Goal: Task Accomplishment & Management: Manage account settings

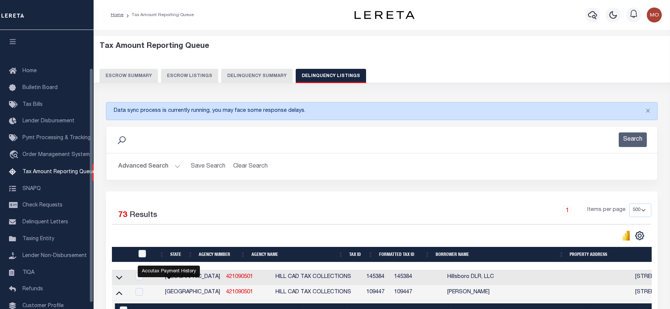
select select "500"
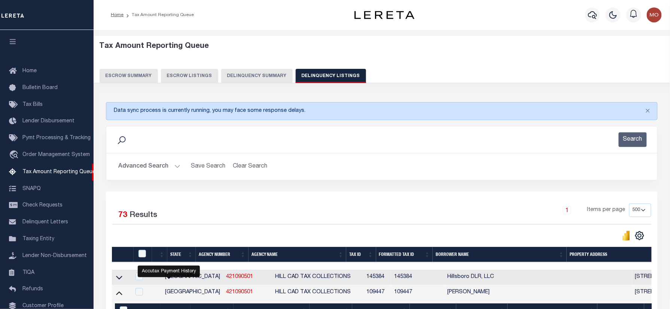
scroll to position [45, 0]
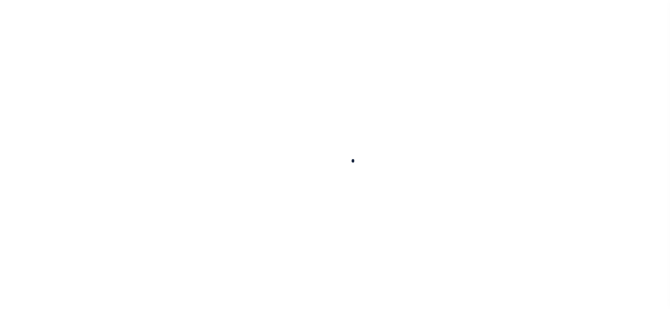
select select "100"
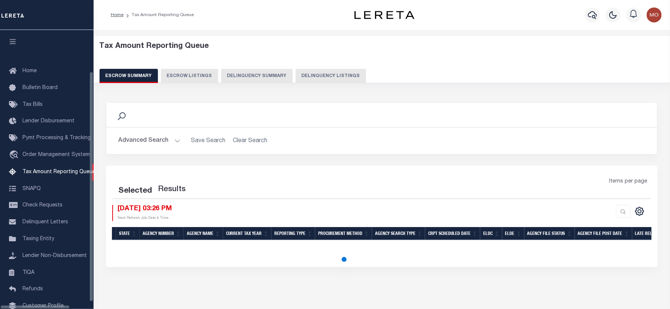
scroll to position [45, 0]
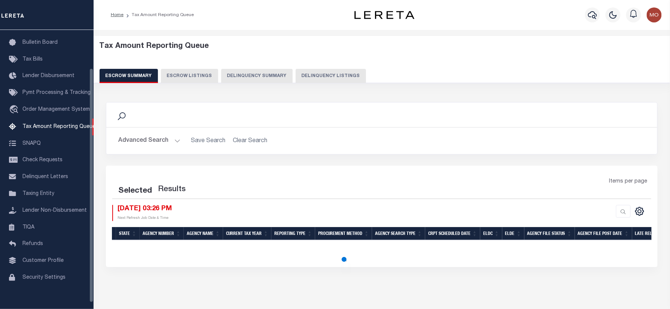
select select "100"
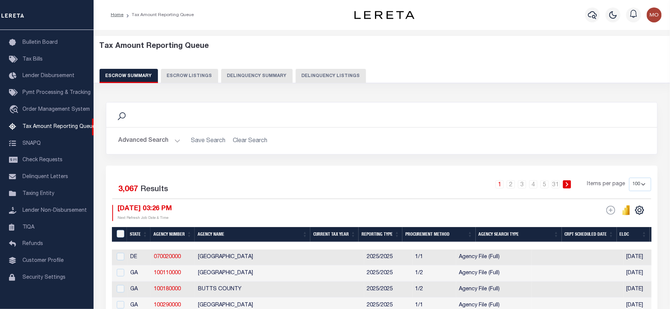
click at [319, 68] on div "Tax Amount Reporting Queue Escrow Summary Escrow Listings Delinquency Summary" at bounding box center [382, 62] width 565 height 41
click at [317, 75] on button "Delinquency Listings" at bounding box center [331, 76] width 70 height 14
select select "500"
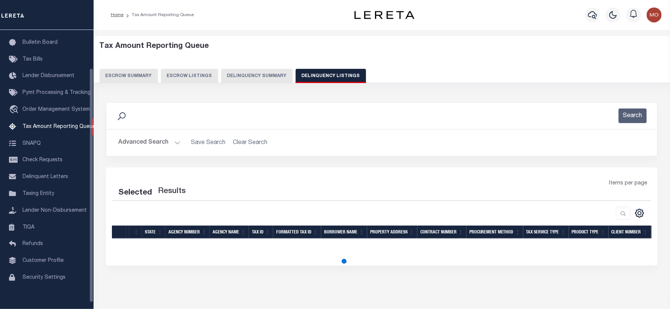
select select "500"
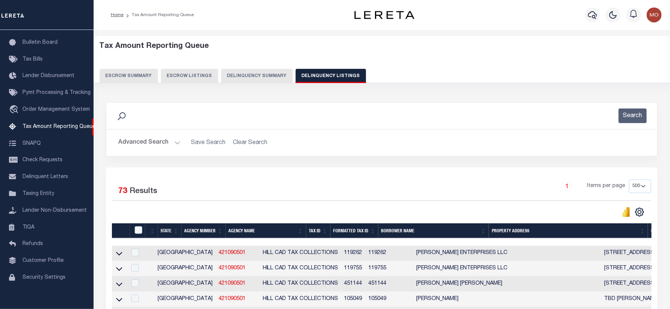
click at [183, 116] on div "Search" at bounding box center [381, 115] width 539 height 15
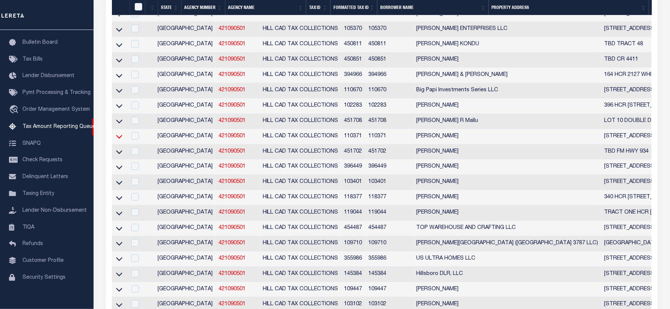
click at [119, 140] on icon at bounding box center [119, 136] width 6 height 8
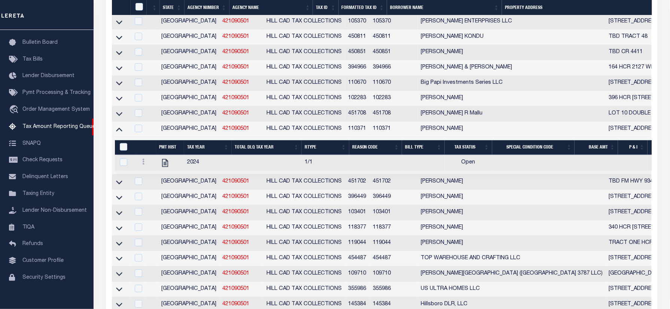
scroll to position [952, 0]
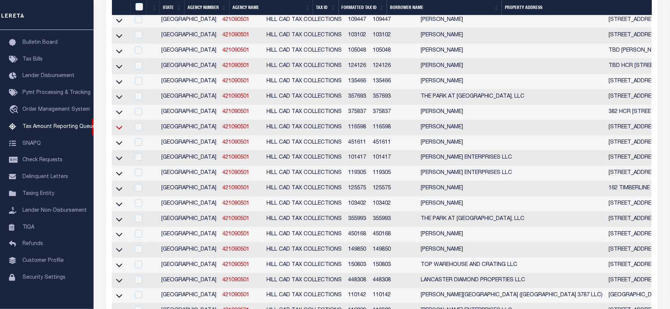
click at [121, 131] on icon at bounding box center [119, 127] width 6 height 8
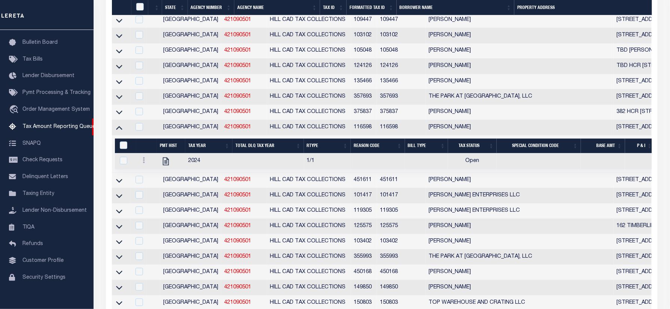
scroll to position [156, 0]
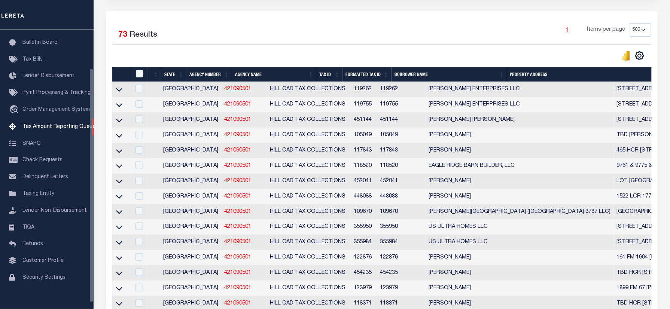
click at [240, 47] on div "Selected 73 Results 1 Items per page 10 25 50 100 500" at bounding box center [381, 42] width 551 height 38
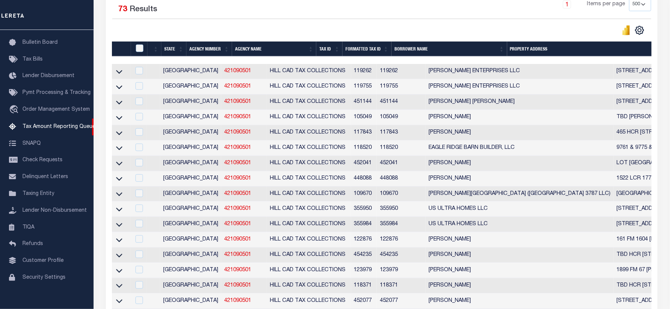
scroll to position [207, 0]
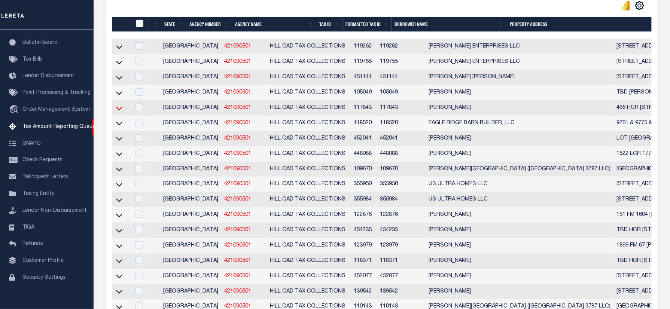
click at [120, 112] on icon at bounding box center [119, 108] width 6 height 8
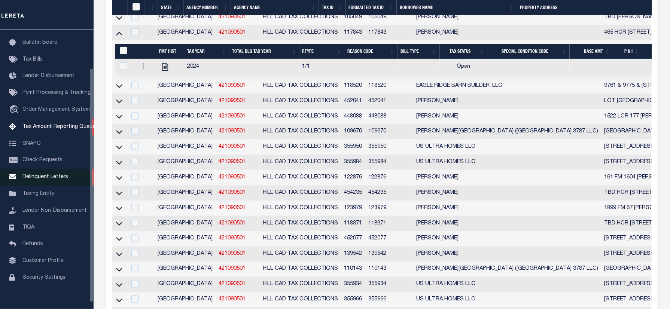
scroll to position [358, 0]
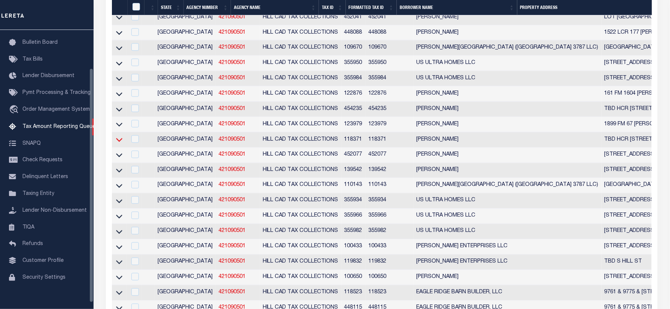
click at [120, 142] on icon at bounding box center [119, 140] width 6 height 4
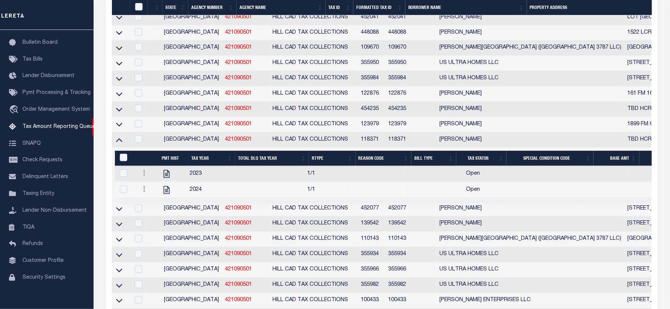
scroll to position [840, 0]
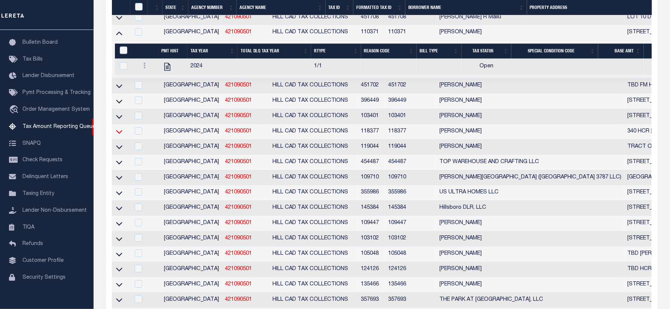
click at [119, 135] on icon at bounding box center [119, 132] width 6 height 8
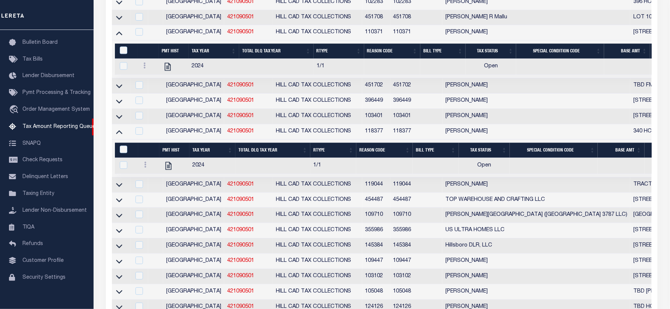
scroll to position [211, 0]
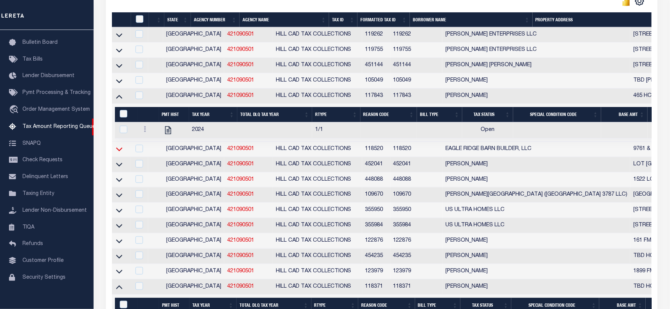
click at [119, 153] on icon at bounding box center [119, 149] width 6 height 8
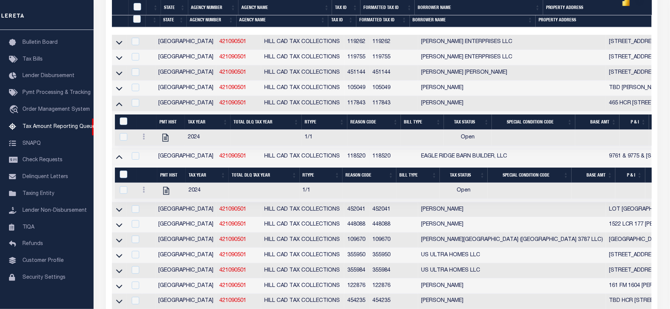
scroll to position [611, 0]
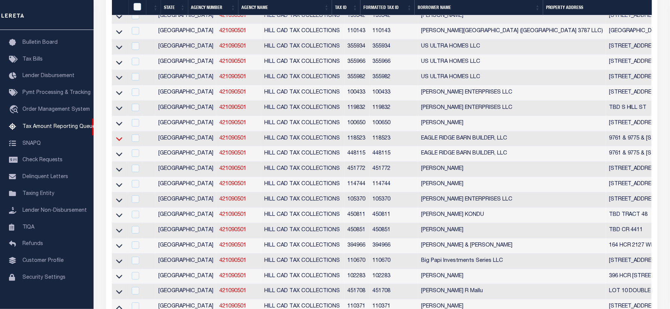
click at [117, 143] on icon at bounding box center [119, 139] width 6 height 8
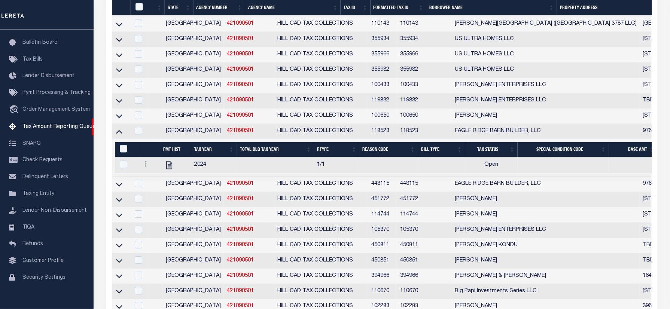
scroll to position [972, 0]
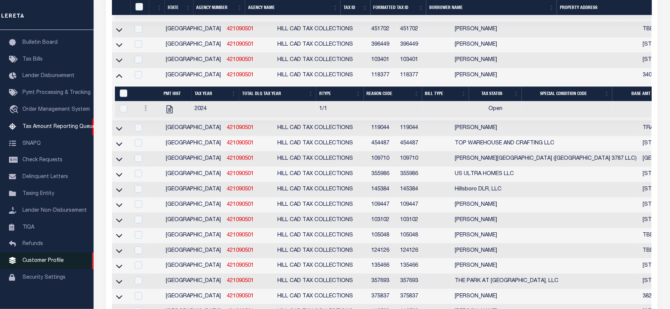
drag, startPoint x: 119, startPoint y: 155, endPoint x: 60, endPoint y: 257, distance: 118.7
click at [119, 132] on icon at bounding box center [119, 129] width 6 height 8
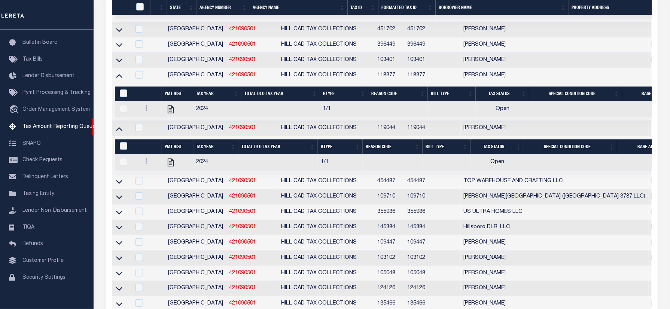
scroll to position [1459, 0]
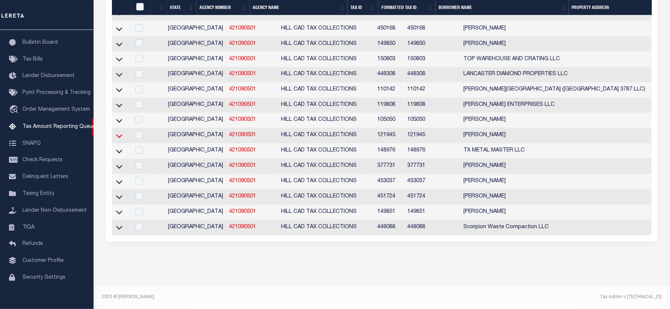
click at [121, 140] on icon at bounding box center [119, 136] width 6 height 8
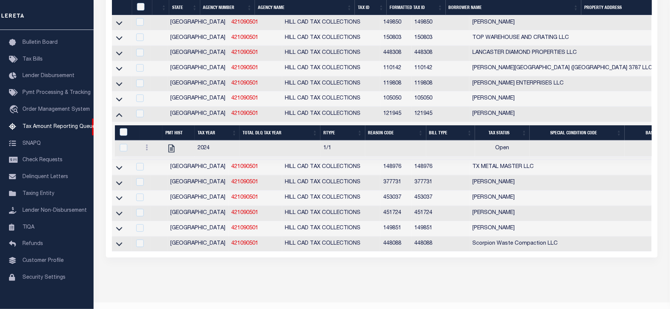
scroll to position [344, 0]
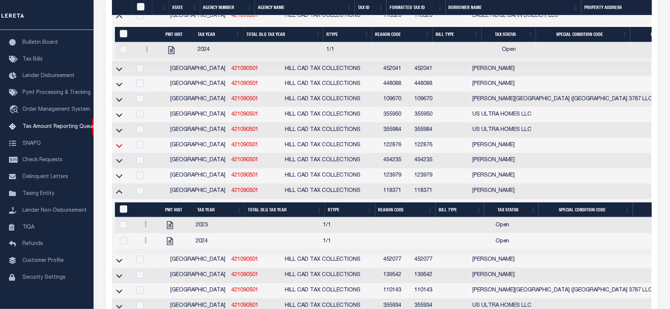
click at [117, 148] on icon at bounding box center [119, 146] width 6 height 4
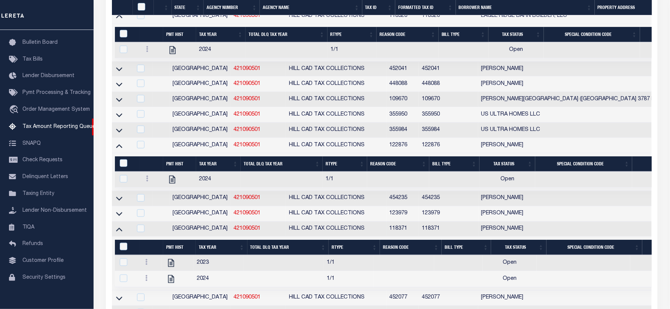
scroll to position [1175, 0]
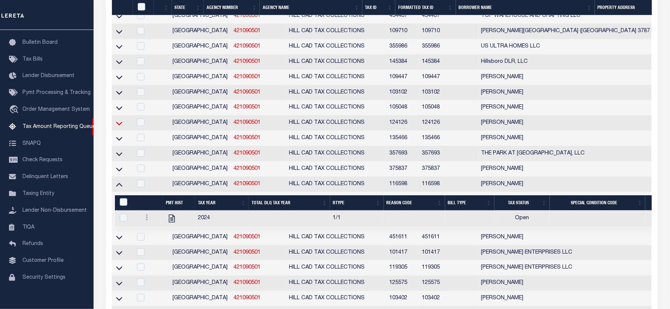
click at [120, 127] on icon at bounding box center [119, 123] width 6 height 8
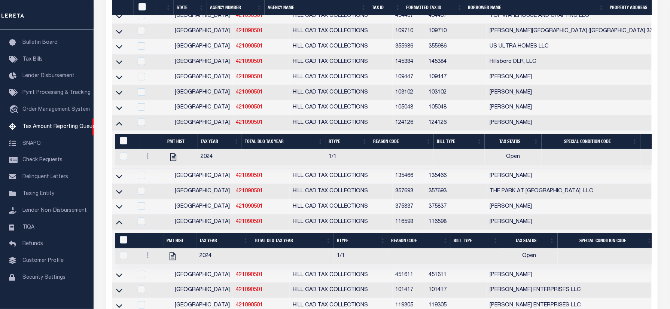
scroll to position [517, 0]
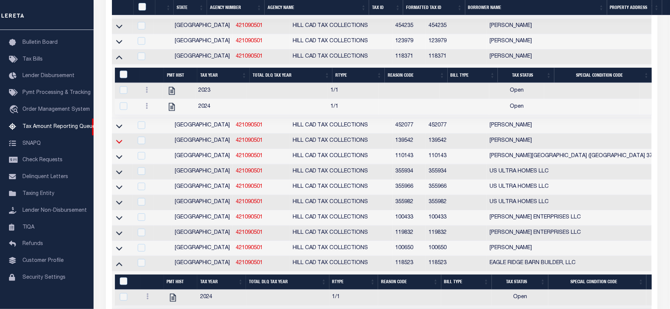
click at [120, 145] on icon at bounding box center [119, 141] width 6 height 8
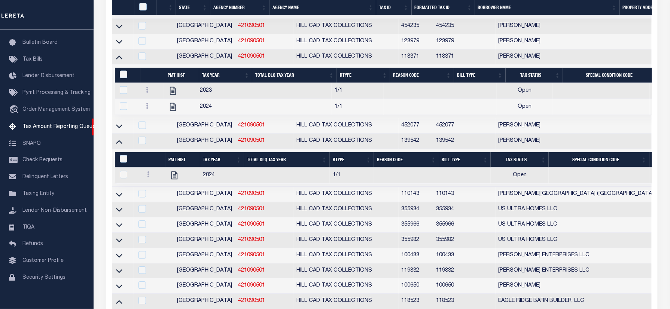
scroll to position [1151, 0]
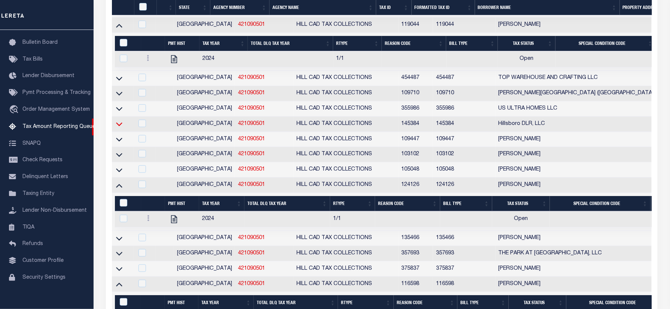
click at [120, 128] on icon at bounding box center [119, 124] width 6 height 8
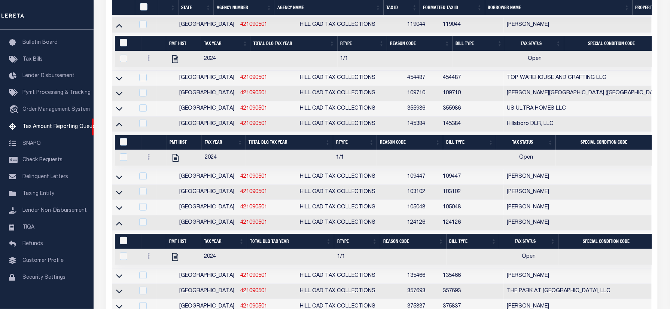
scroll to position [1667, 0]
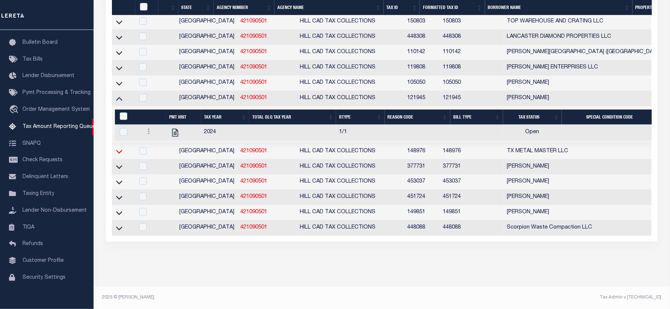
click at [120, 155] on icon at bounding box center [119, 151] width 6 height 8
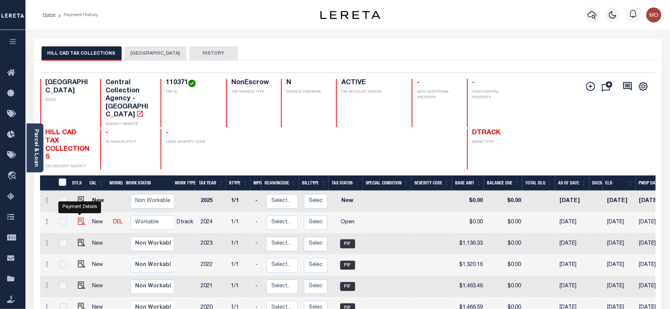
click at [80, 218] on img "" at bounding box center [81, 221] width 7 height 7
checkbox input "true"
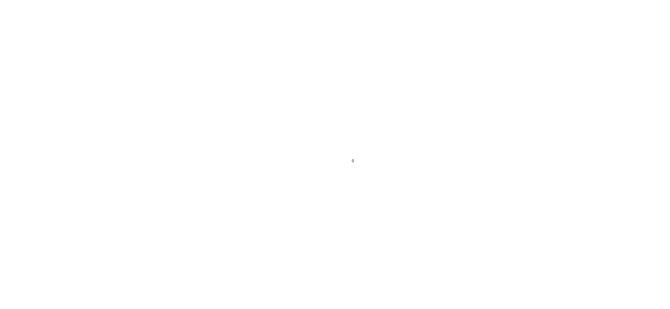
checkbox input "false"
type input "[DATE]"
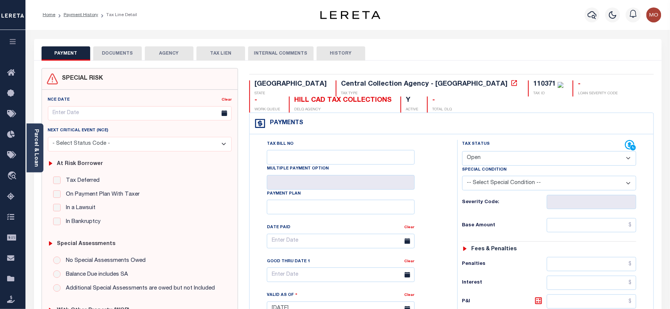
click at [533, 80] on div "110371" at bounding box center [548, 84] width 30 height 8
copy div "110371"
click at [491, 157] on select "- Select Status Code - Open Due/Unpaid Paid Incomplete No Tax Due Internal Refu…" at bounding box center [549, 158] width 174 height 15
select select "PYD"
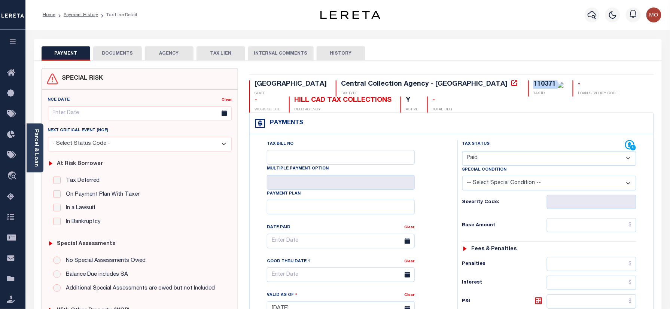
click at [462, 152] on select "- Select Status Code - Open Due/Unpaid Paid Incomplete No Tax Due Internal Refu…" at bounding box center [549, 158] width 174 height 15
type input "[DATE]"
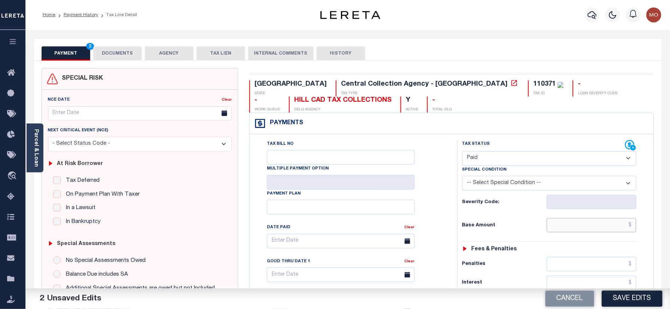
drag, startPoint x: 574, startPoint y: 221, endPoint x: 513, endPoint y: 226, distance: 61.6
click at [571, 222] on input "text" at bounding box center [592, 225] width 90 height 14
paste input "596.39"
type input "$596.39"
click at [512, 226] on h6 "Base Amount" at bounding box center [504, 226] width 85 height 6
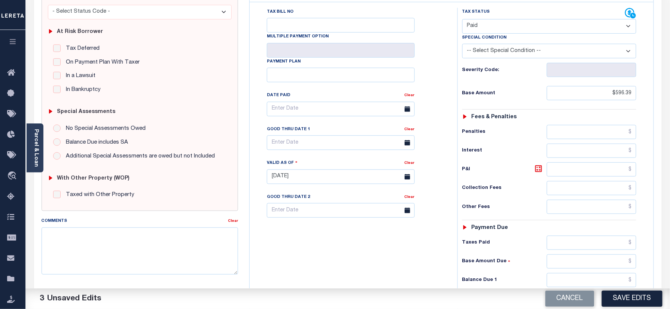
scroll to position [199, 0]
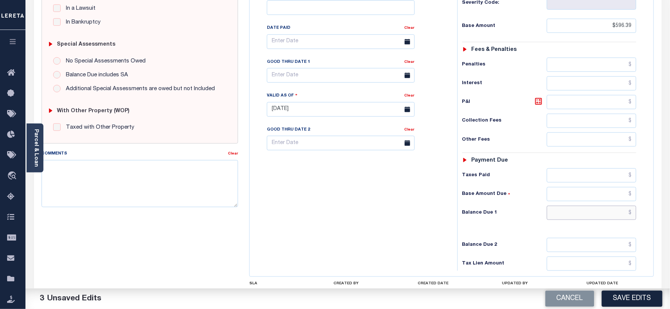
click at [582, 220] on input "text" at bounding box center [592, 213] width 90 height 14
type input "$0.00"
click at [370, 205] on div "Tax Bill No Multiple Payment Option Payment Plan Clear" at bounding box center [351, 106] width 200 height 330
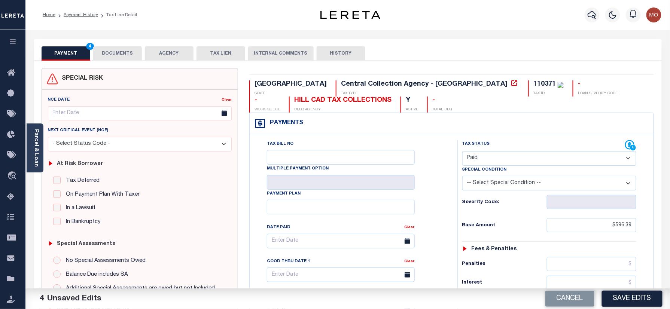
click at [533, 87] on div "110371" at bounding box center [544, 84] width 22 height 7
click at [533, 83] on div "110371" at bounding box center [544, 84] width 22 height 7
copy div "110371"
click at [117, 56] on button "DOCUMENTS" at bounding box center [117, 53] width 49 height 14
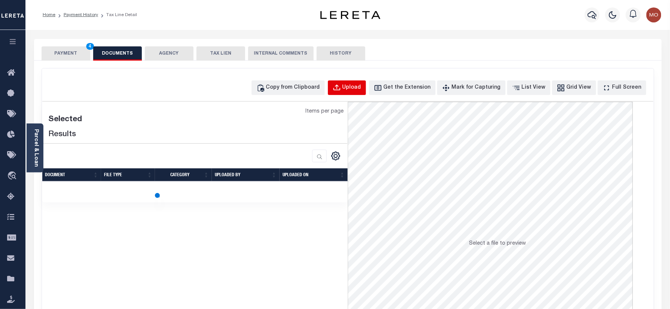
click at [354, 82] on button "Upload" at bounding box center [347, 87] width 38 height 15
select select "POP"
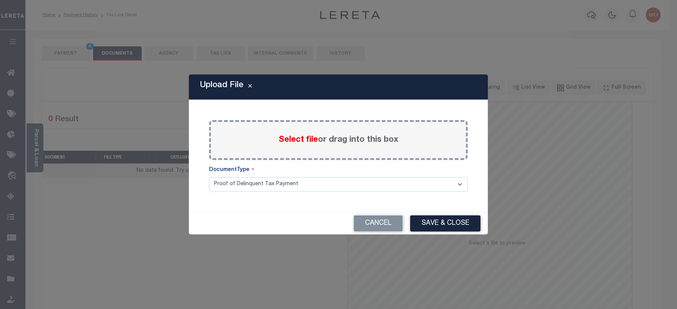
click at [294, 137] on span "Select file" at bounding box center [298, 140] width 39 height 8
click at [0, 0] on input "Select file or drag into this box" at bounding box center [0, 0] width 0 height 0
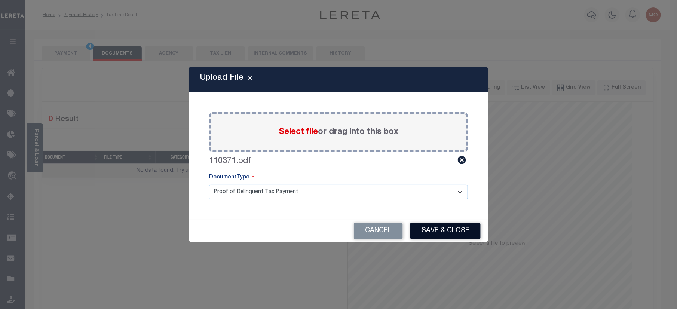
click at [437, 226] on button "Save & Close" at bounding box center [445, 231] width 70 height 16
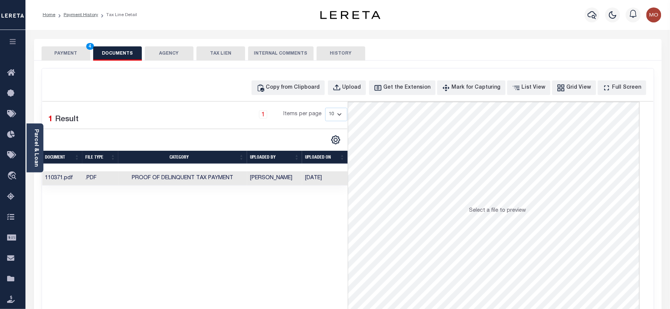
click at [72, 52] on button "PAYMENT 4" at bounding box center [66, 53] width 49 height 14
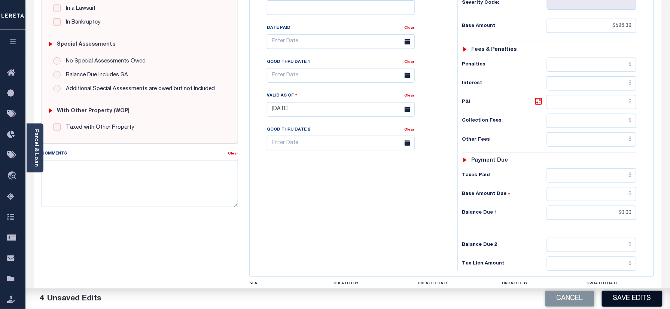
click at [616, 295] on button "Save Edits" at bounding box center [632, 299] width 61 height 16
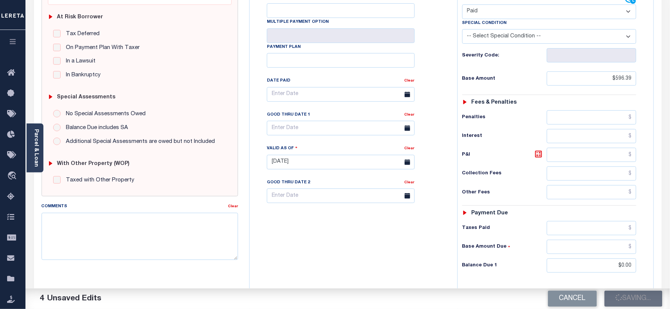
scroll to position [100, 0]
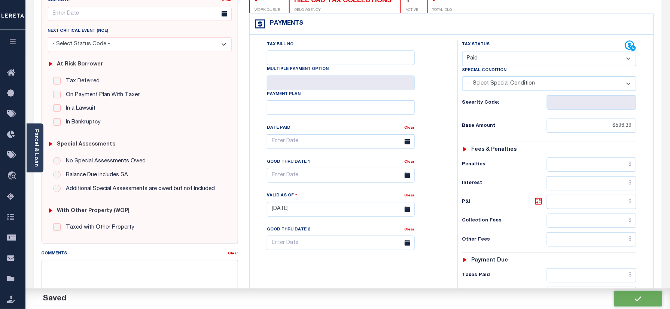
checkbox input "false"
type input "$596.39"
type input "$0"
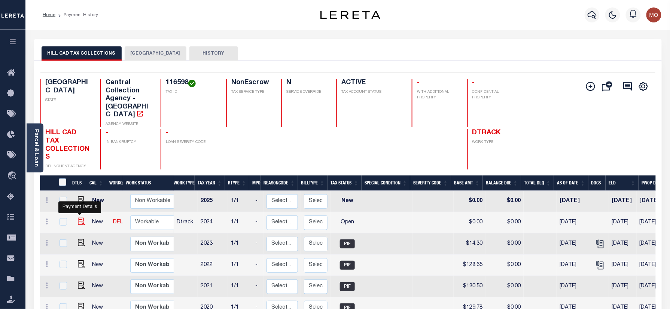
click at [79, 218] on img "" at bounding box center [81, 221] width 7 height 7
checkbox input "true"
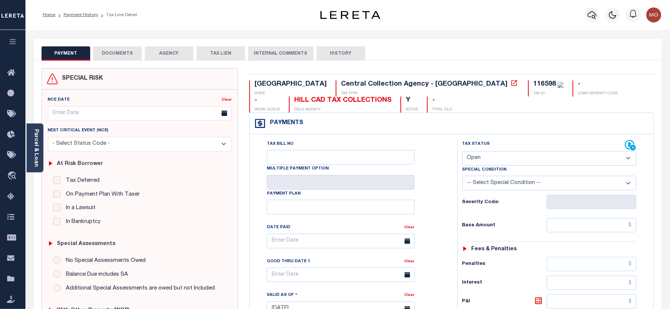
click at [533, 86] on div "116598" at bounding box center [544, 84] width 22 height 7
copy div "116598"
click at [487, 154] on select "- Select Status Code - Open Due/Unpaid Paid Incomplete No Tax Due Internal Refu…" at bounding box center [549, 158] width 174 height 15
select select "INC"
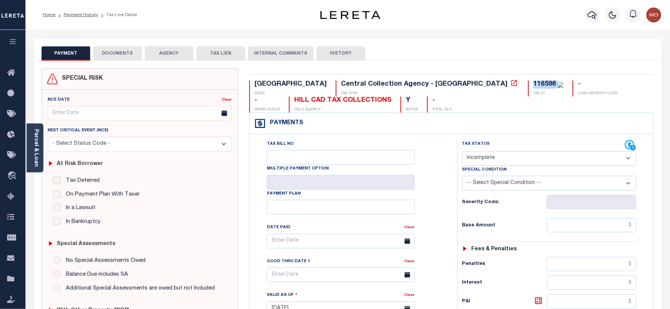
click at [462, 152] on select "- Select Status Code - Open Due/Unpaid Paid Incomplete No Tax Due Internal Refu…" at bounding box center [549, 158] width 174 height 15
type input "[DATE]"
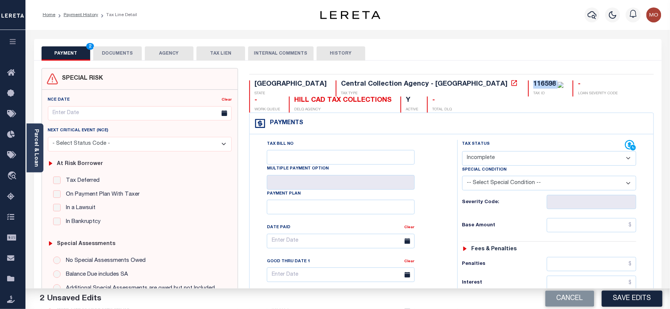
drag, startPoint x: 480, startPoint y: 160, endPoint x: 480, endPoint y: 168, distance: 7.5
click at [480, 160] on select "- Select Status Code - Open Due/Unpaid Paid Incomplete No Tax Due Internal Refu…" at bounding box center [549, 158] width 174 height 15
select select "DUE"
click at [462, 152] on select "- Select Status Code - Open Due/Unpaid Paid Incomplete No Tax Due Internal Refu…" at bounding box center [549, 158] width 174 height 15
drag, startPoint x: 559, startPoint y: 225, endPoint x: 539, endPoint y: 273, distance: 51.7
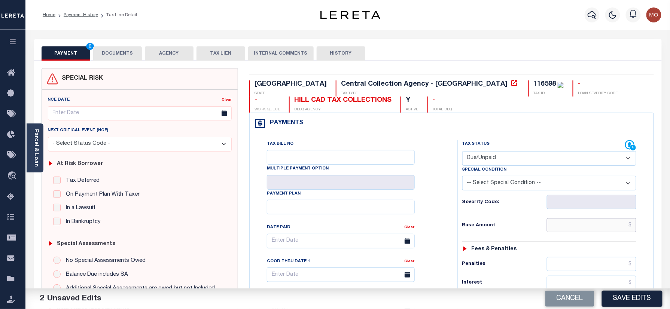
click at [559, 225] on input "text" at bounding box center [592, 225] width 90 height 14
paste input "312.39"
type input "$312.39"
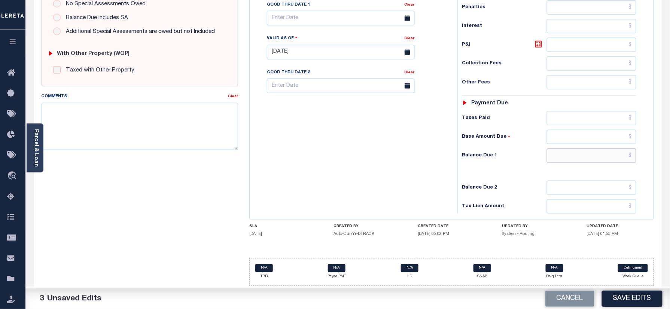
drag, startPoint x: 572, startPoint y: 159, endPoint x: 457, endPoint y: 155, distance: 114.9
click at [572, 159] on input "text" at bounding box center [592, 156] width 90 height 14
paste input "324.10"
type input "$324.10"
click at [434, 153] on div "Tax Bill No Multiple Payment Option Payment Plan Clear" at bounding box center [351, 48] width 200 height 330
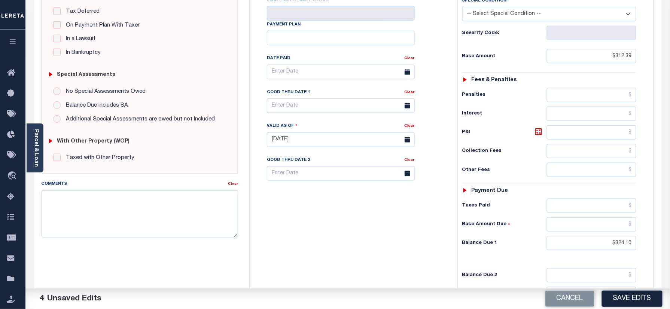
scroll to position [162, 0]
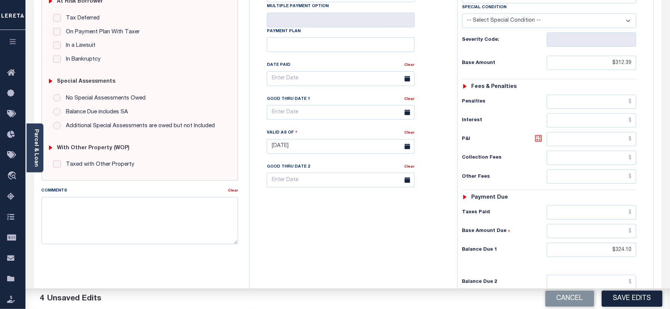
click at [536, 140] on icon at bounding box center [538, 138] width 4 height 4
type input "$11.71"
click at [308, 113] on input "text" at bounding box center [341, 112] width 148 height 15
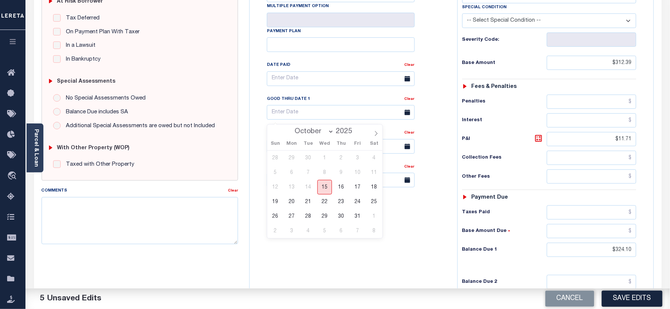
click at [327, 186] on span "15" at bounding box center [324, 187] width 15 height 15
type input "[DATE]"
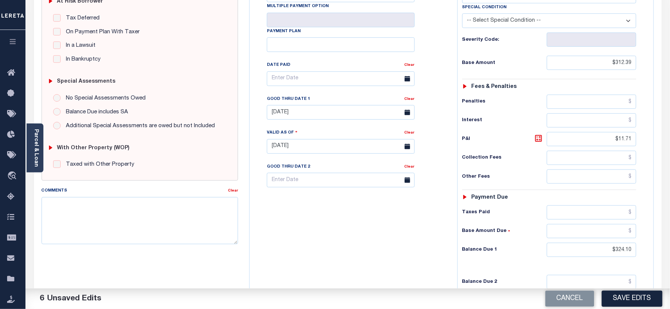
click at [343, 277] on div "Tax Bill No Multiple Payment Option Payment Plan Clear" at bounding box center [351, 143] width 200 height 330
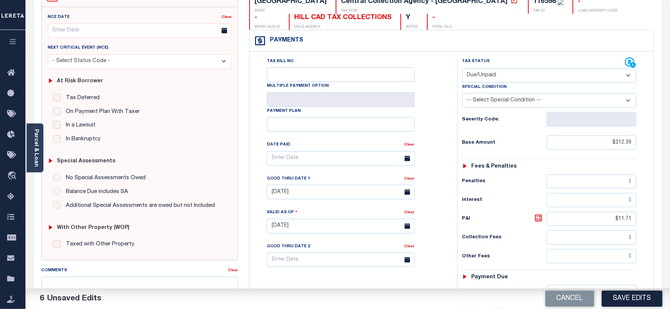
scroll to position [0, 0]
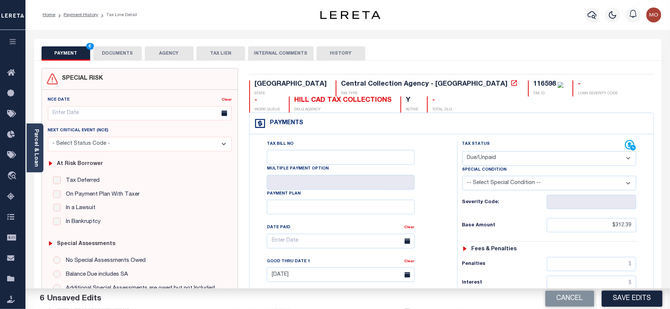
click at [409, 77] on div "TX STATE Central Collection Agency - TX TAX TYPE 116598 TAX ID - LOAN SEVERITY …" at bounding box center [452, 308] width 416 height 480
copy div "116598"
click at [123, 56] on button "DOCUMENTS" at bounding box center [117, 53] width 49 height 14
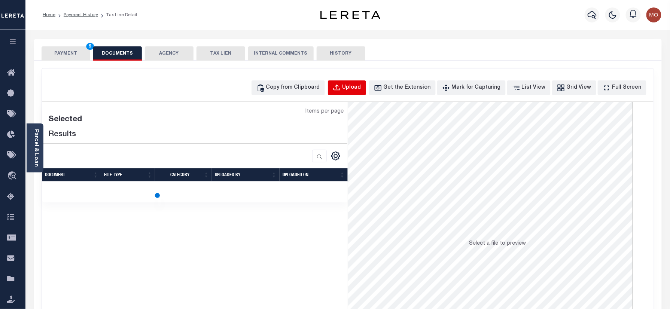
click at [358, 83] on button "Upload" at bounding box center [347, 87] width 38 height 15
select select "POP"
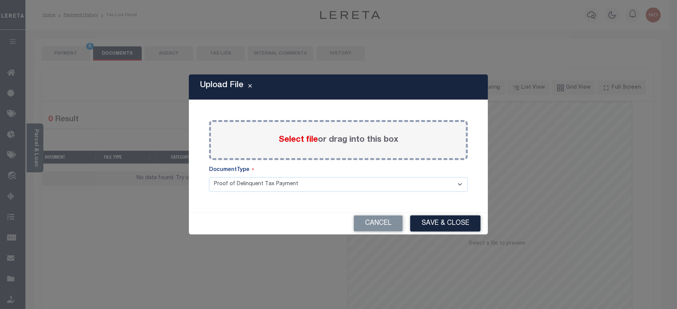
click at [292, 134] on label "Select file or drag into this box" at bounding box center [339, 140] width 120 height 12
click at [0, 0] on input "Select file or drag into this box" at bounding box center [0, 0] width 0 height 0
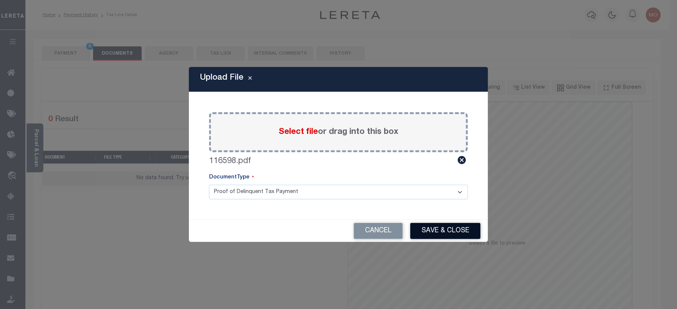
click at [439, 227] on button "Save & Close" at bounding box center [445, 231] width 70 height 16
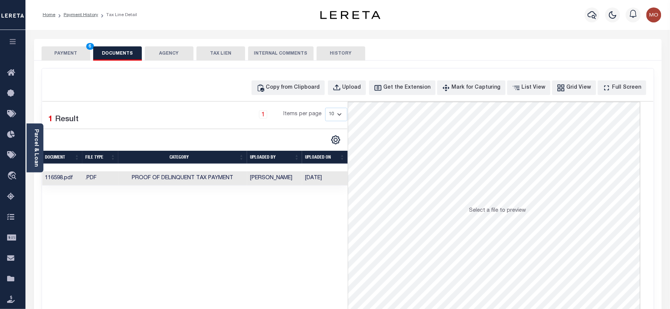
click at [69, 53] on button "PAYMENT 6" at bounding box center [66, 53] width 49 height 14
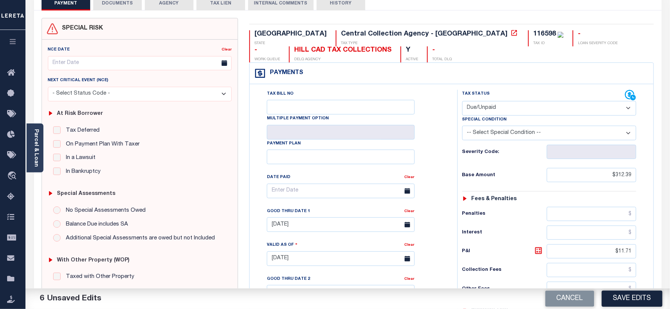
scroll to position [150, 0]
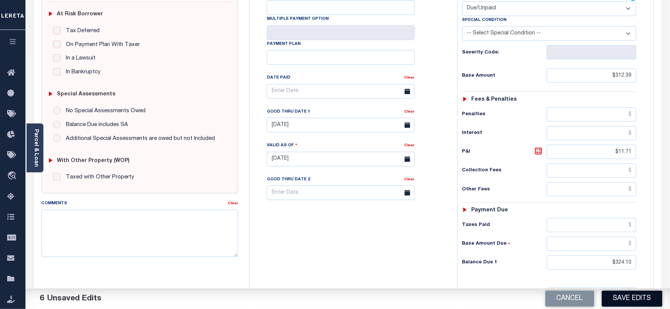
click at [633, 298] on button "Save Edits" at bounding box center [632, 299] width 61 height 16
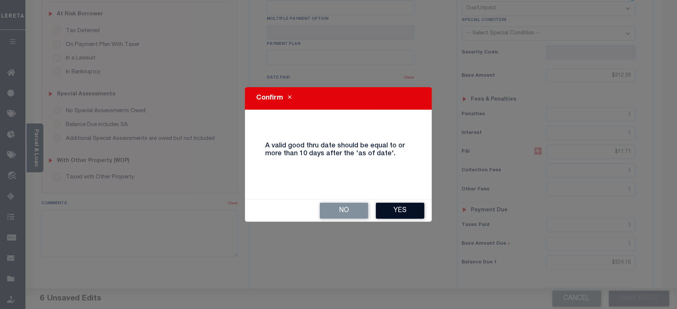
click at [392, 214] on button "Yes" at bounding box center [400, 211] width 49 height 16
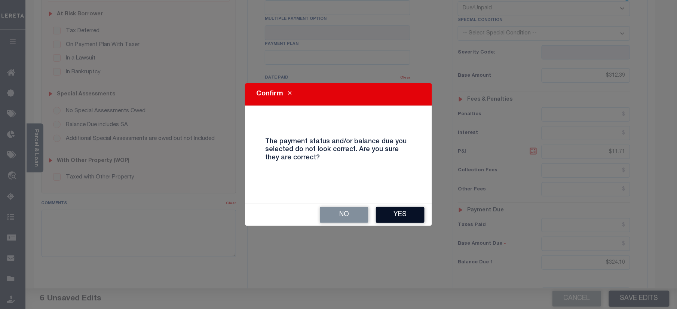
click at [404, 219] on button "Yes" at bounding box center [400, 215] width 49 height 16
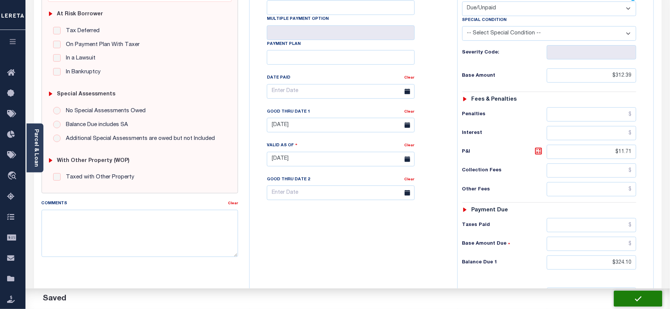
checkbox input "false"
type input "$312.39"
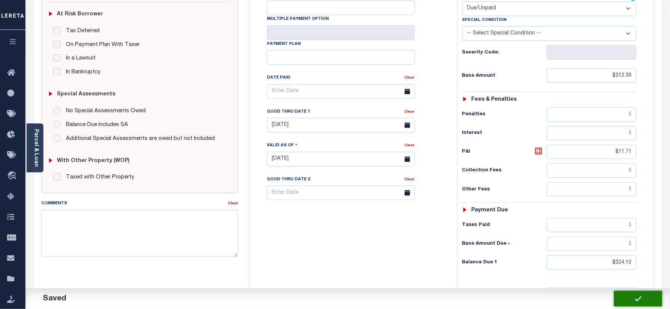
type input "$11.71"
type input "$324.1"
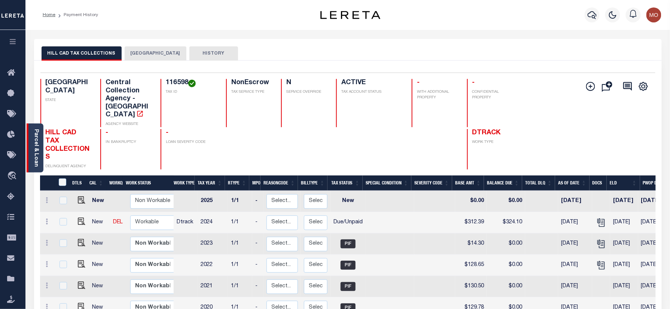
click at [34, 144] on link "Parcel & Loan" at bounding box center [35, 148] width 5 height 38
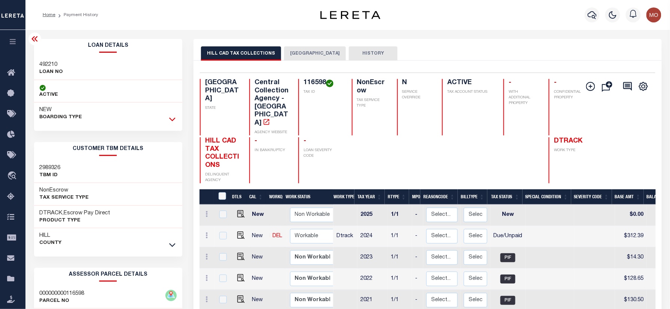
click at [171, 120] on icon at bounding box center [172, 119] width 6 height 8
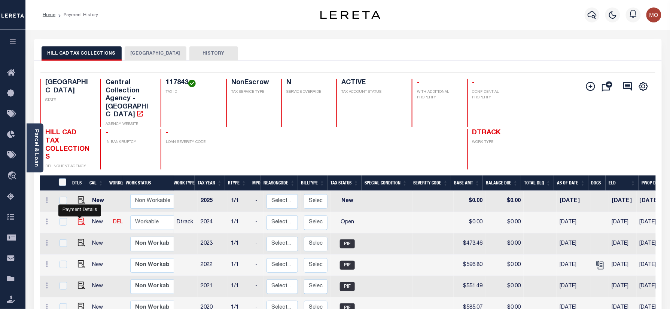
click at [78, 218] on img "" at bounding box center [81, 221] width 7 height 7
checkbox input "true"
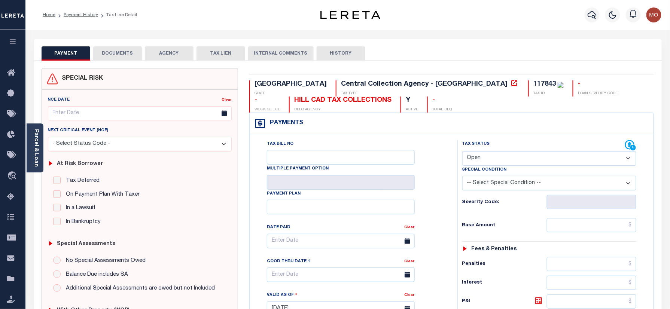
click at [533, 83] on div "117843" at bounding box center [544, 84] width 22 height 7
copy div "117843"
drag, startPoint x: 500, startPoint y: 156, endPoint x: 501, endPoint y: 166, distance: 10.5
click at [500, 156] on select "- Select Status Code - Open Due/Unpaid Paid Incomplete No Tax Due Internal Refu…" at bounding box center [549, 158] width 174 height 15
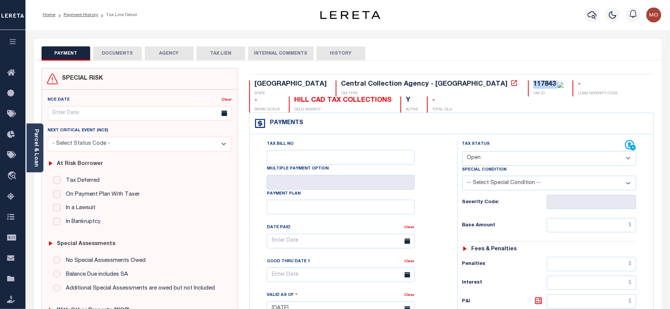
select select "PYD"
click at [462, 152] on select "- Select Status Code - Open Due/Unpaid Paid Incomplete No Tax Due Internal Refu…" at bounding box center [549, 158] width 174 height 15
type input "[DATE]"
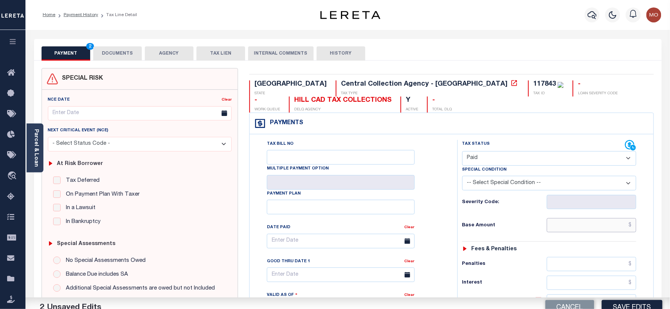
click at [566, 227] on input "text" at bounding box center [592, 225] width 90 height 14
paste input "565.54"
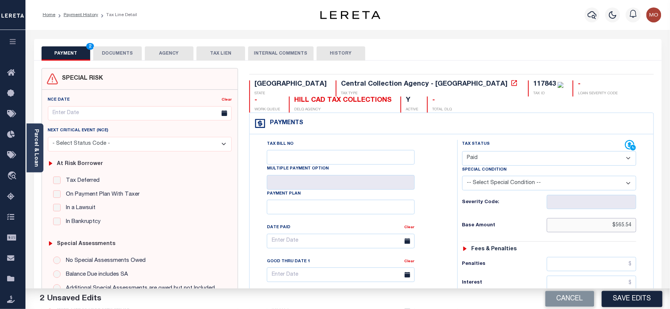
type input "$565.54"
click at [525, 227] on h6 "Base Amount" at bounding box center [504, 226] width 85 height 6
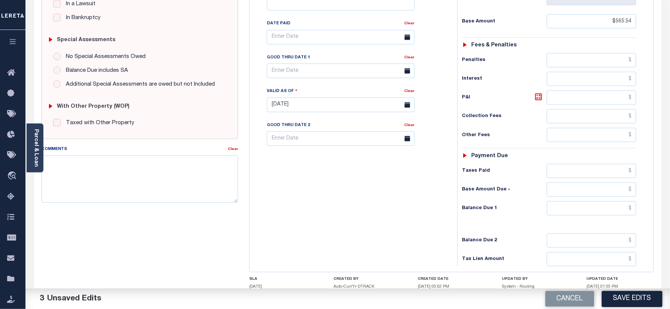
scroll to position [249, 0]
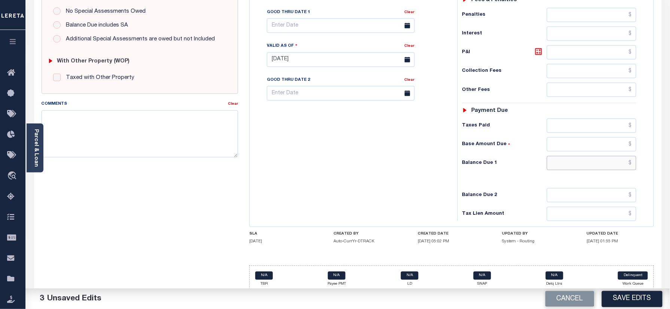
click at [577, 165] on input "text" at bounding box center [592, 163] width 90 height 14
type input "$0.00"
click at [416, 168] on div "Tax Bill No Multiple Payment Option Payment Plan Clear" at bounding box center [351, 56] width 200 height 330
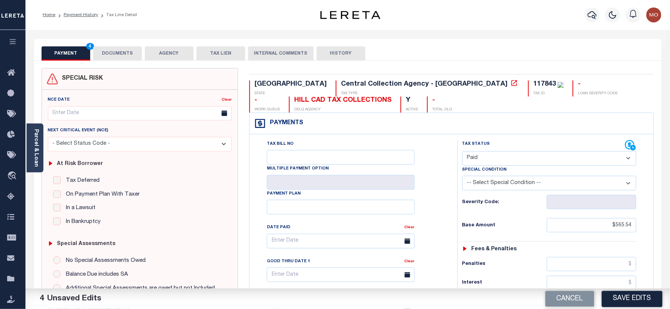
click at [533, 85] on div "117843" at bounding box center [544, 84] width 22 height 7
copy div "117843"
click at [105, 50] on button "DOCUMENTS" at bounding box center [117, 53] width 49 height 14
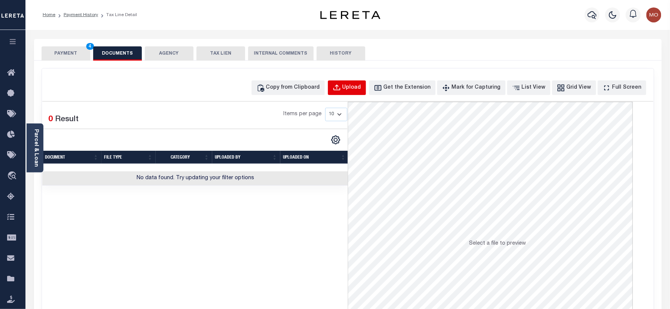
click at [361, 86] on div "Upload" at bounding box center [351, 88] width 19 height 8
select select "POP"
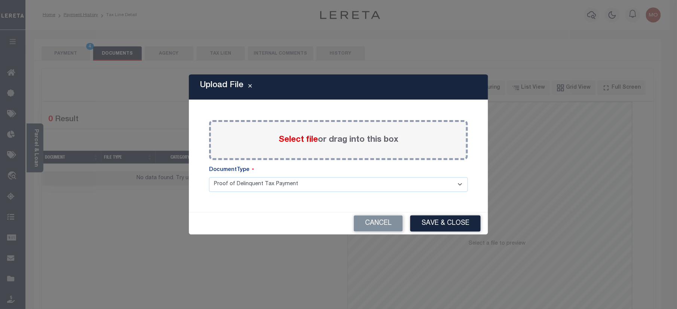
click at [290, 140] on span "Select file" at bounding box center [298, 140] width 39 height 8
click at [0, 0] on input "Select file or drag into this box" at bounding box center [0, 0] width 0 height 0
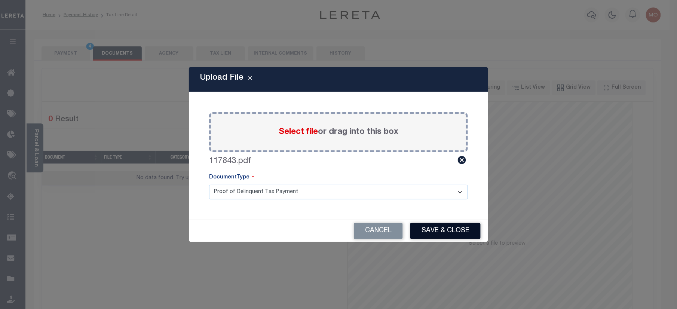
click at [429, 230] on button "Save & Close" at bounding box center [445, 231] width 70 height 16
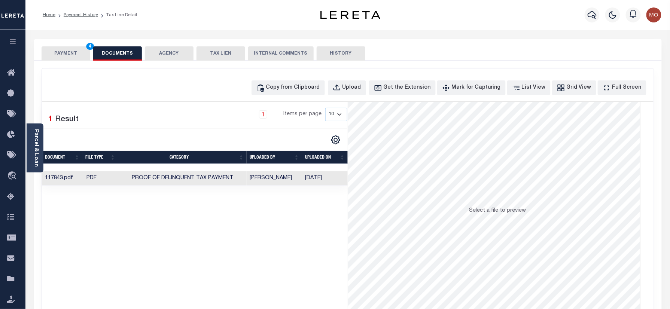
click at [64, 53] on button "PAYMENT 4" at bounding box center [66, 53] width 49 height 14
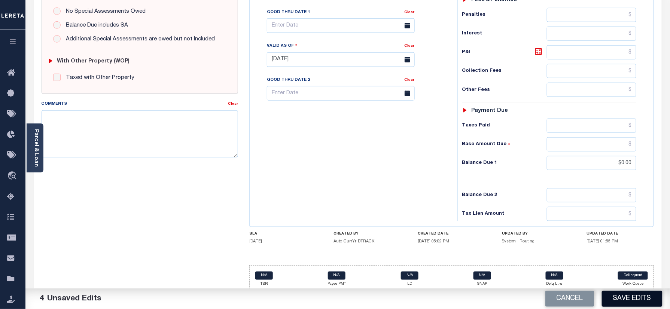
click at [620, 299] on button "Save Edits" at bounding box center [632, 299] width 61 height 16
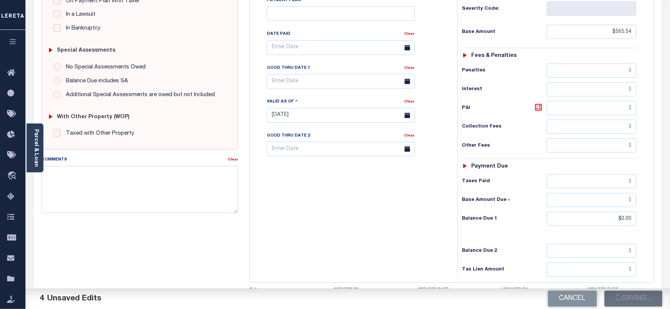
scroll to position [100, 0]
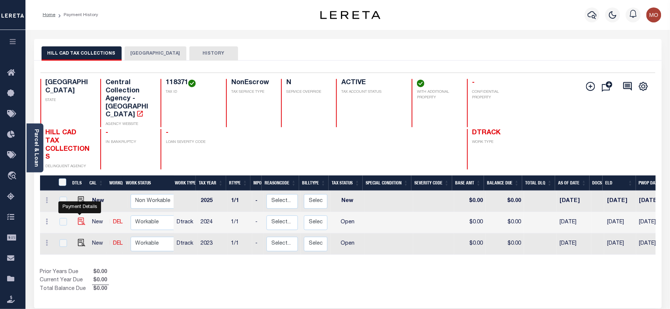
click at [78, 218] on img "" at bounding box center [81, 221] width 7 height 7
checkbox input "true"
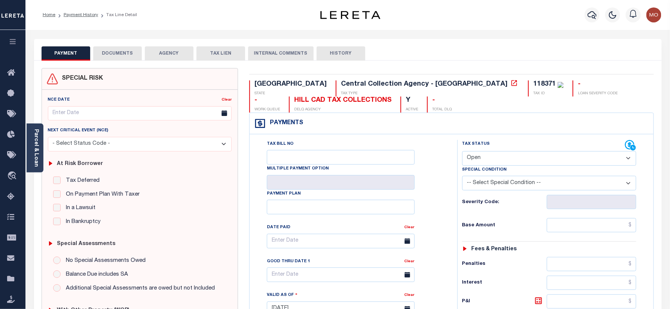
click at [528, 89] on div "118371 TAX ID" at bounding box center [546, 88] width 36 height 16
click at [533, 82] on div "118371" at bounding box center [544, 84] width 22 height 7
copy div "118371"
click at [502, 158] on select "- Select Status Code - Open Due/Unpaid Paid Incomplete No Tax Due Internal Refu…" at bounding box center [549, 158] width 174 height 15
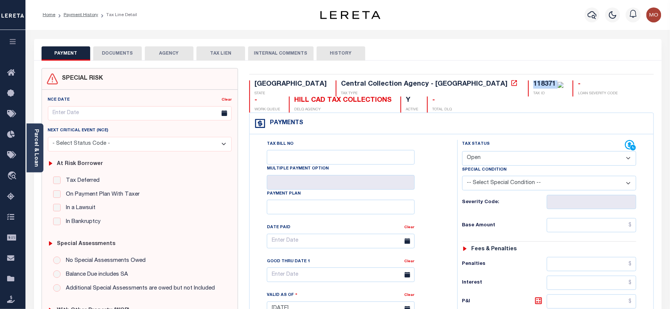
select select "PYD"
click at [462, 152] on select "- Select Status Code - Open Due/Unpaid Paid Incomplete No Tax Due Internal Refu…" at bounding box center [549, 158] width 174 height 15
type input "10/15/2025"
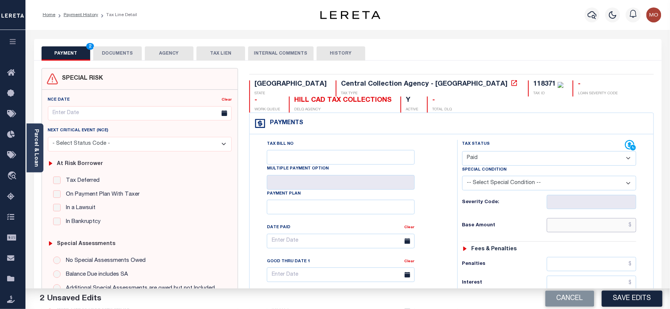
drag, startPoint x: 568, startPoint y: 228, endPoint x: 453, endPoint y: 236, distance: 114.8
click at [568, 227] on input "text" at bounding box center [592, 225] width 90 height 14
paste input "2,230.90"
type input "$2,230.90"
click at [453, 236] on div "Tax Status Status" at bounding box center [552, 305] width 200 height 330
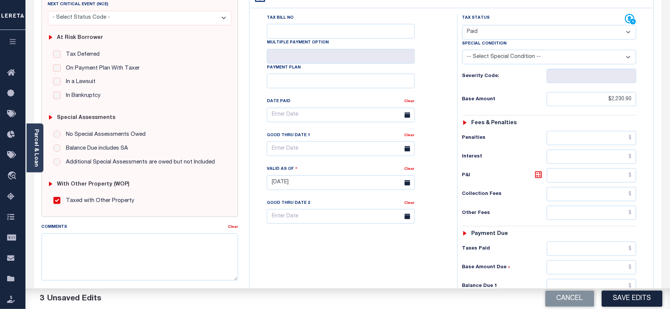
scroll to position [199, 0]
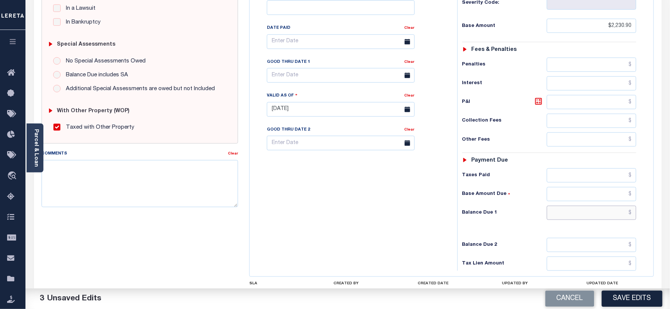
click at [566, 216] on input "text" at bounding box center [592, 213] width 90 height 14
type input "$0.00"
click at [404, 216] on div "Tax Bill No Multiple Payment Option Payment Plan Clear" at bounding box center [351, 106] width 200 height 330
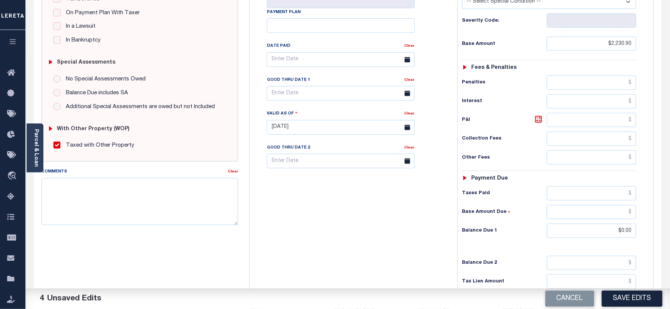
scroll to position [0, 0]
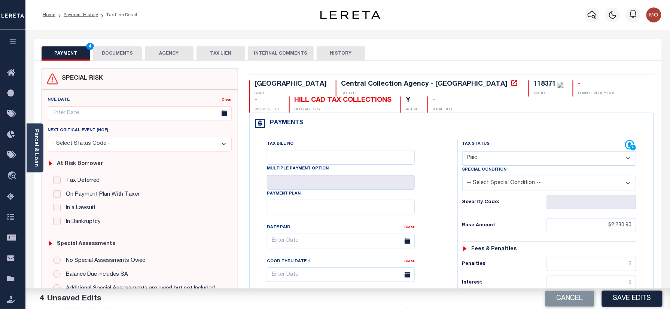
click at [533, 86] on div "118371" at bounding box center [544, 84] width 22 height 7
copy div "118371"
click at [117, 52] on button "DOCUMENTS" at bounding box center [117, 53] width 49 height 14
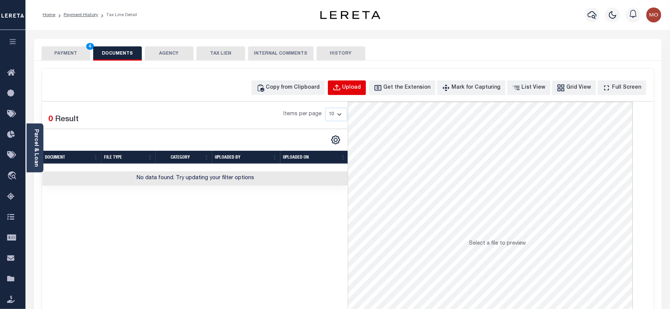
click at [358, 84] on div "Upload" at bounding box center [351, 88] width 19 height 8
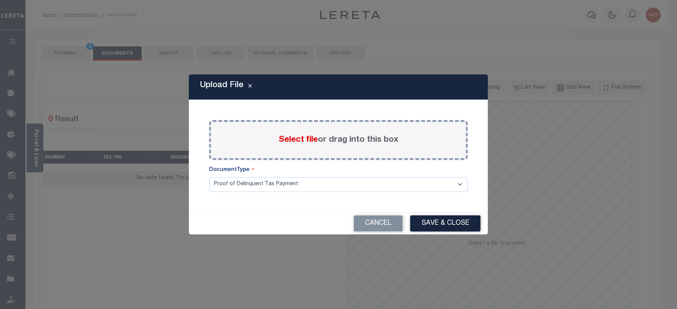
click at [289, 139] on span "Select file" at bounding box center [298, 140] width 39 height 8
click at [0, 0] on input "Select file or drag into this box" at bounding box center [0, 0] width 0 height 0
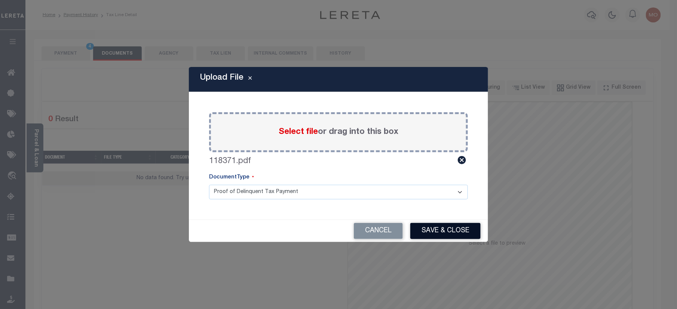
click at [425, 225] on button "Save & Close" at bounding box center [445, 231] width 70 height 16
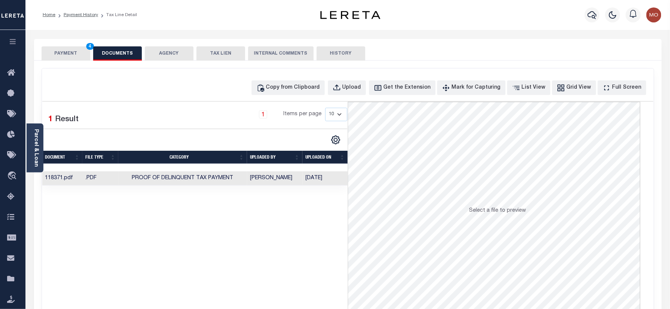
click at [78, 52] on button "PAYMENT 4" at bounding box center [66, 53] width 49 height 14
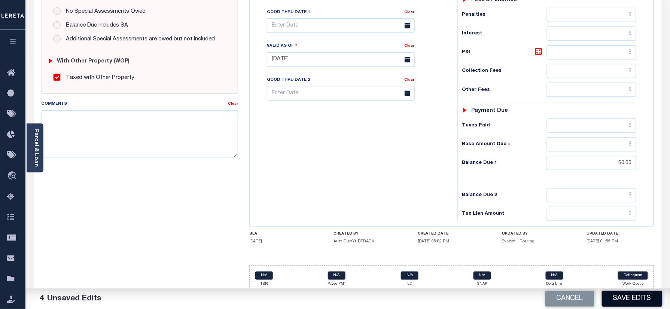
click at [639, 299] on button "Save Edits" at bounding box center [632, 299] width 61 height 16
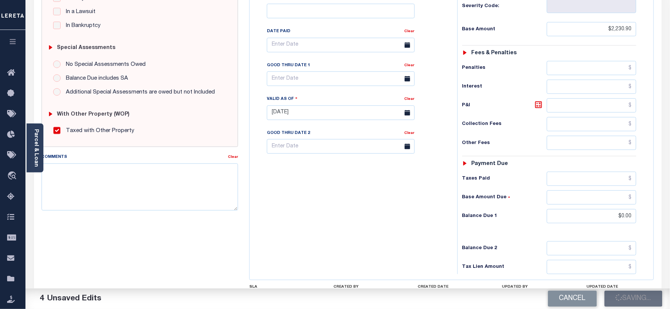
scroll to position [150, 0]
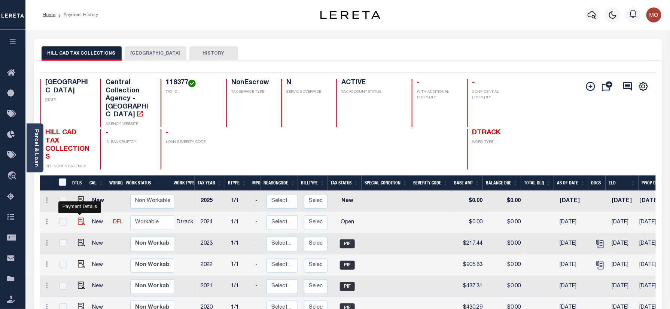
click at [80, 218] on img "" at bounding box center [81, 221] width 7 height 7
checkbox input "true"
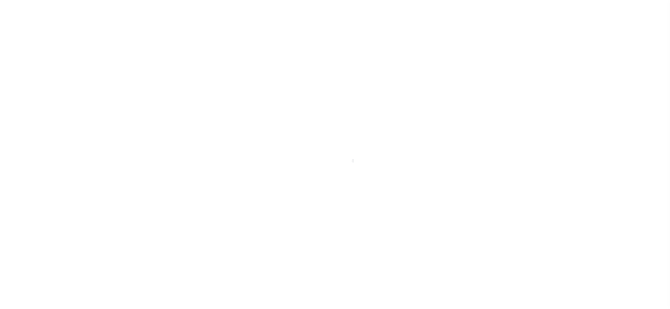
select select "OP2"
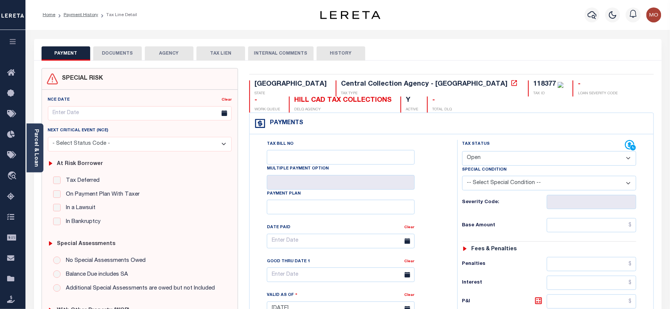
click at [533, 82] on div "118377" at bounding box center [544, 84] width 22 height 7
copy div "118377"
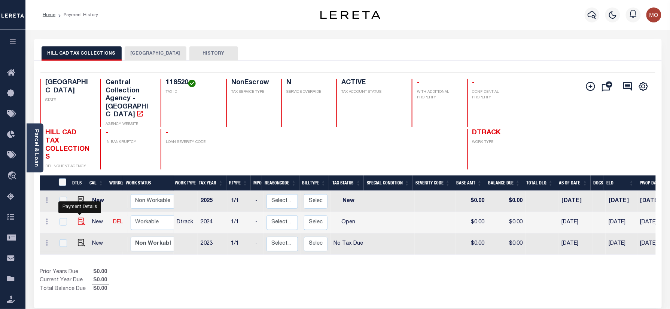
click at [81, 218] on img "" at bounding box center [81, 221] width 7 height 7
checkbox input "true"
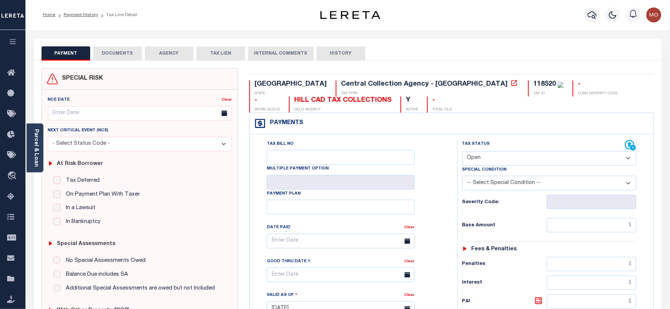
click at [533, 83] on div "118520" at bounding box center [544, 84] width 22 height 7
copy div "118520"
click at [499, 160] on select "- Select Status Code - Open Due/Unpaid Paid Incomplete No Tax Due Internal Refu…" at bounding box center [549, 158] width 174 height 15
select select "DUE"
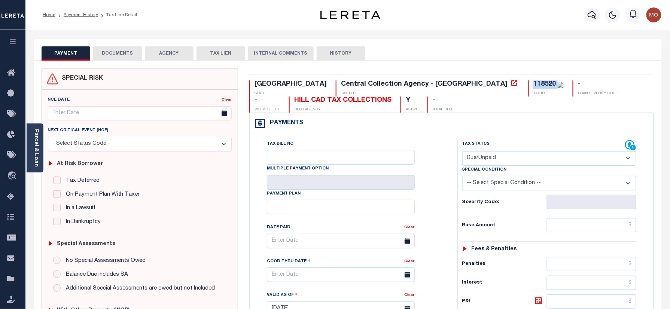
click at [462, 152] on select "- Select Status Code - Open Due/Unpaid Paid Incomplete No Tax Due Internal Refu…" at bounding box center [549, 158] width 174 height 15
type input "[DATE]"
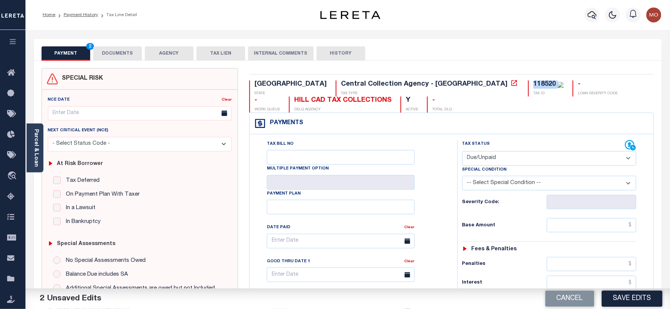
click at [511, 186] on select "-- Select Special Condition -- 3RD PARTY TAX LIEN AGENCY TAX LIEN (A.K.A Inside…" at bounding box center [549, 183] width 174 height 15
select select "15"
click at [462, 177] on select "-- Select Special Condition -- 3RD PARTY TAX LIEN AGENCY TAX LIEN (A.K.A Inside…" at bounding box center [549, 183] width 174 height 15
click at [575, 226] on input "text" at bounding box center [592, 225] width 90 height 14
paste input "89.60"
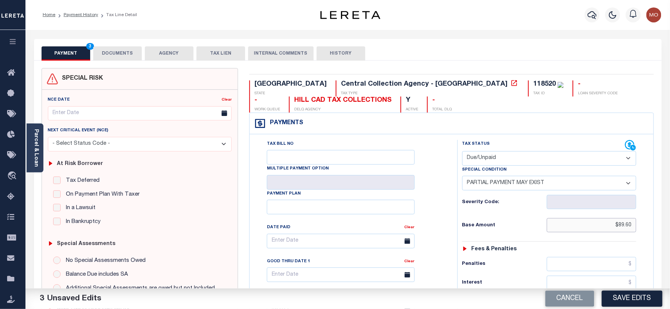
type input "$89.60"
click at [519, 155] on select "- Select Status Code - Open Due/Unpaid Paid Incomplete No Tax Due Internal Refu…" at bounding box center [549, 158] width 174 height 15
drag, startPoint x: 452, startPoint y: 154, endPoint x: 494, endPoint y: 183, distance: 50.3
click at [452, 154] on div "Tax Status Status" at bounding box center [552, 305] width 200 height 330
drag, startPoint x: 495, startPoint y: 183, endPoint x: 493, endPoint y: 187, distance: 5.0
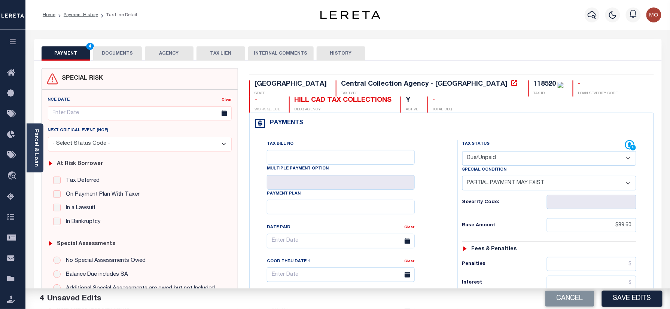
click at [495, 183] on select "-- Select Special Condition -- 3RD PARTY TAX LIEN AGENCY TAX LIEN (A.K.A Inside…" at bounding box center [549, 183] width 174 height 15
click at [479, 190] on select "-- Select Special Condition -- 3RD PARTY TAX LIEN AGENCY TAX LIEN (A.K.A Inside…" at bounding box center [549, 183] width 174 height 15
select select "0"
click at [462, 177] on select "-- Select Special Condition -- 3RD PARTY TAX LIEN AGENCY TAX LIEN (A.K.A Inside…" at bounding box center [549, 183] width 174 height 15
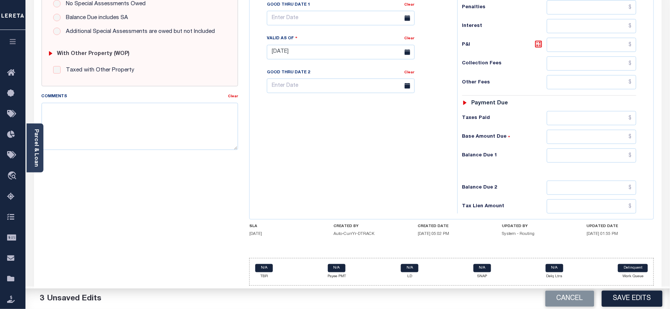
scroll to position [262, 0]
drag, startPoint x: 570, startPoint y: 159, endPoint x: 455, endPoint y: 165, distance: 115.4
click at [570, 159] on input "text" at bounding box center [592, 156] width 90 height 14
paste input "130.09"
type input "$130.09"
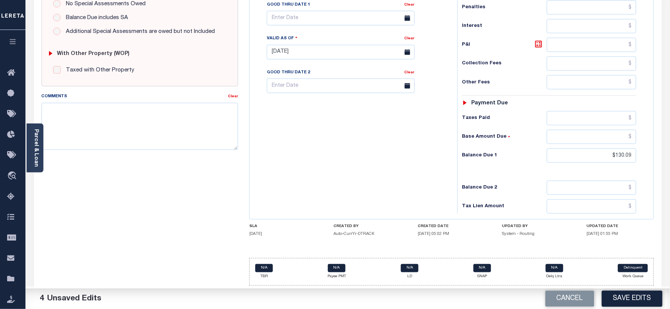
click at [444, 163] on div "Tax Bill No Multiple Payment Option Payment Plan Clear" at bounding box center [351, 48] width 200 height 330
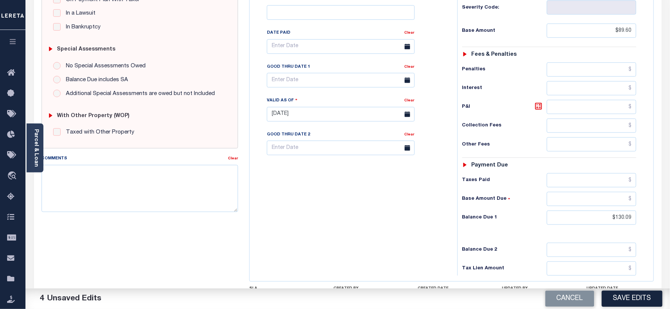
scroll to position [113, 0]
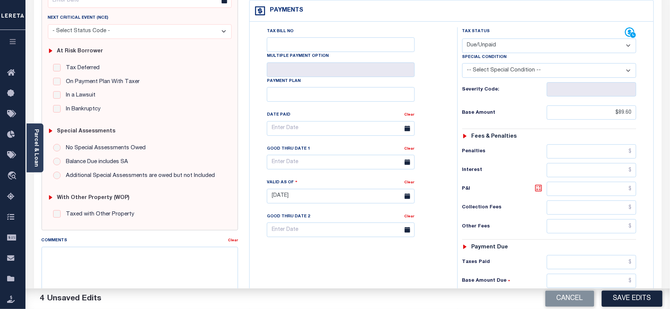
click at [536, 190] on icon at bounding box center [538, 188] width 4 height 4
type input "$40.49"
click at [312, 165] on input "text" at bounding box center [341, 162] width 148 height 15
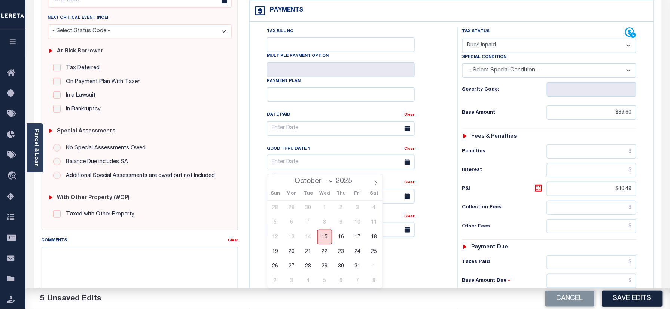
click at [324, 240] on span "15" at bounding box center [324, 237] width 15 height 15
type input "[DATE]"
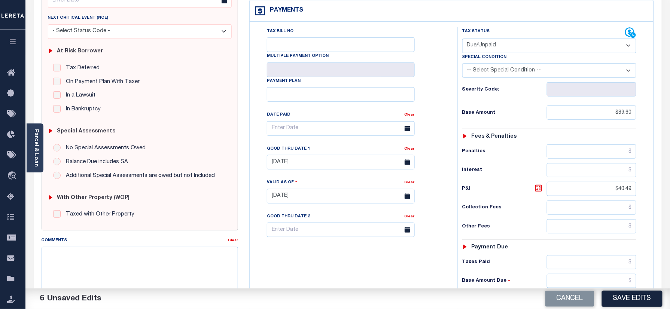
click at [410, 266] on div "Tax Bill No Multiple Payment Option Payment Plan Clear" at bounding box center [351, 192] width 200 height 330
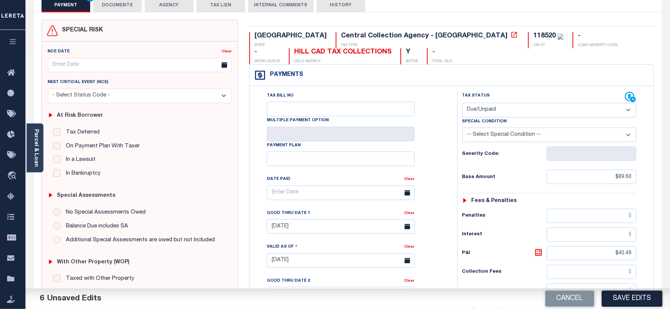
scroll to position [0, 0]
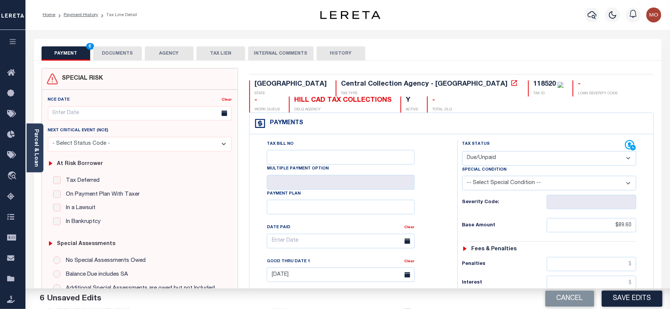
click at [533, 86] on div "118520" at bounding box center [544, 84] width 22 height 7
copy div "118520"
click at [126, 55] on button "DOCUMENTS" at bounding box center [117, 53] width 49 height 14
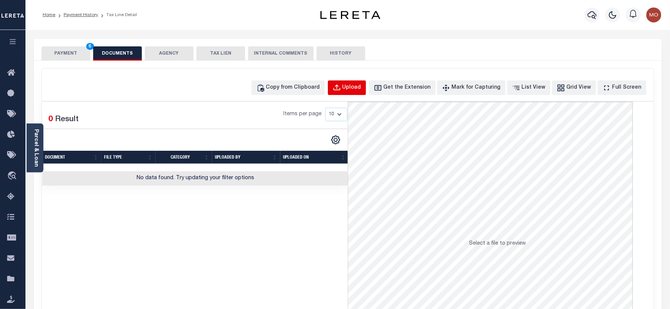
click at [361, 84] on div "Upload" at bounding box center [351, 88] width 19 height 8
select select "POP"
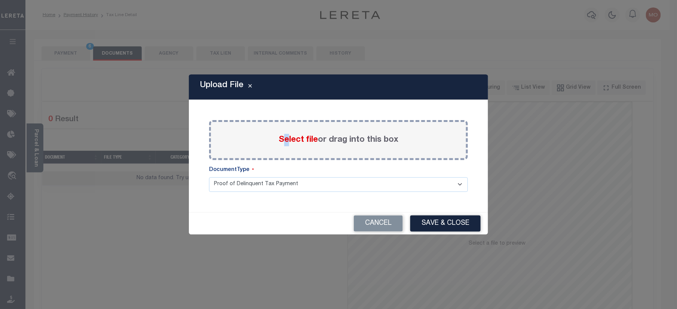
click at [287, 141] on span "Select file" at bounding box center [298, 140] width 39 height 8
click at [298, 141] on span "Select file" at bounding box center [298, 140] width 39 height 8
click at [0, 0] on input "Select file or drag into this box" at bounding box center [0, 0] width 0 height 0
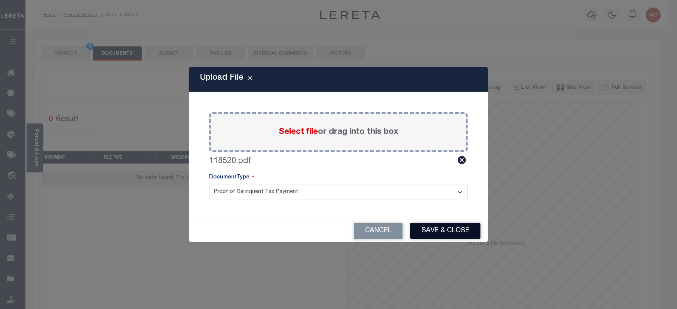
click at [426, 228] on button "Save & Close" at bounding box center [445, 231] width 70 height 16
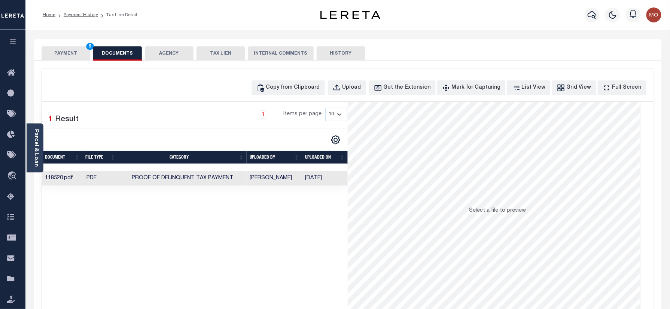
click at [67, 56] on button "PAYMENT 6" at bounding box center [66, 53] width 49 height 14
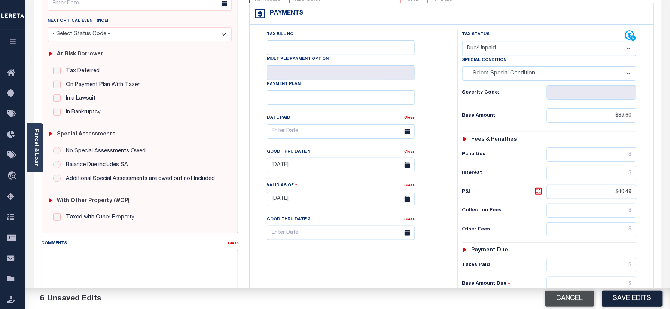
scroll to position [150, 0]
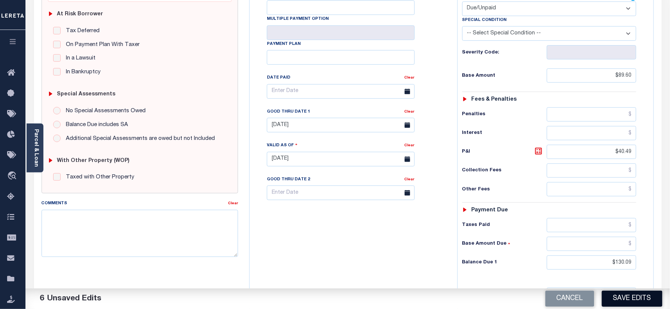
click at [625, 303] on button "Save Edits" at bounding box center [632, 299] width 61 height 16
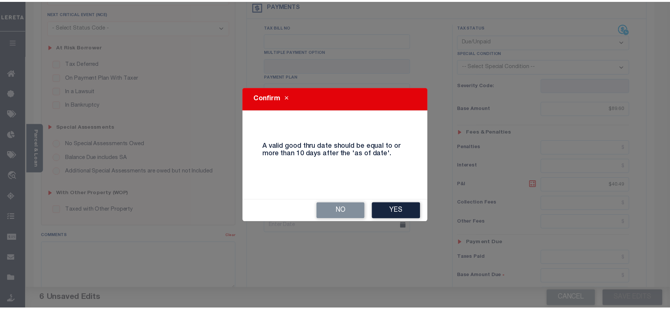
scroll to position [100, 0]
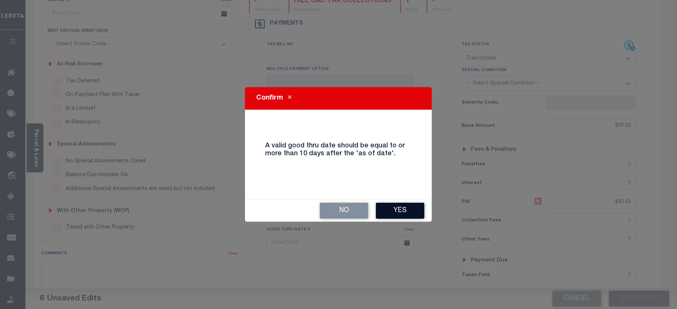
click at [388, 214] on button "Yes" at bounding box center [400, 211] width 49 height 16
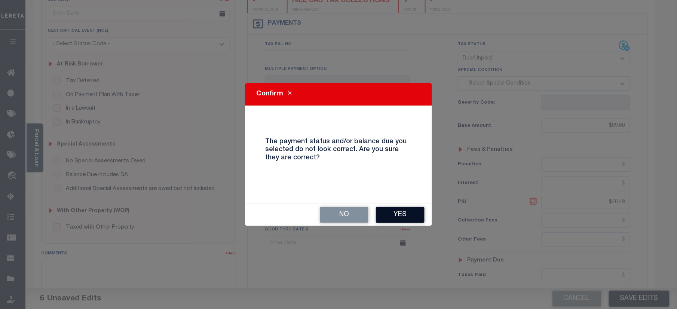
click at [397, 212] on button "Yes" at bounding box center [400, 215] width 49 height 16
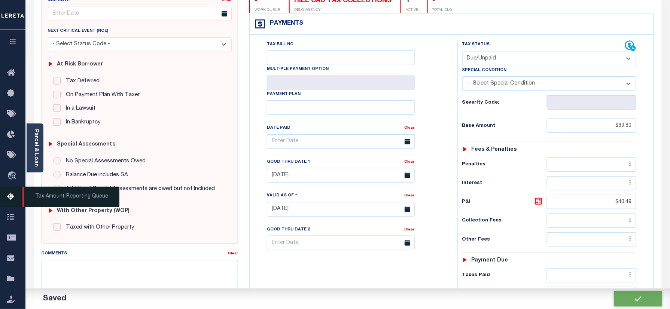
checkbox input "false"
type input "$89.6"
type input "$40.49"
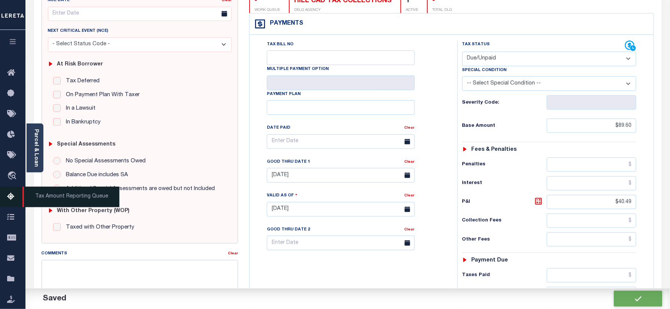
type input "$130.09"
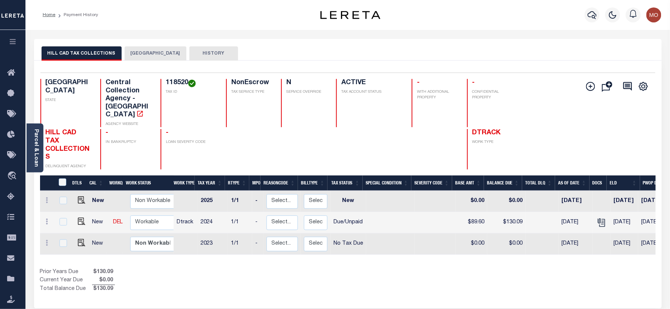
drag, startPoint x: 36, startPoint y: 142, endPoint x: 43, endPoint y: 158, distance: 17.4
click at [36, 142] on link "Parcel & Loan" at bounding box center [35, 148] width 5 height 38
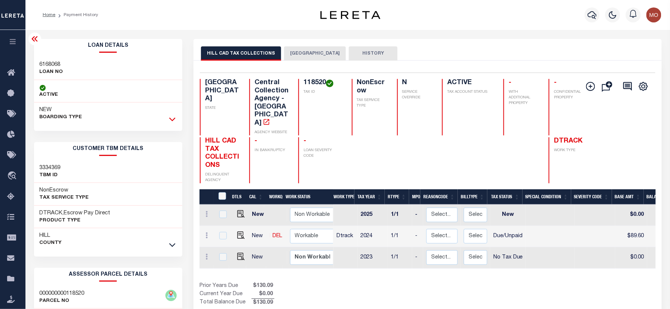
click at [171, 120] on icon at bounding box center [172, 120] width 6 height 4
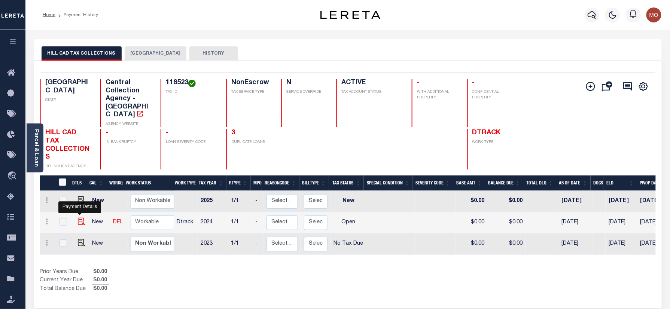
click at [79, 218] on img "" at bounding box center [81, 221] width 7 height 7
checkbox input "true"
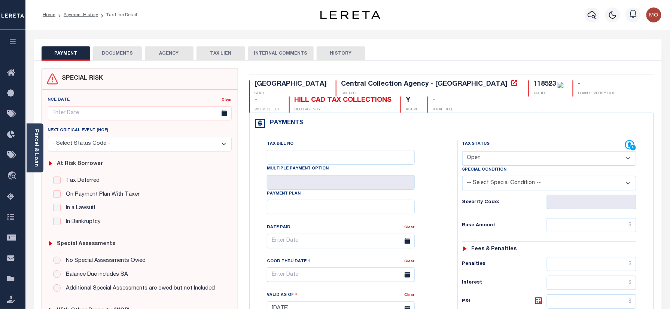
click at [533, 84] on div "118523" at bounding box center [544, 84] width 22 height 7
copy div "118523"
click at [497, 158] on select "- Select Status Code - Open Due/Unpaid Paid Incomplete No Tax Due Internal Refu…" at bounding box center [549, 158] width 174 height 15
select select "PYD"
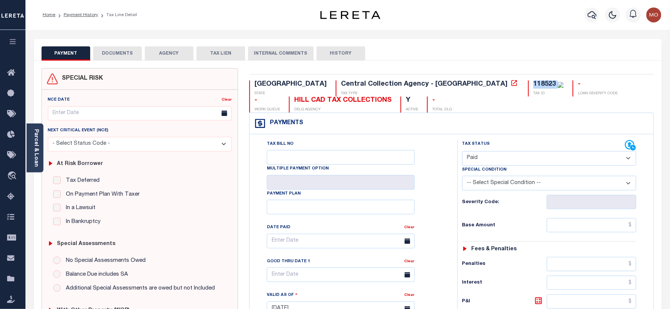
click at [462, 152] on select "- Select Status Code - Open Due/Unpaid Paid Incomplete No Tax Due Internal Refu…" at bounding box center [549, 158] width 174 height 15
type input "[DATE]"
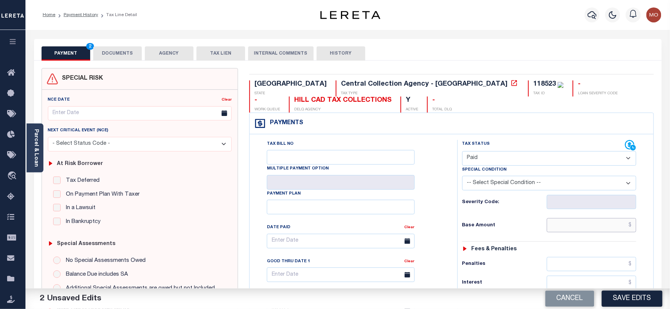
click at [559, 231] on input "text" at bounding box center [592, 225] width 90 height 14
paste input "1,139.12"
type input "$1,139.12"
click at [447, 217] on div "Tax Bill No Multiple Payment Option Payment Plan Clear" at bounding box center [351, 305] width 200 height 330
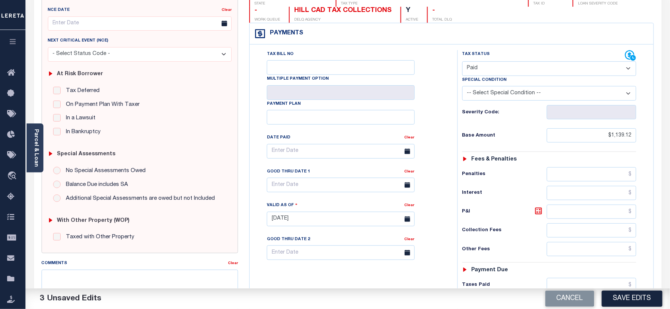
scroll to position [199, 0]
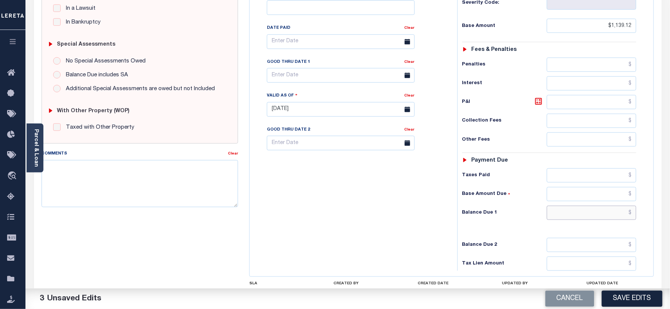
click at [569, 215] on input "text" at bounding box center [592, 213] width 90 height 14
type input "$0.00"
click at [343, 211] on div "Tax Bill No Multiple Payment Option Payment Plan Clear" at bounding box center [351, 106] width 200 height 330
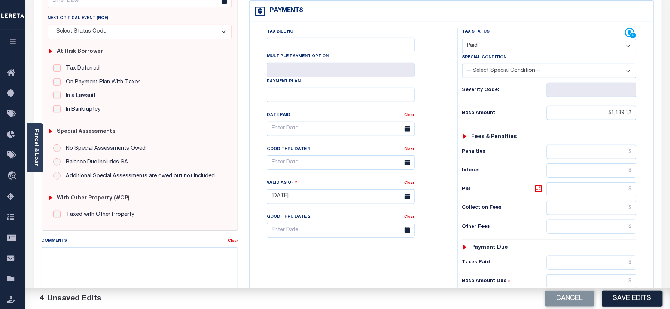
scroll to position [0, 0]
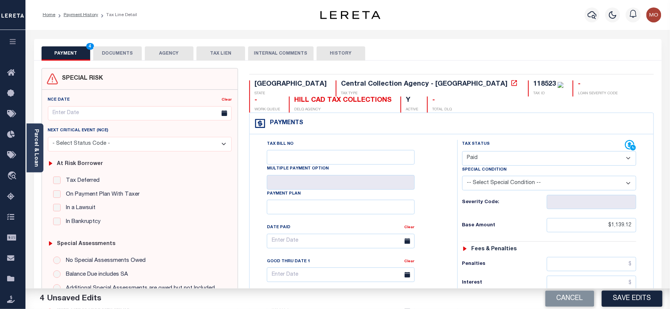
click at [533, 82] on div "118523" at bounding box center [544, 84] width 22 height 7
copy div "118523"
click at [114, 52] on button "DOCUMENTS" at bounding box center [117, 53] width 49 height 14
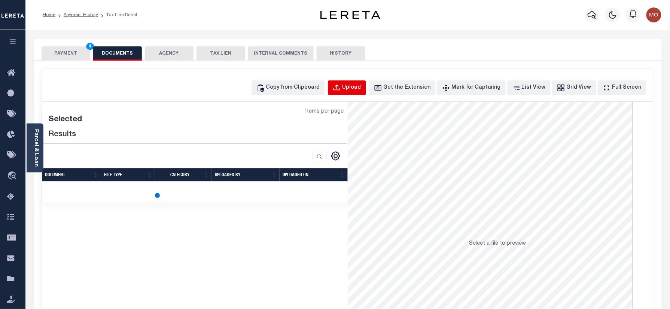
click at [356, 85] on div "Upload" at bounding box center [351, 88] width 19 height 8
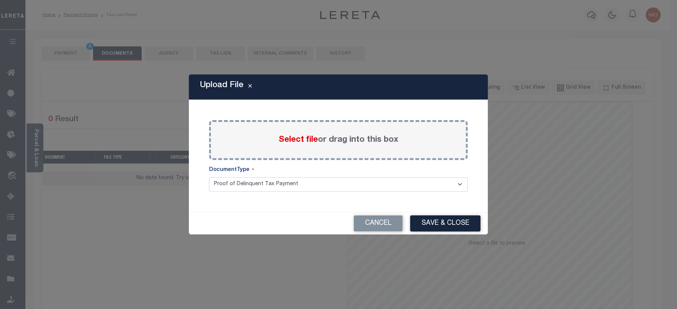
click at [296, 139] on span "Select file" at bounding box center [298, 140] width 39 height 8
click at [0, 0] on input "Select file or drag into this box" at bounding box center [0, 0] width 0 height 0
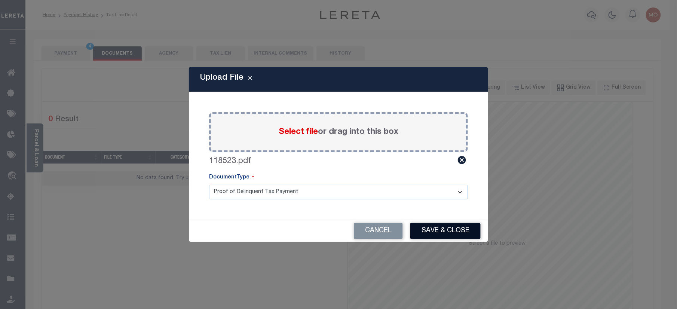
click at [430, 229] on button "Save & Close" at bounding box center [445, 231] width 70 height 16
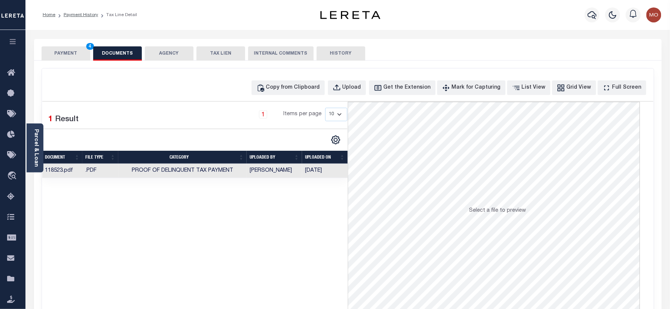
click at [58, 59] on button "PAYMENT 4" at bounding box center [66, 53] width 49 height 14
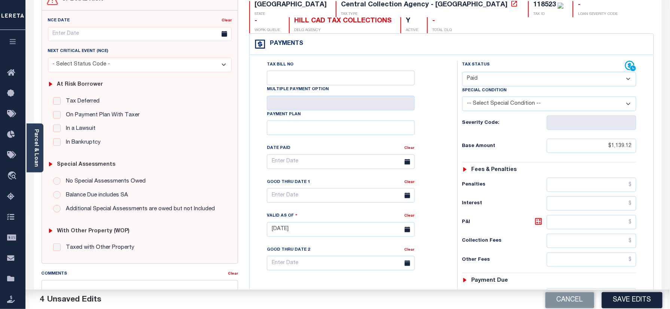
scroll to position [150, 0]
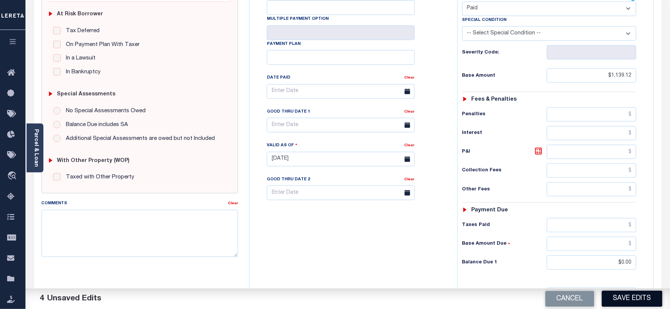
click at [642, 301] on button "Save Edits" at bounding box center [632, 299] width 61 height 16
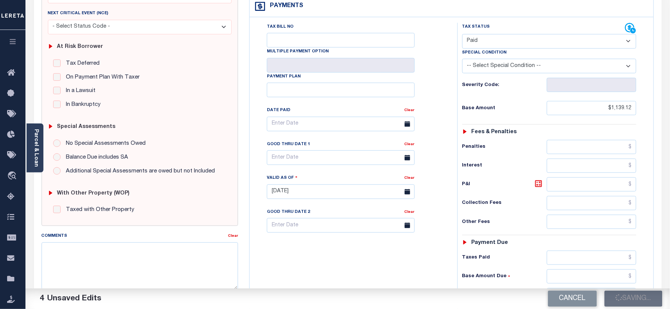
scroll to position [100, 0]
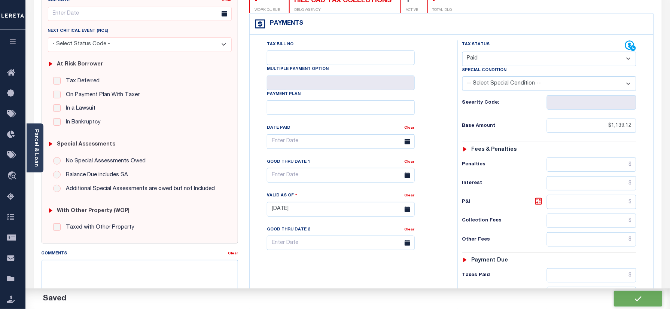
checkbox input "false"
type input "$1,139.12"
type input "$0"
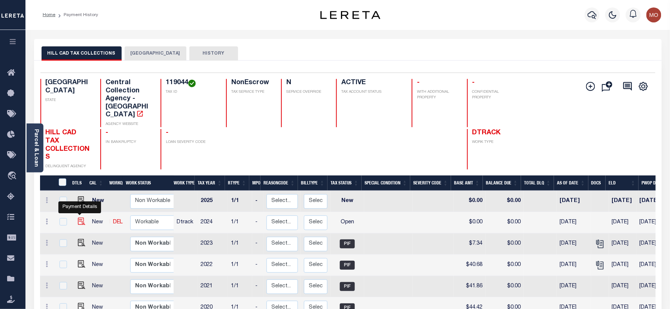
click at [78, 218] on img "" at bounding box center [81, 221] width 7 height 7
checkbox input "true"
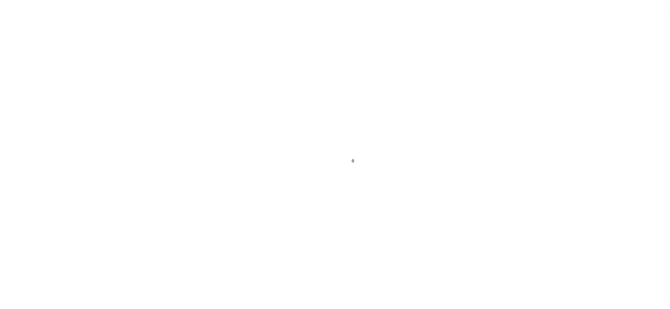
checkbox input "false"
type input "[DATE]"
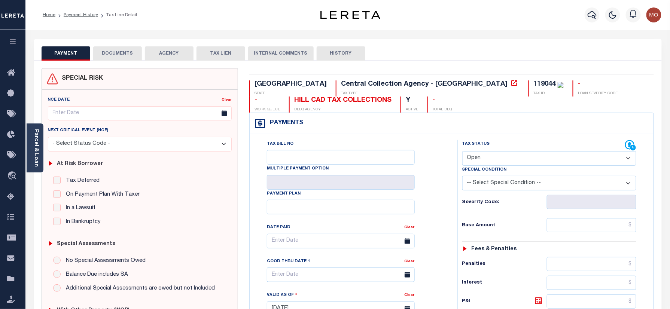
click at [533, 83] on div "119044" at bounding box center [544, 84] width 22 height 7
copy div "119044"
click at [499, 157] on select "- Select Status Code - Open Due/Unpaid Paid Incomplete No Tax Due Internal Refu…" at bounding box center [549, 158] width 174 height 15
select select "PYD"
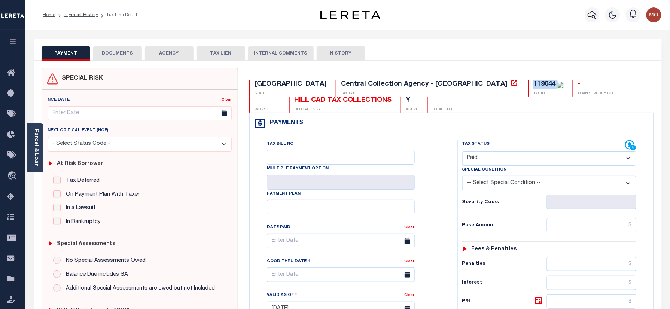
click at [462, 152] on select "- Select Status Code - Open Due/Unpaid Paid Incomplete No Tax Due Internal Refu…" at bounding box center [549, 158] width 174 height 15
type input "[DATE]"
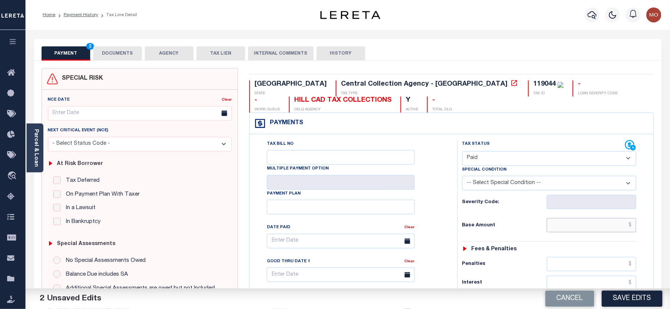
drag, startPoint x: 566, startPoint y: 228, endPoint x: 542, endPoint y: 228, distance: 23.9
click at [566, 228] on input "text" at bounding box center [592, 225] width 90 height 14
paste input "7.79"
type input "$7.79"
click at [457, 228] on div "Tax Status Status - Select Status Code -" at bounding box center [551, 305] width 189 height 330
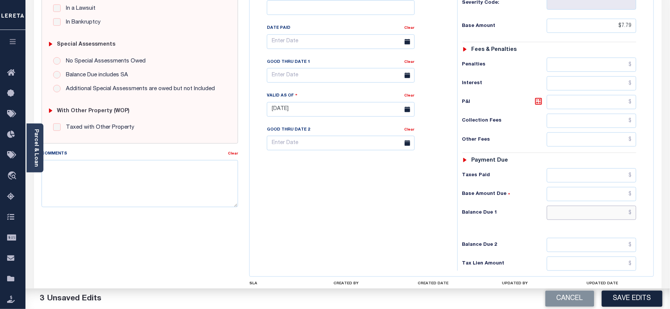
click at [588, 220] on input "text" at bounding box center [592, 213] width 90 height 14
type input "$0.00"
drag, startPoint x: 370, startPoint y: 232, endPoint x: 375, endPoint y: 247, distance: 16.1
click at [370, 232] on div "Tax Bill No Multiple Payment Option Payment Plan Clear" at bounding box center [351, 106] width 200 height 330
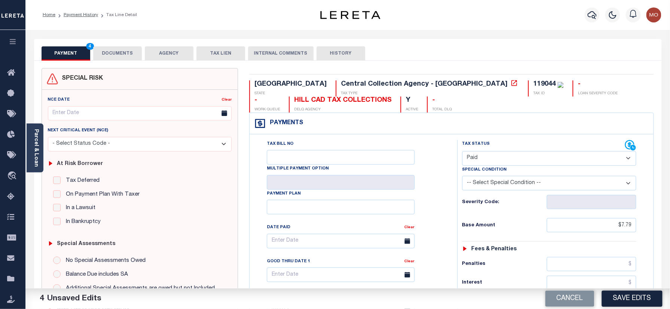
click at [528, 80] on div "119044 TAX ID" at bounding box center [546, 88] width 36 height 16
click at [533, 81] on div "119044" at bounding box center [544, 84] width 22 height 7
copy div "119044"
click at [122, 60] on button "DOCUMENTS" at bounding box center [117, 53] width 49 height 14
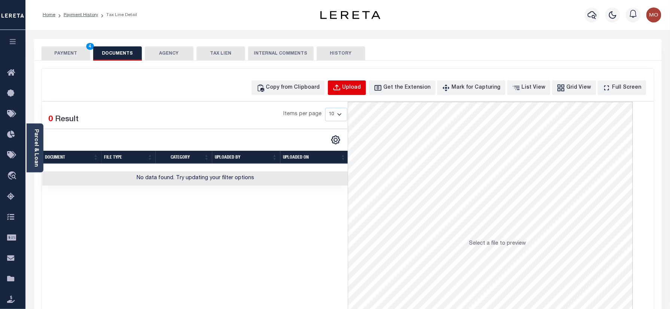
click at [355, 90] on button "Upload" at bounding box center [347, 87] width 38 height 15
select select "POP"
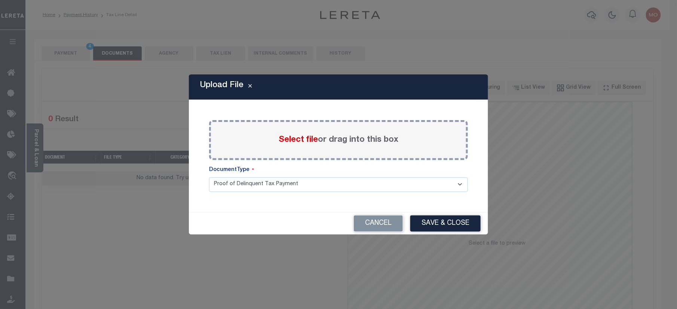
click at [293, 138] on span "Select file" at bounding box center [298, 140] width 39 height 8
click at [0, 0] on input "Select file or drag into this box" at bounding box center [0, 0] width 0 height 0
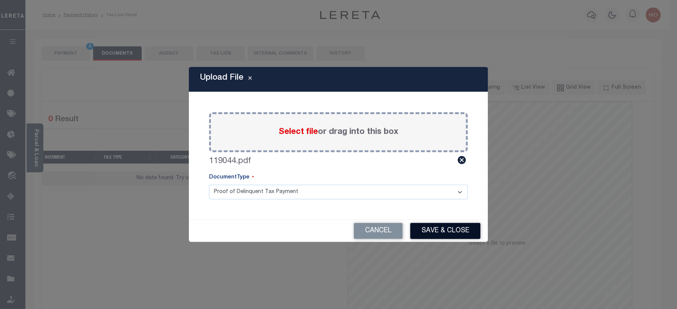
click at [427, 231] on button "Save & Close" at bounding box center [445, 231] width 70 height 16
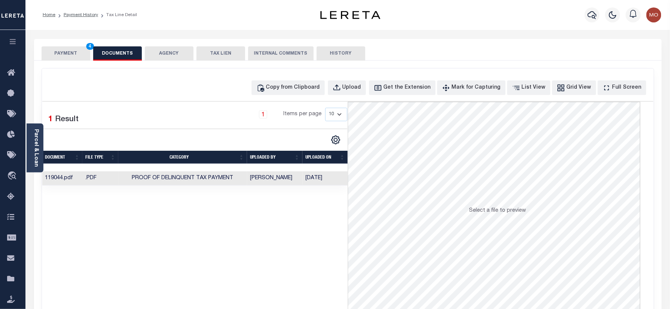
click at [63, 55] on button "PAYMENT 4" at bounding box center [66, 53] width 49 height 14
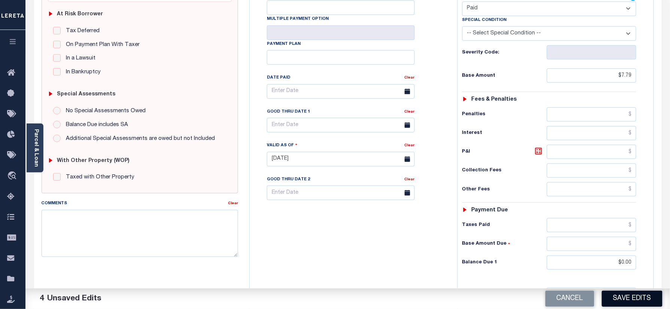
click at [620, 294] on button "Save Edits" at bounding box center [632, 299] width 61 height 16
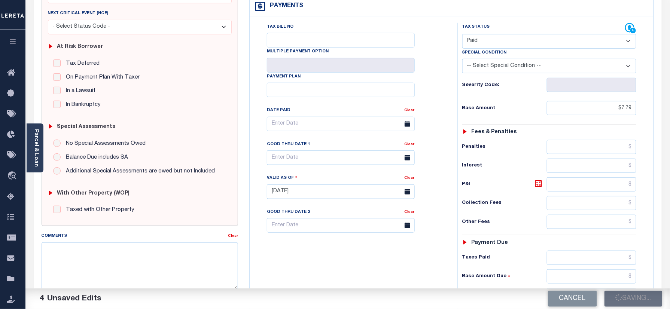
scroll to position [100, 0]
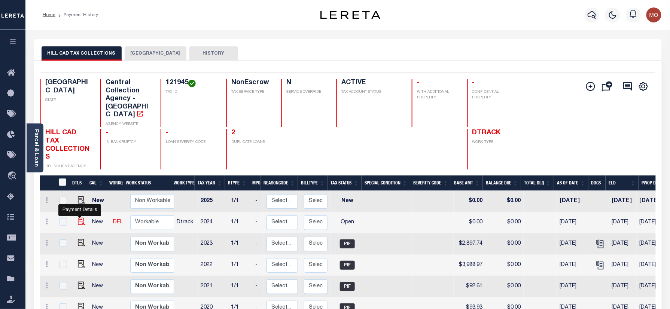
click at [78, 218] on img "" at bounding box center [81, 221] width 7 height 7
checkbox input "true"
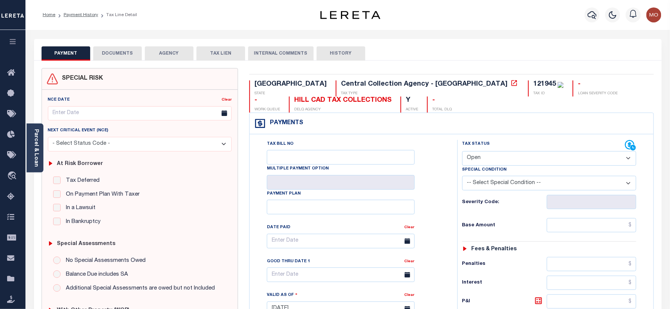
click at [533, 81] on div "121945" at bounding box center [544, 84] width 22 height 7
copy div "121945"
click at [503, 158] on select "- Select Status Code - Open Due/Unpaid Paid Incomplete No Tax Due Internal Refu…" at bounding box center [549, 158] width 174 height 15
select select "PYD"
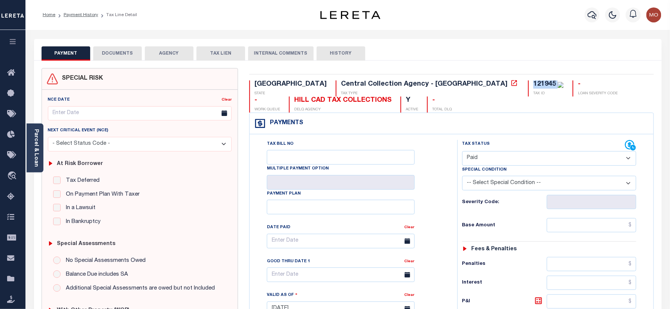
click at [462, 152] on select "- Select Status Code - Open Due/Unpaid Paid Incomplete No Tax Due Internal Refu…" at bounding box center [549, 158] width 174 height 15
type input "[DATE]"
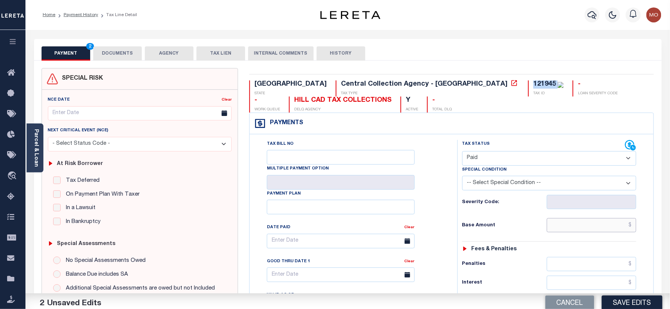
drag, startPoint x: 553, startPoint y: 227, endPoint x: 513, endPoint y: 223, distance: 39.5
click at [553, 227] on input "text" at bounding box center [592, 225] width 90 height 14
paste input "3,649.16"
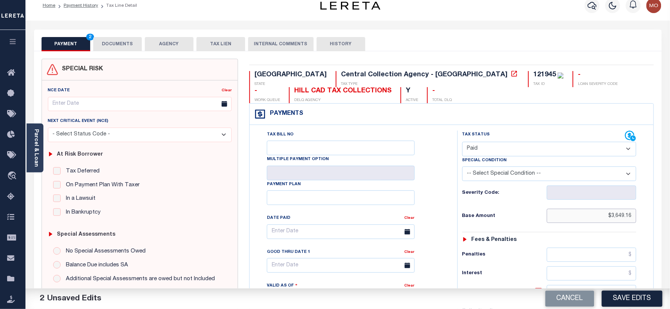
scroll to position [199, 0]
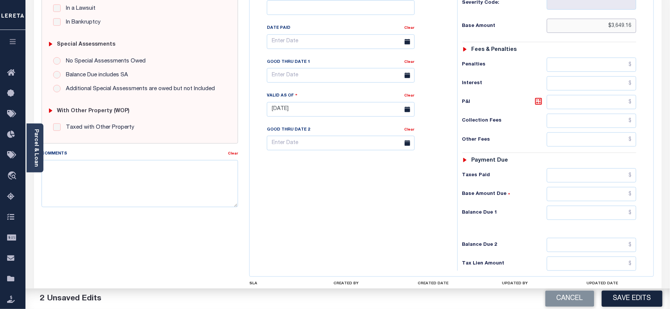
type input "$3,649.16"
click at [577, 216] on input "text" at bounding box center [592, 213] width 90 height 14
type input "$0.00"
click at [444, 213] on div "Tax Bill No Multiple Payment Option Payment Plan Clear" at bounding box center [351, 106] width 200 height 330
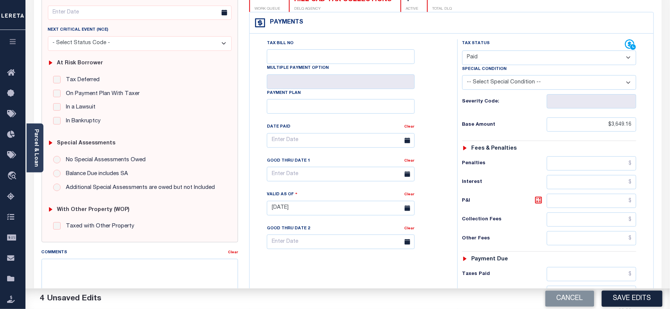
scroll to position [0, 0]
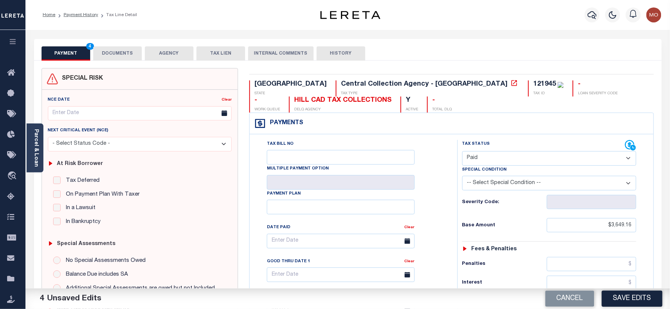
click at [533, 83] on div "121945" at bounding box center [544, 84] width 22 height 7
drag, startPoint x: 415, startPoint y: 83, endPoint x: 376, endPoint y: 74, distance: 40.4
click at [533, 83] on div "121945" at bounding box center [544, 84] width 22 height 7
copy div "121945"
click at [116, 49] on button "DOCUMENTS" at bounding box center [117, 53] width 49 height 14
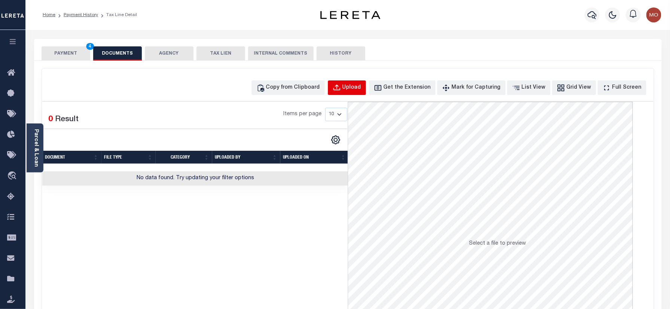
click at [361, 85] on div "Upload" at bounding box center [351, 88] width 19 height 8
select select "POP"
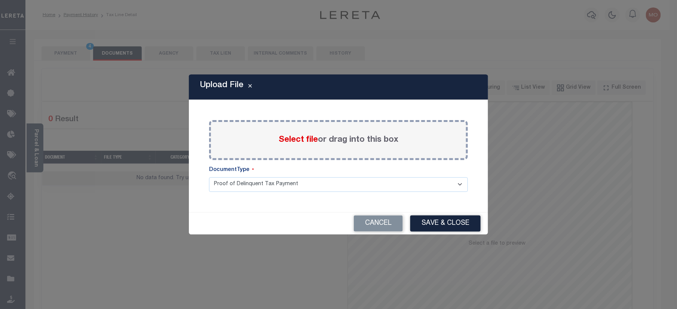
click at [293, 139] on span "Select file" at bounding box center [298, 140] width 39 height 8
click at [0, 0] on input "Select file or drag into this box" at bounding box center [0, 0] width 0 height 0
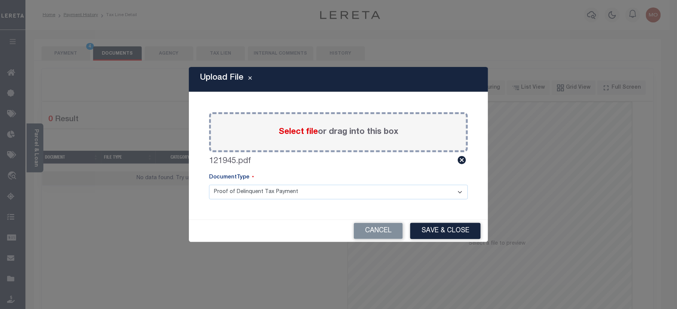
click at [438, 221] on div "Cancel Save & Close" at bounding box center [338, 231] width 299 height 22
click at [430, 234] on button "Save & Close" at bounding box center [445, 231] width 70 height 16
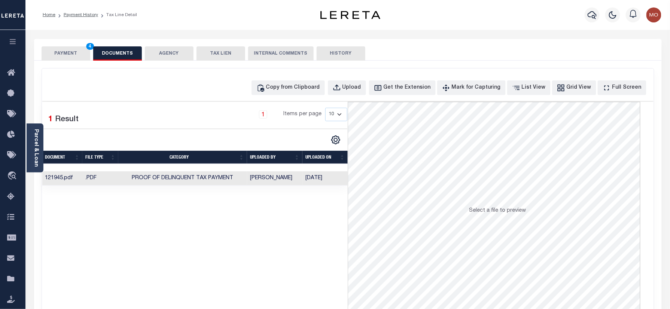
click at [74, 49] on button "PAYMENT 4" at bounding box center [66, 53] width 49 height 14
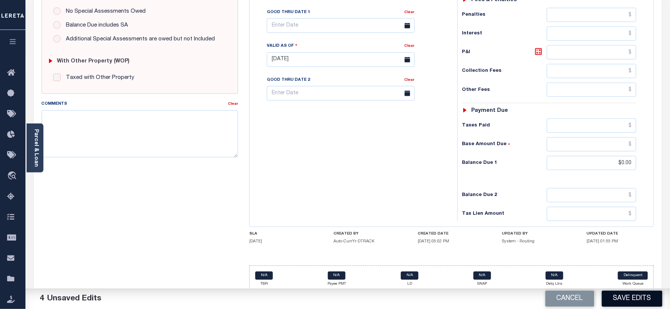
click at [615, 300] on button "Save Edits" at bounding box center [632, 299] width 61 height 16
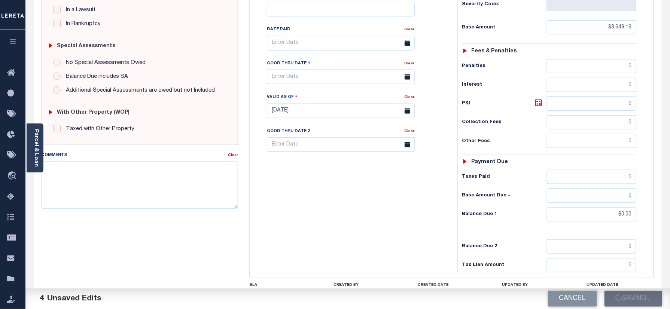
scroll to position [150, 0]
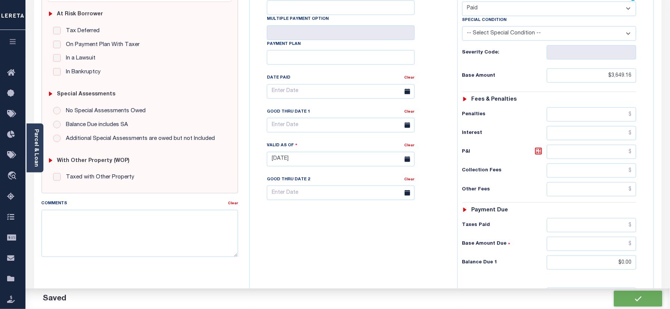
checkbox input "false"
type input "$3,649.16"
type input "$0"
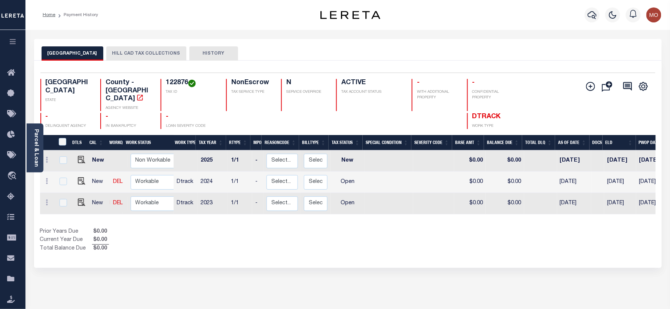
click at [127, 46] on div "HILL [GEOGRAPHIC_DATA] CAD TAX COLLECTIONS HISTORY" at bounding box center [347, 50] width 627 height 22
click at [127, 46] on button "HILL CAD TAX COLLECTIONS" at bounding box center [146, 53] width 80 height 14
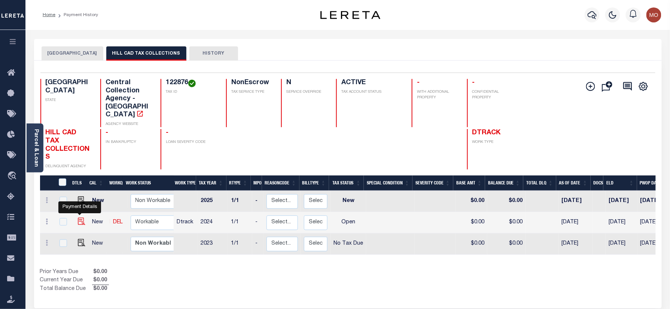
click at [78, 218] on img "" at bounding box center [81, 221] width 7 height 7
checkbox input "true"
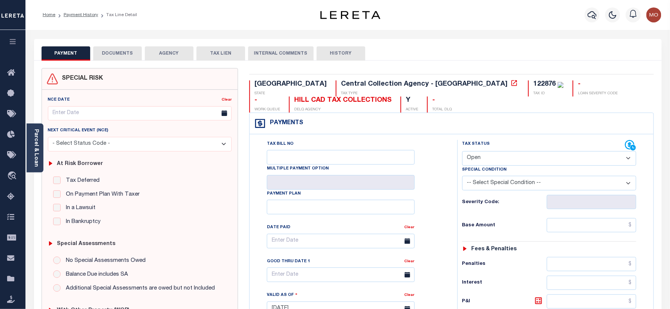
click at [412, 77] on div "TX STATE Central Collection Agency - TX TAX TYPE 122876 TAX ID - LOAN SEVERITY …" at bounding box center [452, 308] width 416 height 480
copy div "122876"
click at [503, 158] on select "- Select Status Code - Open Due/Unpaid Paid Incomplete No Tax Due Internal Refu…" at bounding box center [549, 158] width 174 height 15
select select "PYD"
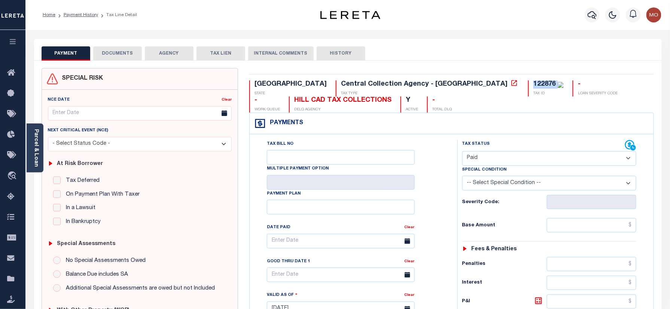
click at [462, 152] on select "- Select Status Code - Open Due/Unpaid Paid Incomplete No Tax Due Internal Refu…" at bounding box center [549, 158] width 174 height 15
type input "[DATE]"
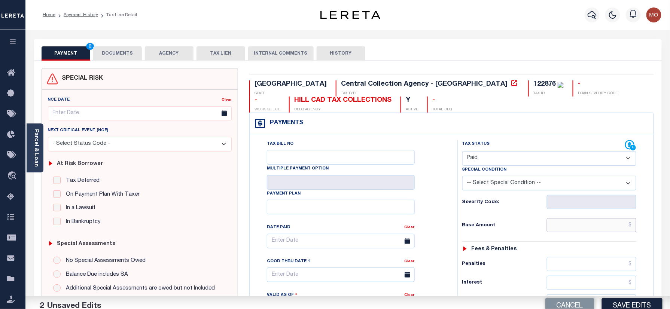
click at [565, 228] on input "text" at bounding box center [592, 225] width 90 height 14
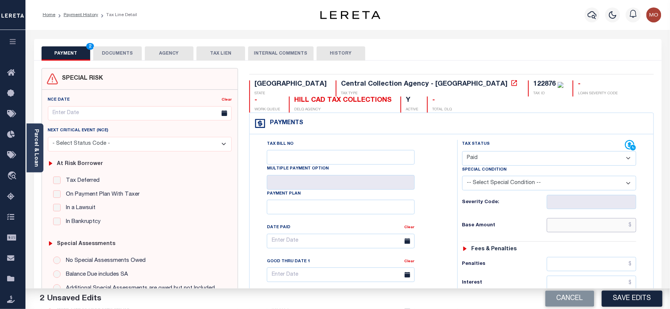
paste input "236.81"
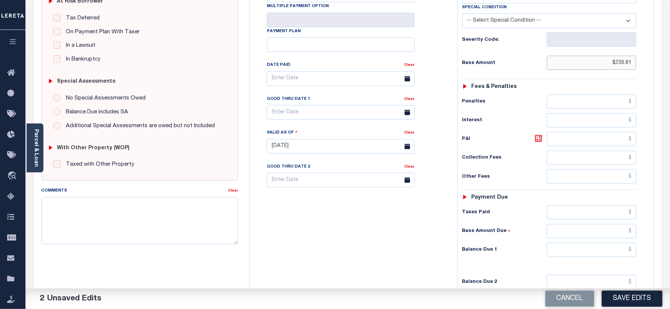
scroll to position [249, 0]
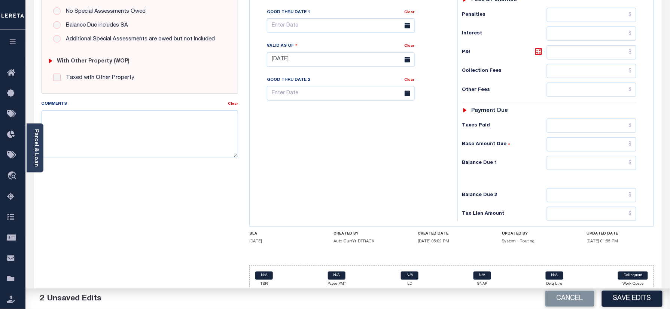
type input "$236.81"
drag, startPoint x: 574, startPoint y: 168, endPoint x: 359, endPoint y: 187, distance: 215.3
click at [574, 168] on input "text" at bounding box center [592, 163] width 90 height 14
type input "$0.00"
click at [287, 195] on div "Tax Bill No Multiple Payment Option Payment Plan Clear" at bounding box center [351, 56] width 200 height 330
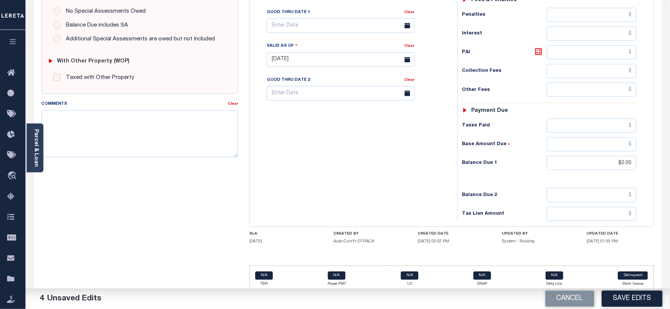
scroll to position [0, 0]
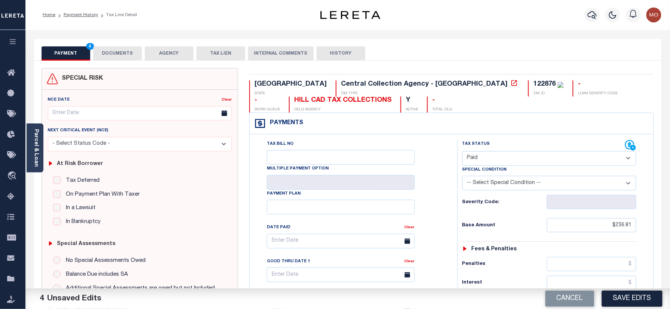
click at [533, 86] on div "122876" at bounding box center [544, 84] width 22 height 7
copy div "122876"
click at [110, 57] on button "DOCUMENTS" at bounding box center [117, 53] width 49 height 14
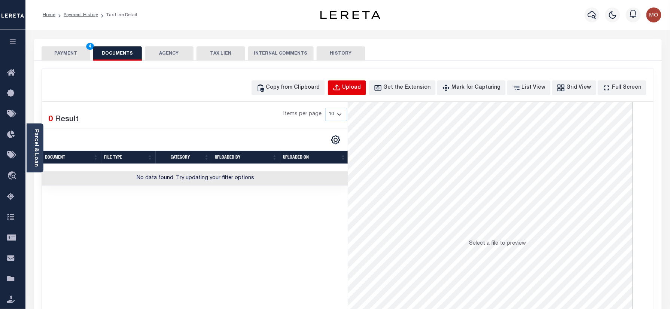
click at [356, 85] on div "Upload" at bounding box center [351, 88] width 19 height 8
select select "POP"
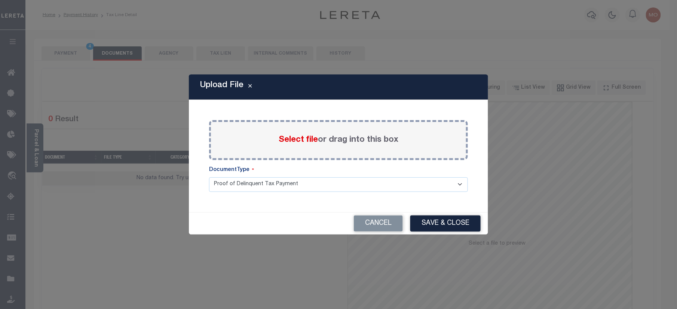
click at [283, 146] on label "Select file or drag into this box" at bounding box center [339, 140] width 120 height 12
click at [0, 0] on input "Select file or drag into this box" at bounding box center [0, 0] width 0 height 0
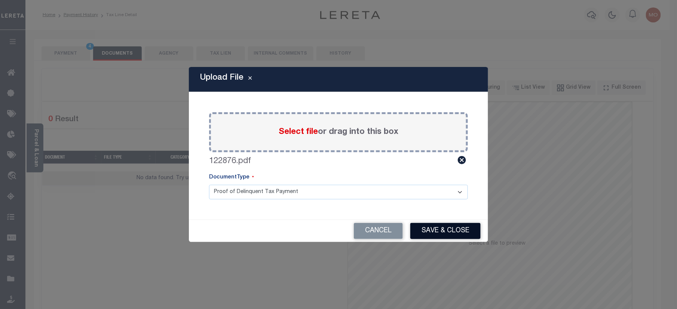
click at [444, 234] on button "Save & Close" at bounding box center [445, 231] width 70 height 16
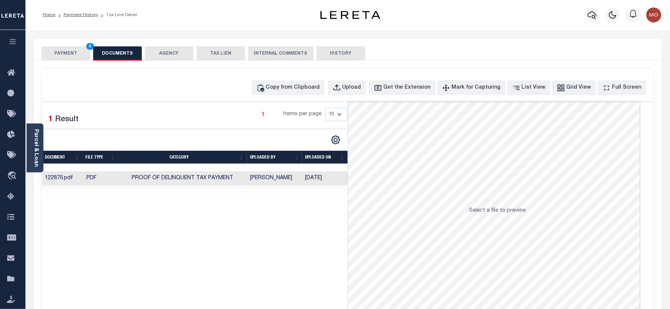
click at [70, 48] on button "PAYMENT 4" at bounding box center [66, 53] width 49 height 14
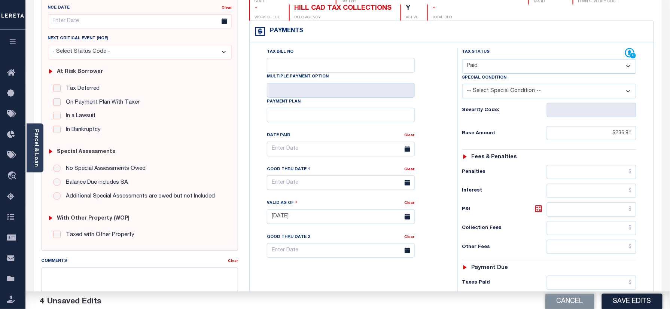
scroll to position [199, 0]
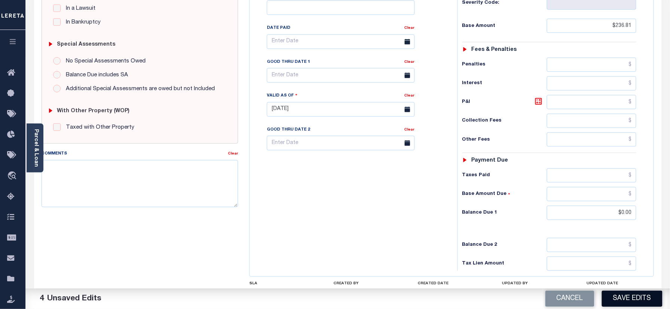
click at [617, 299] on button "Save Edits" at bounding box center [632, 299] width 61 height 16
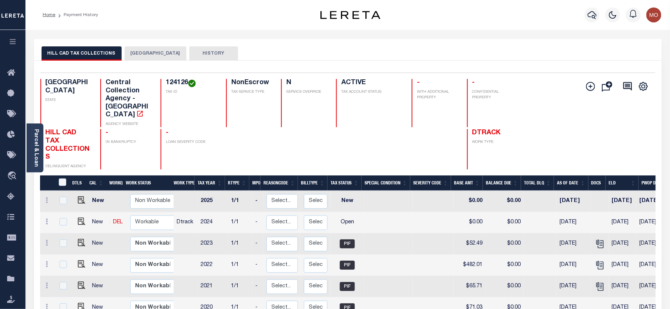
click at [75, 220] on link at bounding box center [79, 222] width 11 height 5
checkbox input "true"
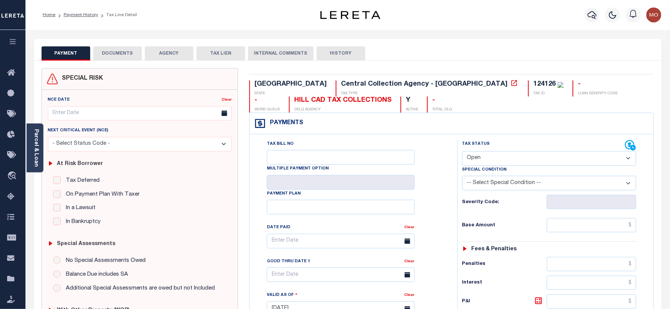
click at [413, 79] on div "TX STATE Central Collection Agency - TX TAX TYPE 124126 TAX ID - LOAN SEVERITY …" at bounding box center [452, 308] width 416 height 480
click at [417, 79] on div "TX STATE Central Collection Agency - TX TAX TYPE 124126 TAX ID - LOAN SEVERITY …" at bounding box center [452, 308] width 416 height 480
copy div "124126"
click at [492, 162] on select "- Select Status Code - Open Due/Unpaid Paid Incomplete No Tax Due Internal Refu…" at bounding box center [549, 158] width 174 height 15
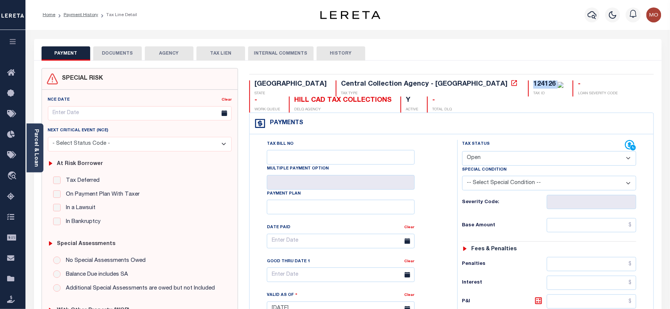
select select "PYD"
click at [462, 152] on select "- Select Status Code - Open Due/Unpaid Paid Incomplete No Tax Due Internal Refu…" at bounding box center [549, 158] width 174 height 15
type input "[DATE]"
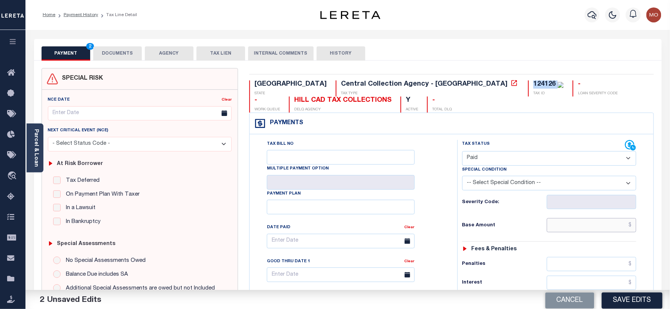
drag, startPoint x: 562, startPoint y: 230, endPoint x: 488, endPoint y: 227, distance: 73.8
click at [562, 230] on input "text" at bounding box center [592, 225] width 90 height 14
paste input "85.52"
type input "$85.52"
click at [488, 227] on h6 "Base Amount" at bounding box center [504, 226] width 85 height 6
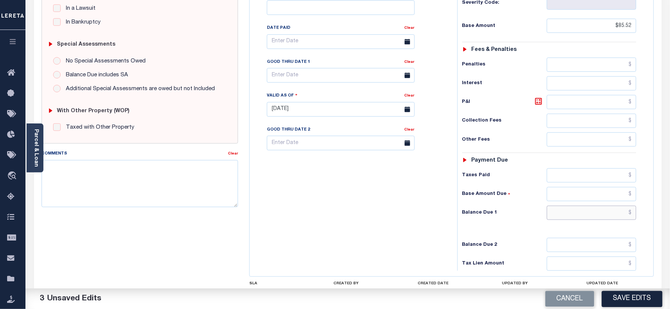
click at [578, 218] on input "text" at bounding box center [592, 213] width 90 height 14
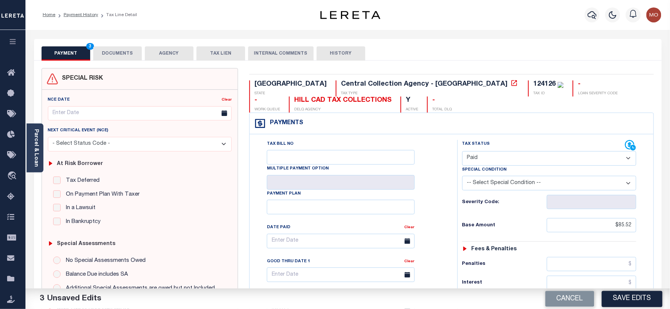
type input "$0.00"
click at [533, 81] on div "124126" at bounding box center [544, 84] width 22 height 7
copy div "124126"
click at [106, 54] on button "DOCUMENTS" at bounding box center [117, 53] width 49 height 14
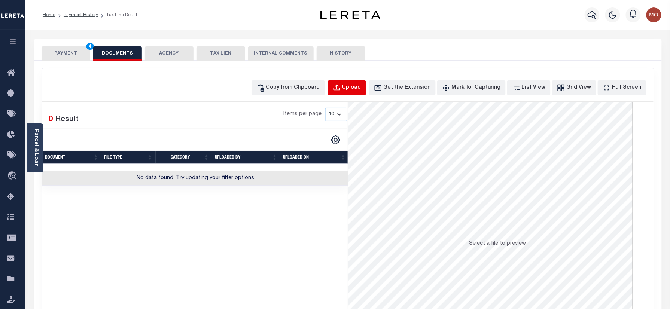
click at [361, 87] on div "Upload" at bounding box center [351, 88] width 19 height 8
select select "POP"
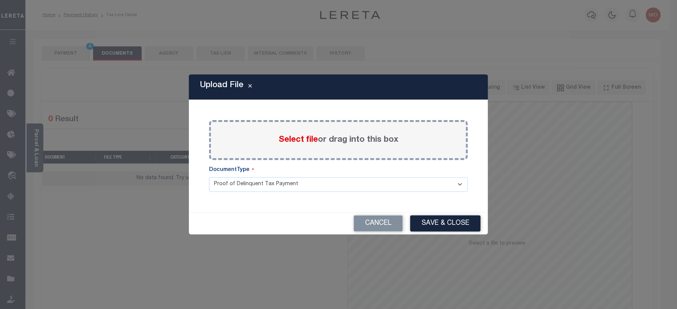
click at [297, 138] on span "Select file" at bounding box center [298, 140] width 39 height 8
click at [0, 0] on input "Select file or drag into this box" at bounding box center [0, 0] width 0 height 0
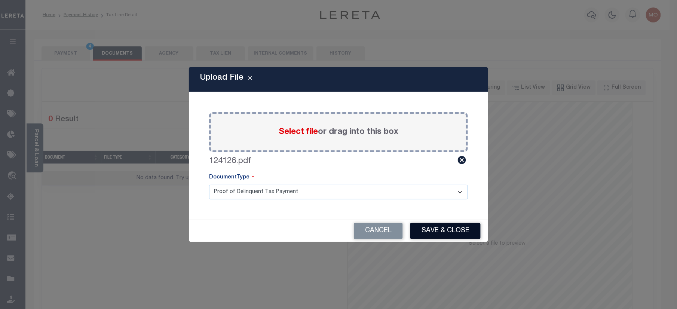
click at [437, 231] on button "Save & Close" at bounding box center [445, 231] width 70 height 16
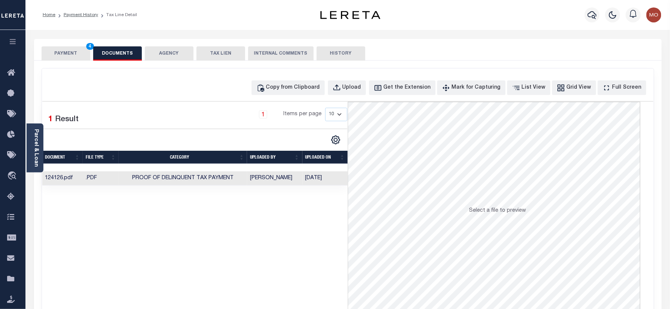
click at [72, 59] on button "PAYMENT 4" at bounding box center [66, 53] width 49 height 14
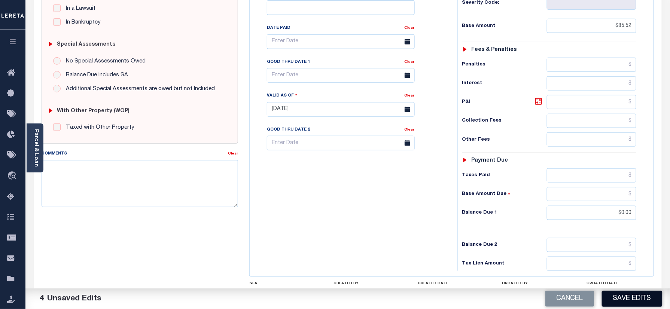
click at [615, 297] on button "Save Edits" at bounding box center [632, 299] width 61 height 16
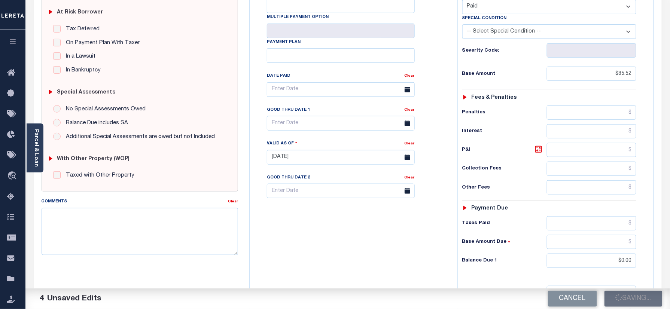
scroll to position [100, 0]
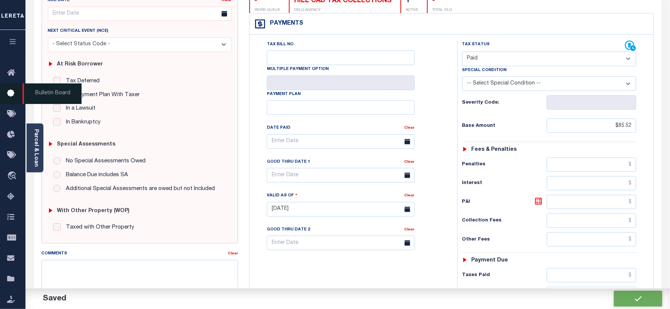
checkbox input "false"
type input "$85.52"
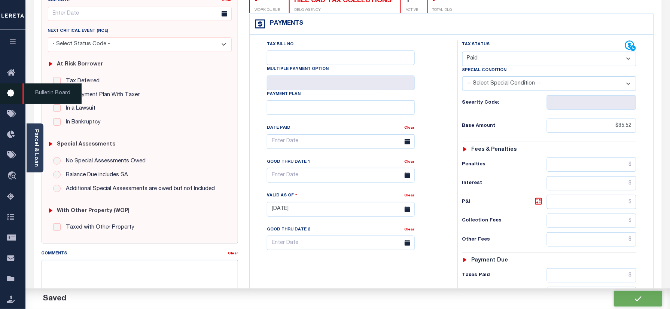
type input "$0"
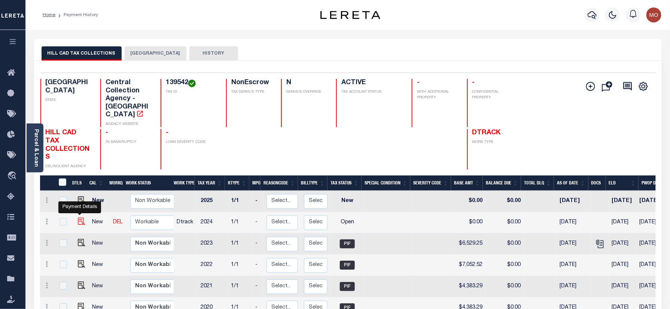
click at [78, 218] on img "" at bounding box center [81, 221] width 7 height 7
checkbox input "true"
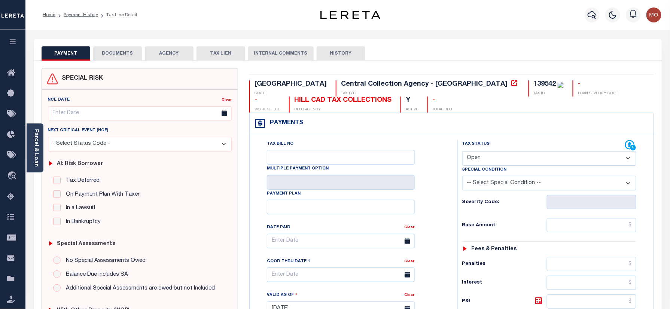
click at [533, 85] on div "139542" at bounding box center [544, 84] width 22 height 7
copy div "139542"
click at [499, 159] on select "- Select Status Code - Open Due/Unpaid Paid Incomplete No Tax Due Internal Refu…" at bounding box center [549, 158] width 174 height 15
select select "PYD"
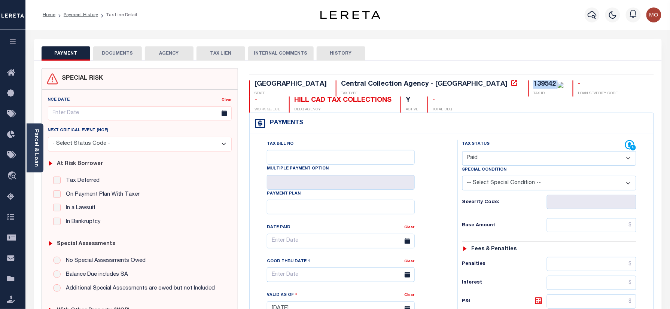
click at [462, 152] on select "- Select Status Code - Open Due/Unpaid Paid Incomplete No Tax Due Internal Refu…" at bounding box center [549, 158] width 174 height 15
type input "[DATE]"
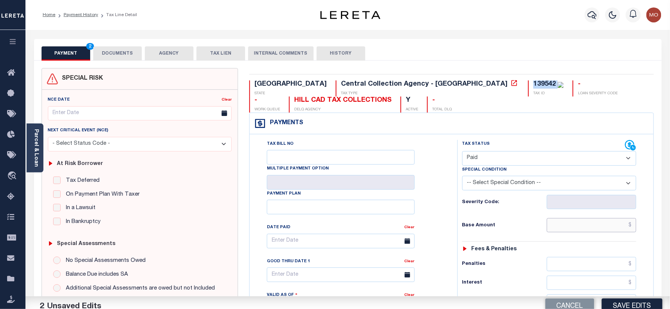
drag, startPoint x: 553, startPoint y: 229, endPoint x: 508, endPoint y: 227, distance: 45.0
click at [553, 229] on input "text" at bounding box center [592, 225] width 90 height 14
paste input "3,971.67"
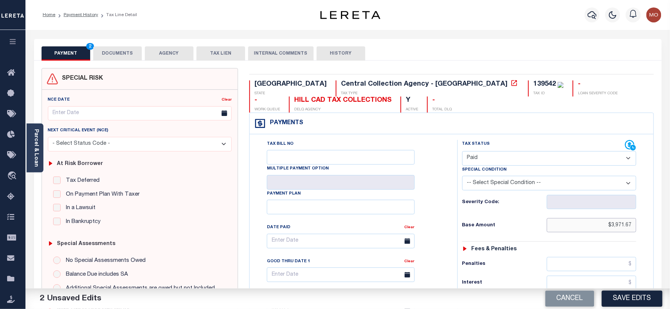
type input "$3,971.67"
drag, startPoint x: 507, startPoint y: 226, endPoint x: 528, endPoint y: 226, distance: 20.2
click at [507, 226] on h6 "Base Amount" at bounding box center [504, 226] width 85 height 6
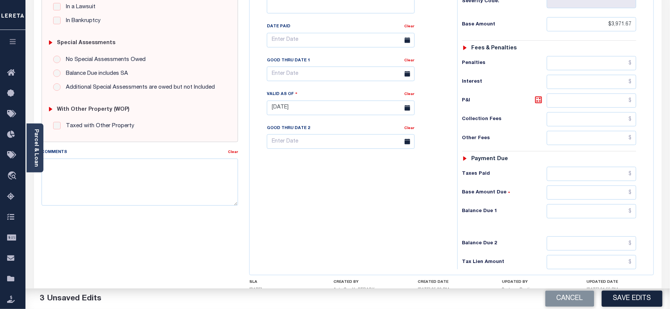
scroll to position [249, 0]
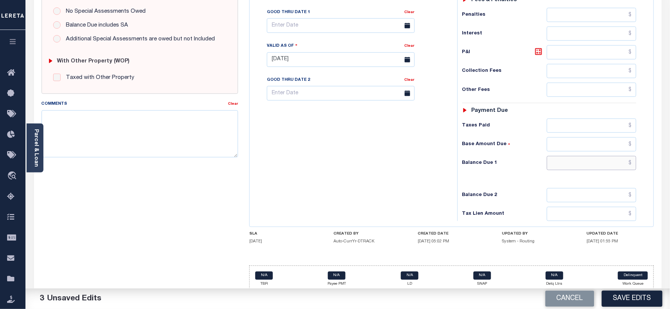
drag, startPoint x: 584, startPoint y: 170, endPoint x: 402, endPoint y: 169, distance: 182.6
click at [584, 170] on input "text" at bounding box center [592, 163] width 90 height 14
type input "$0.00"
click at [401, 168] on div "Tax Bill No Multiple Payment Option Payment Plan Clear" at bounding box center [351, 56] width 200 height 330
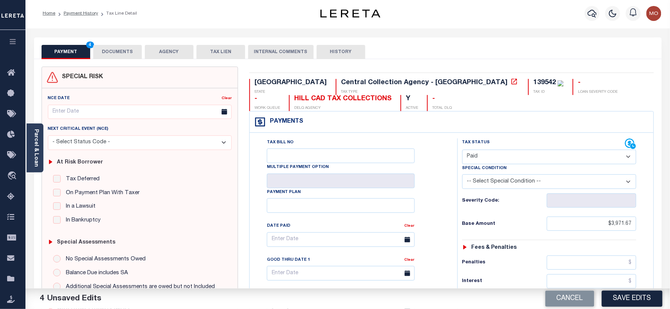
scroll to position [0, 0]
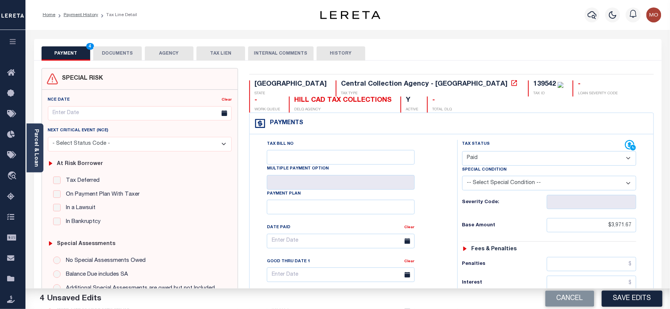
click at [533, 92] on p "TAX ID" at bounding box center [548, 94] width 30 height 6
click at [533, 84] on div "139542" at bounding box center [544, 84] width 22 height 7
copy div "139542"
click at [114, 50] on button "DOCUMENTS" at bounding box center [117, 53] width 49 height 14
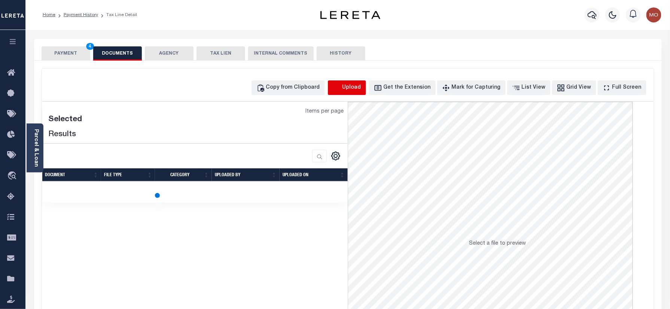
click at [341, 87] on icon "button" at bounding box center [337, 88] width 8 height 8
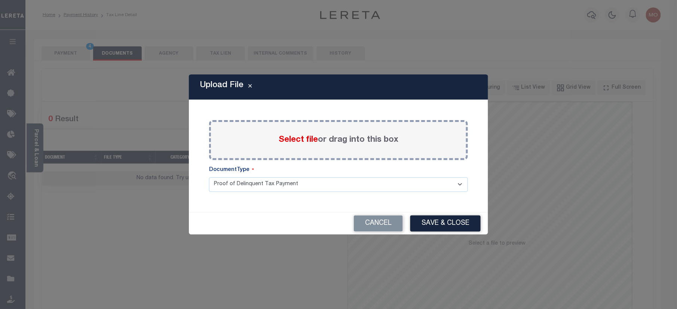
click at [285, 137] on span "Select file" at bounding box center [298, 140] width 39 height 8
click at [0, 0] on input "Select file or drag into this box" at bounding box center [0, 0] width 0 height 0
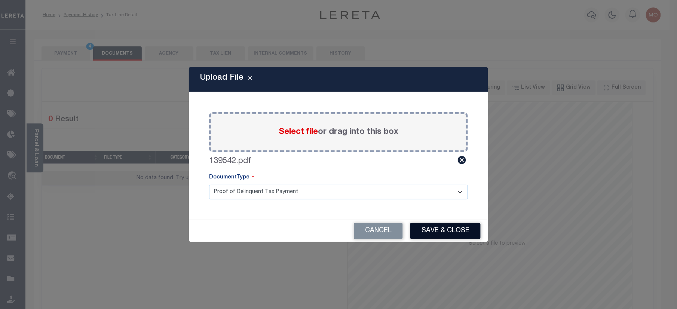
click at [426, 229] on button "Save & Close" at bounding box center [445, 231] width 70 height 16
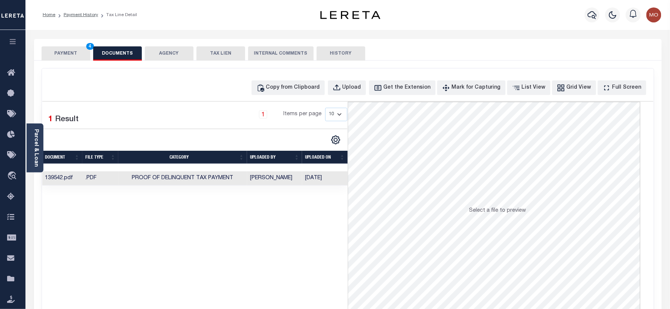
click at [76, 51] on button "PAYMENT 4" at bounding box center [66, 53] width 49 height 14
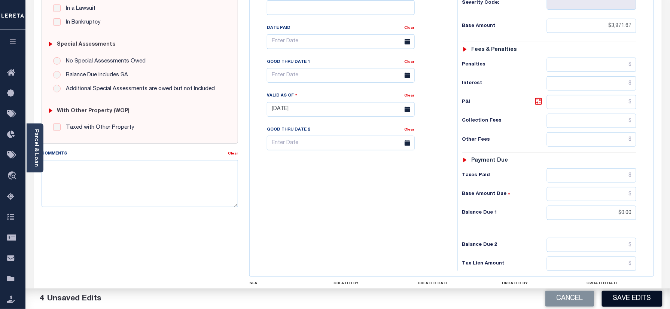
click at [617, 296] on button "Save Edits" at bounding box center [632, 299] width 61 height 16
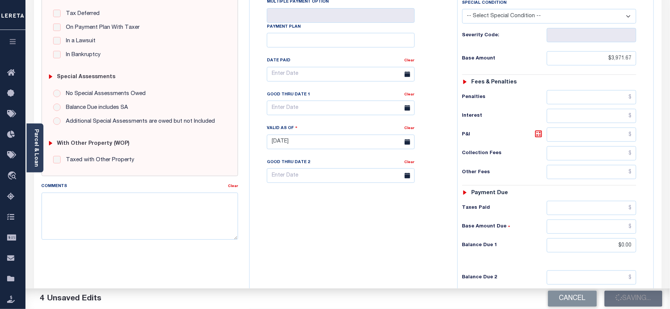
scroll to position [150, 0]
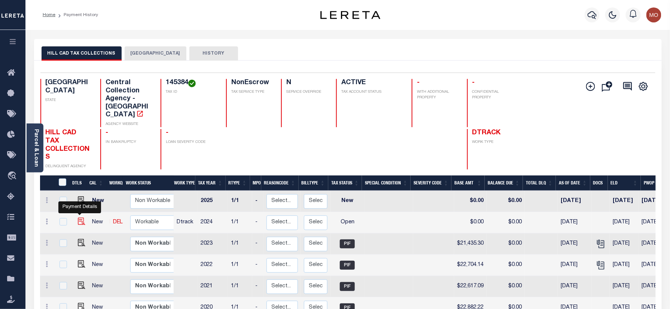
click at [78, 218] on img "" at bounding box center [81, 221] width 7 height 7
checkbox input "true"
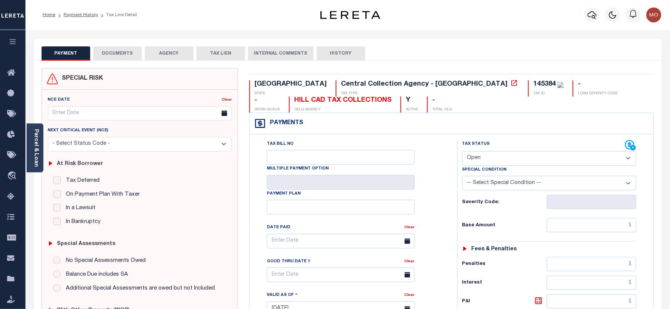
click at [533, 86] on div "145384" at bounding box center [544, 84] width 22 height 7
copy div "145384"
drag, startPoint x: 477, startPoint y: 162, endPoint x: 478, endPoint y: 166, distance: 4.7
click at [477, 162] on select "- Select Status Code - Open Due/Unpaid Paid Incomplete No Tax Due Internal Refu…" at bounding box center [549, 158] width 174 height 15
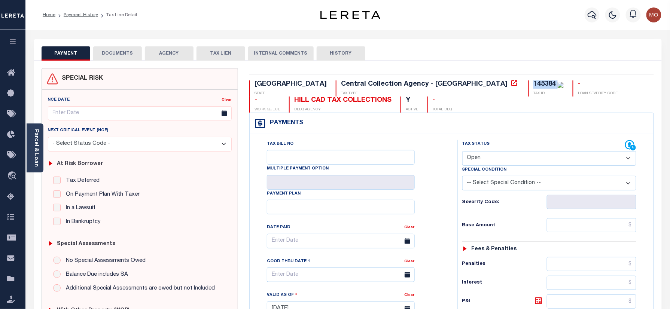
select select "PYD"
click at [462, 152] on select "- Select Status Code - Open Due/Unpaid Paid Incomplete No Tax Due Internal Refu…" at bounding box center [549, 158] width 174 height 15
type input "[DATE]"
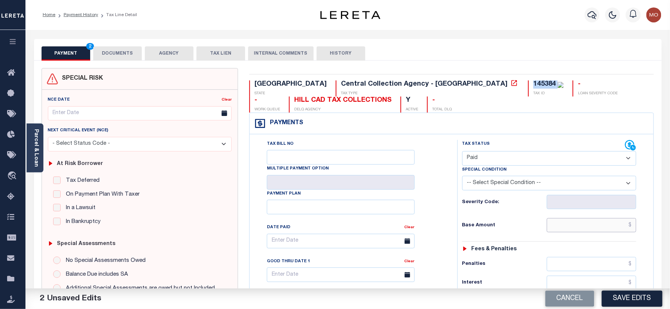
drag, startPoint x: 556, startPoint y: 229, endPoint x: 522, endPoint y: 223, distance: 34.5
click at [556, 229] on input "text" at bounding box center [592, 225] width 90 height 14
paste input "21,090.78"
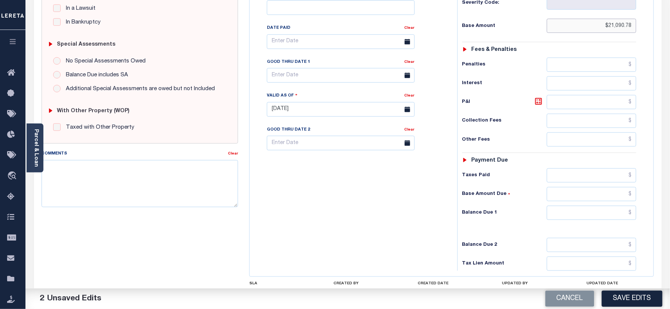
type input "$21,090.78"
drag, startPoint x: 577, startPoint y: 217, endPoint x: 367, endPoint y: 207, distance: 210.1
click at [577, 217] on input "text" at bounding box center [592, 213] width 90 height 14
type input "$0.00"
click at [366, 207] on div "Tax Bill No Multiple Payment Option Payment Plan Clear" at bounding box center [351, 106] width 200 height 330
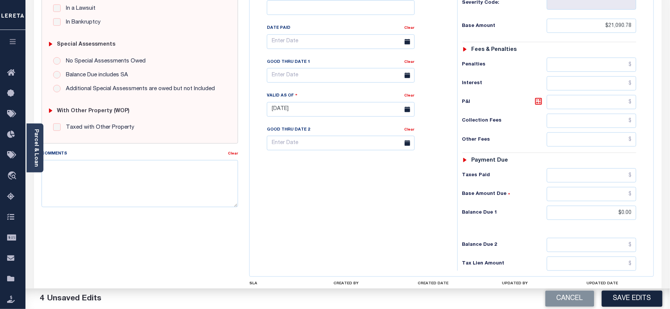
scroll to position [0, 0]
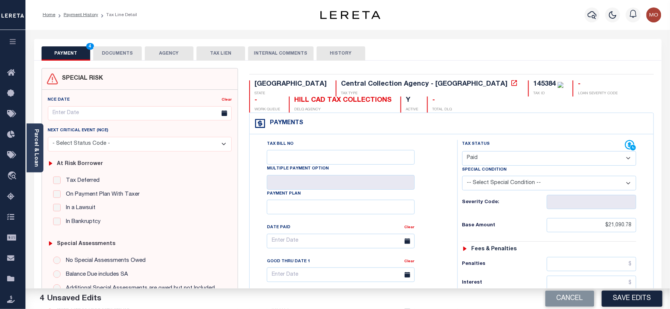
click at [533, 84] on div "145384" at bounding box center [544, 84] width 22 height 7
copy div "145384"
click at [101, 52] on button "DOCUMENTS" at bounding box center [117, 53] width 49 height 14
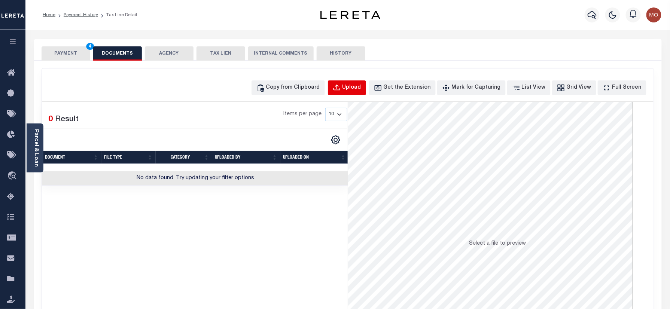
click at [361, 91] on div "Upload" at bounding box center [351, 88] width 19 height 8
select select "POP"
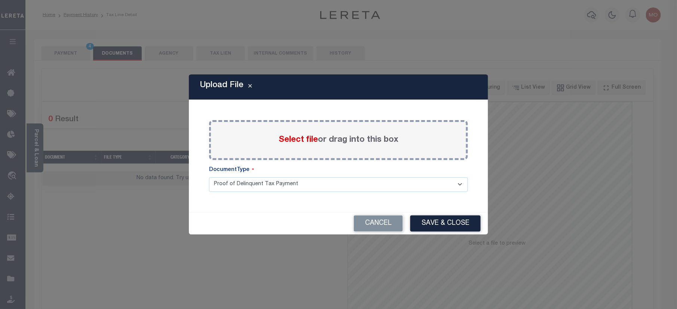
click at [291, 144] on span "Select file" at bounding box center [298, 140] width 39 height 8
click at [0, 0] on input "Select file or drag into this box" at bounding box center [0, 0] width 0 height 0
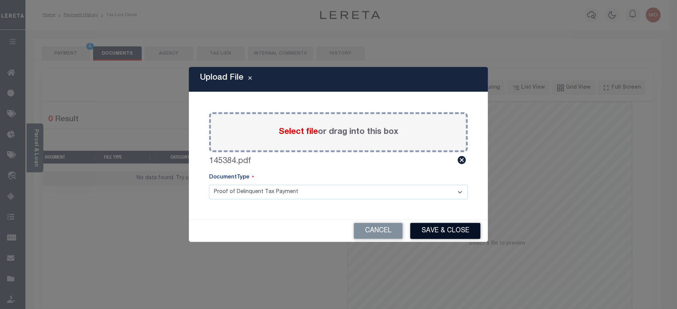
click at [440, 237] on button "Save & Close" at bounding box center [445, 231] width 70 height 16
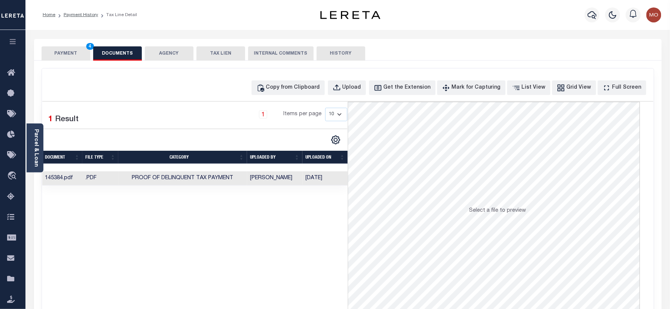
click at [72, 55] on button "PAYMENT 4" at bounding box center [66, 53] width 49 height 14
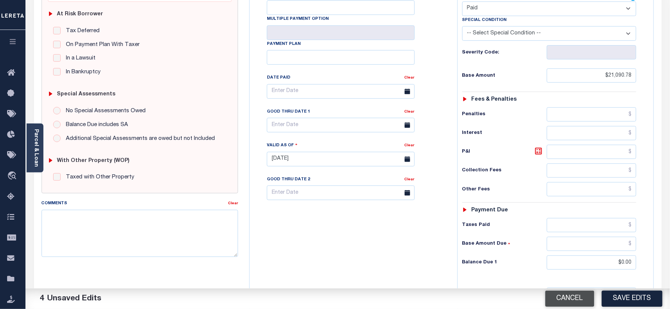
click at [617, 301] on button "Save Edits" at bounding box center [632, 299] width 61 height 16
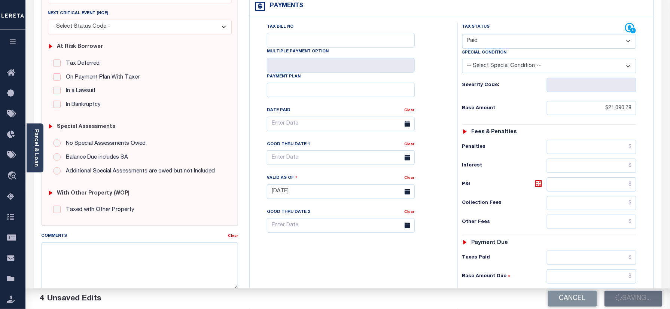
scroll to position [100, 0]
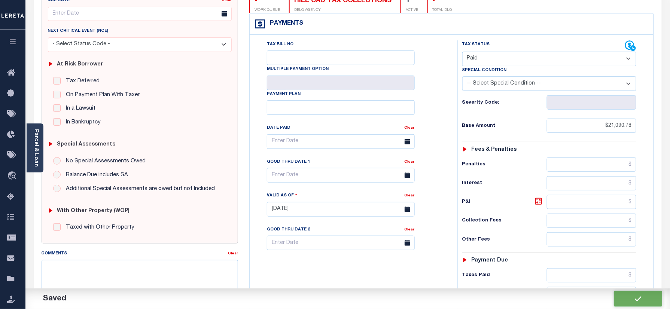
checkbox input "false"
type input "$21,090.78"
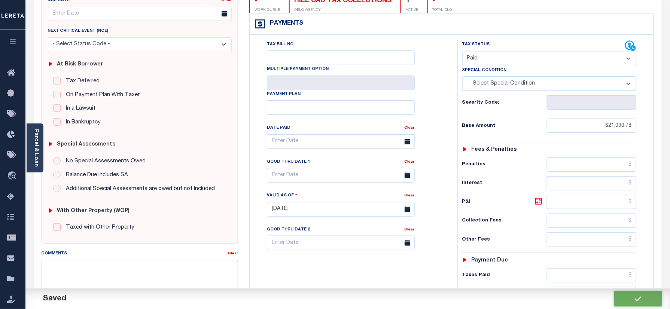
type input "$0"
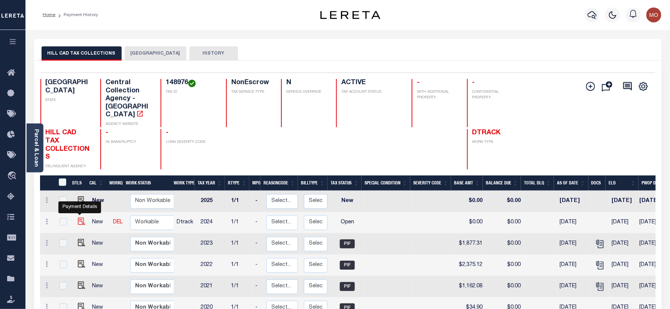
click at [79, 218] on img "" at bounding box center [81, 221] width 7 height 7
checkbox input "true"
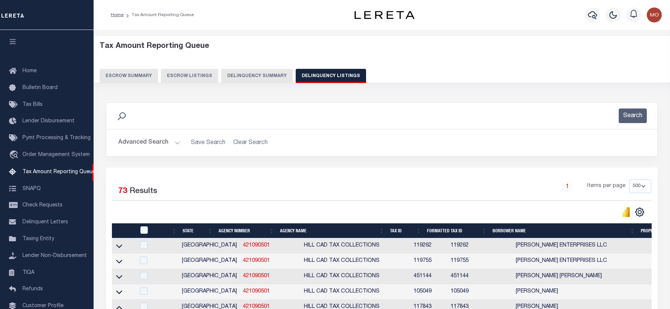
select select "500"
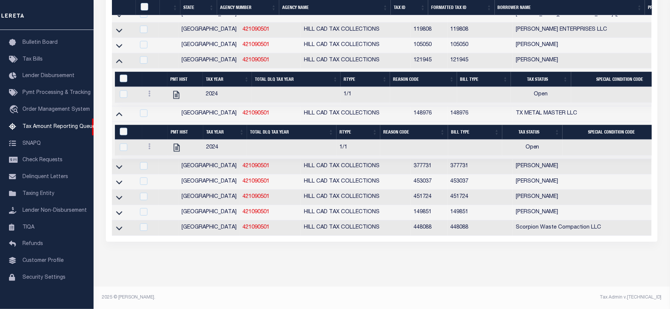
scroll to position [1518, 0]
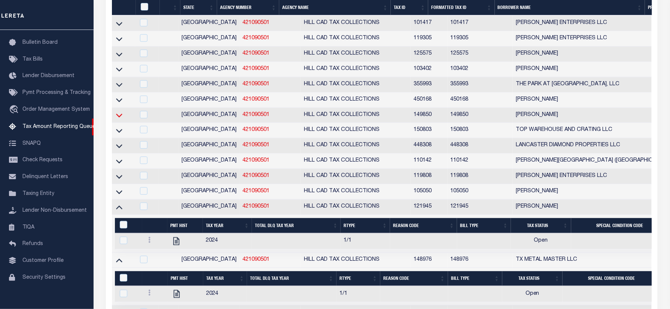
click at [120, 119] on icon at bounding box center [119, 115] width 6 height 8
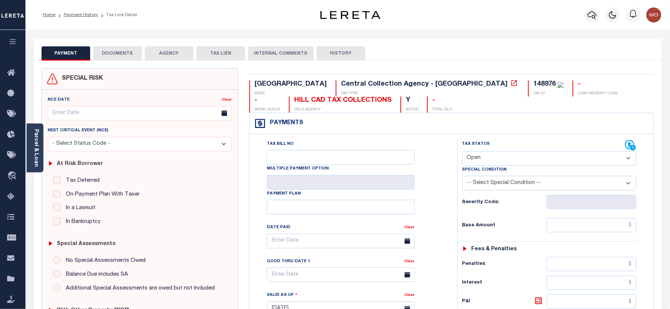
click at [533, 85] on div "148976" at bounding box center [544, 84] width 22 height 7
copy div "148976"
click at [494, 162] on select "- Select Status Code - Open Due/Unpaid Paid Incomplete No Tax Due Internal Refu…" at bounding box center [549, 158] width 174 height 15
select select "PYD"
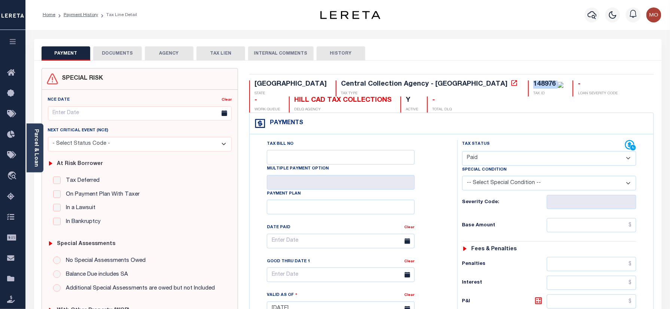
click at [462, 152] on select "- Select Status Code - Open Due/Unpaid Paid Incomplete No Tax Due Internal Refu…" at bounding box center [549, 158] width 174 height 15
type input "10/15/2025"
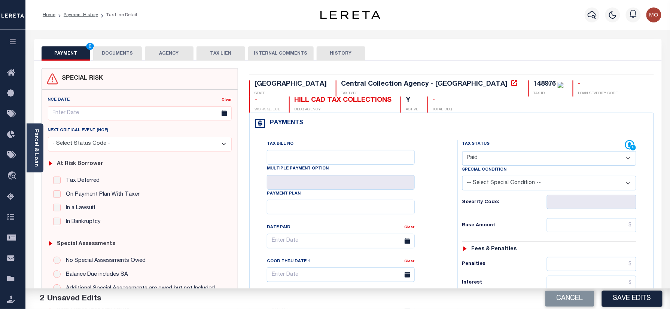
click at [571, 214] on div "Tax Status Status - Select Status Code -" at bounding box center [551, 305] width 189 height 330
drag, startPoint x: 565, startPoint y: 225, endPoint x: 522, endPoint y: 225, distance: 43.0
click at [565, 225] on input "text" at bounding box center [592, 225] width 90 height 14
paste input "3,006.27"
type input "$3,006.27"
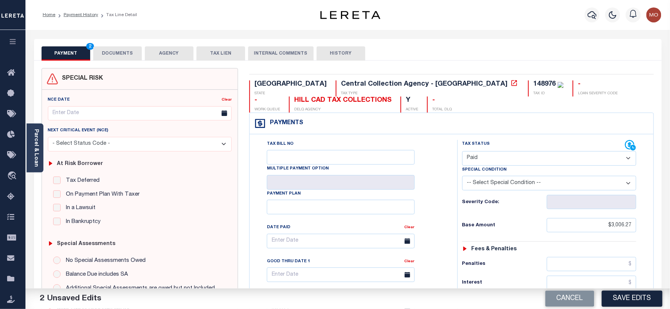
click at [508, 223] on div "Base Amount $3,006.27" at bounding box center [549, 225] width 174 height 14
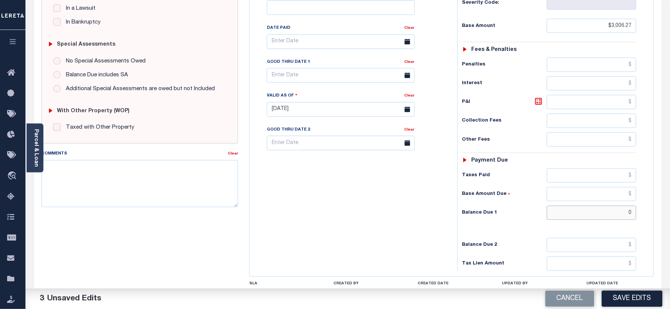
drag, startPoint x: 577, startPoint y: 216, endPoint x: 566, endPoint y: 217, distance: 10.5
click at [577, 216] on input "0" at bounding box center [592, 213] width 90 height 14
type input "$0.00"
click at [414, 211] on div "Tax Bill No Multiple Payment Option Payment Plan Clear" at bounding box center [351, 106] width 200 height 330
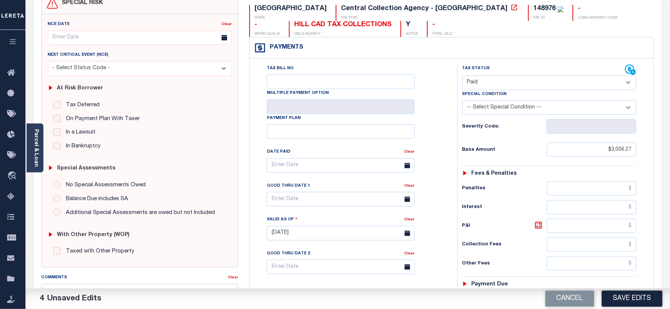
scroll to position [0, 0]
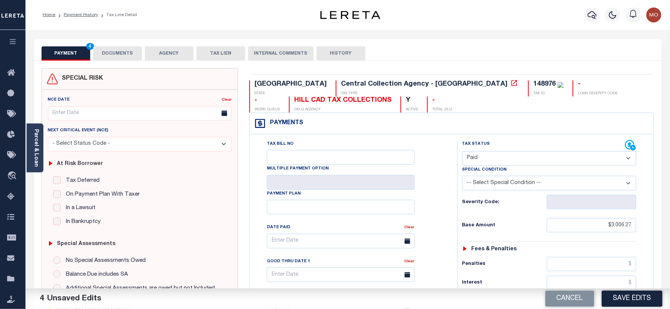
click at [533, 86] on div "148976" at bounding box center [544, 84] width 22 height 7
copy div "148976"
click at [104, 50] on button "DOCUMENTS" at bounding box center [117, 53] width 49 height 14
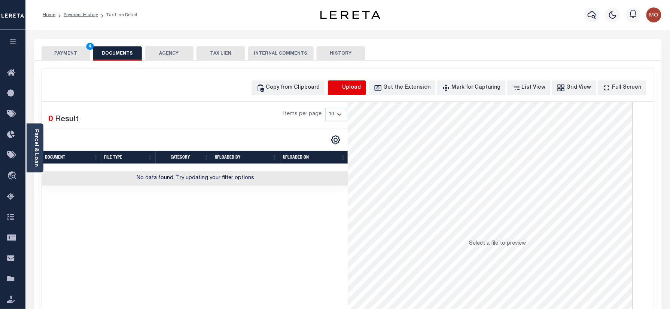
click at [341, 91] on icon "button" at bounding box center [337, 88] width 8 height 8
select select "POP"
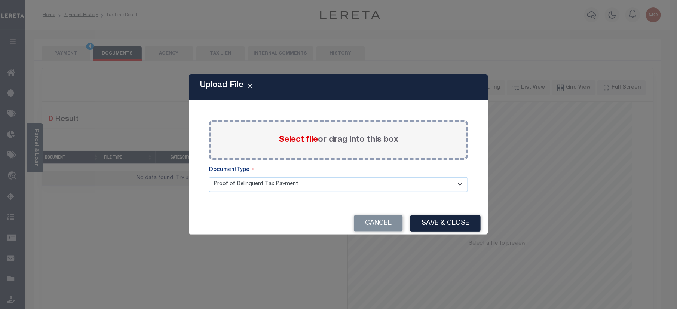
click at [299, 144] on span "Select file" at bounding box center [298, 140] width 39 height 8
click at [0, 0] on input "Select file or drag into this box" at bounding box center [0, 0] width 0 height 0
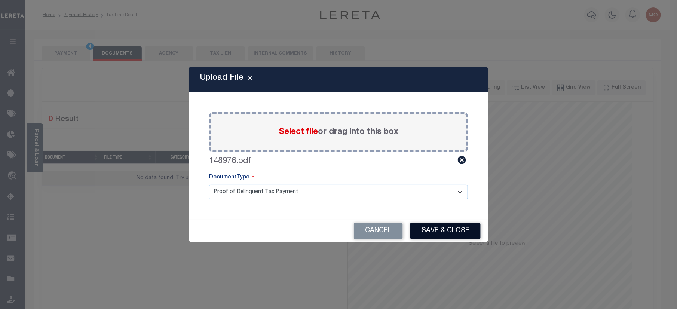
click at [454, 234] on button "Save & Close" at bounding box center [445, 231] width 70 height 16
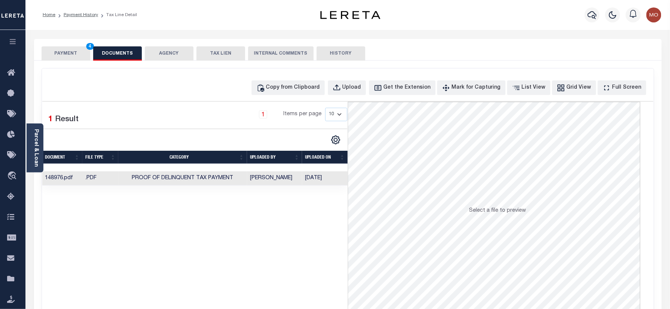
click at [64, 51] on button "PAYMENT 4" at bounding box center [66, 53] width 49 height 14
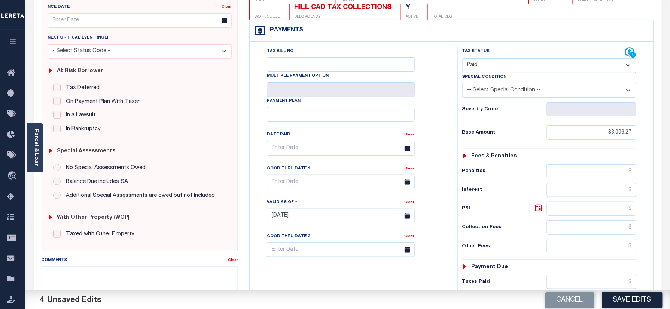
scroll to position [199, 0]
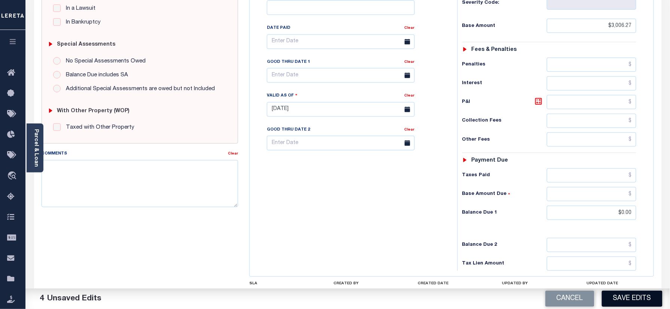
click at [626, 297] on button "Save Edits" at bounding box center [632, 299] width 61 height 16
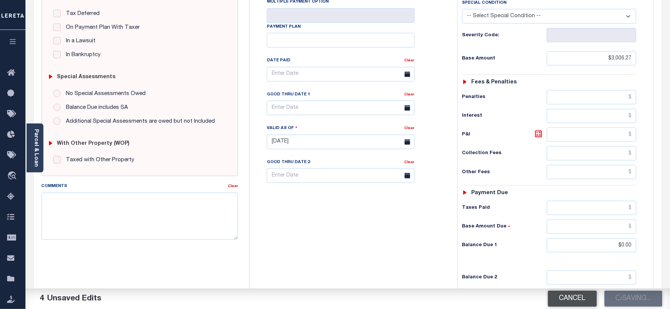
scroll to position [150, 0]
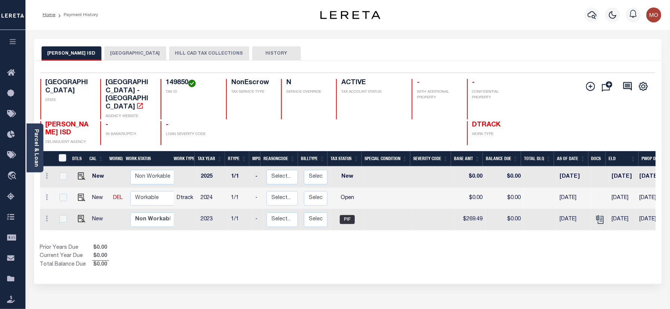
click at [169, 53] on button "HILL CAD TAX COLLECTIONS" at bounding box center [209, 53] width 80 height 14
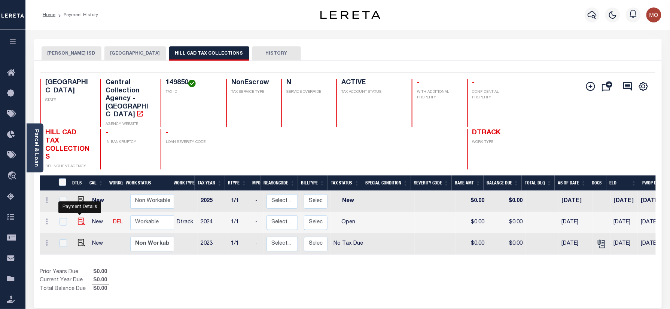
click at [79, 218] on img "" at bounding box center [81, 221] width 7 height 7
checkbox input "true"
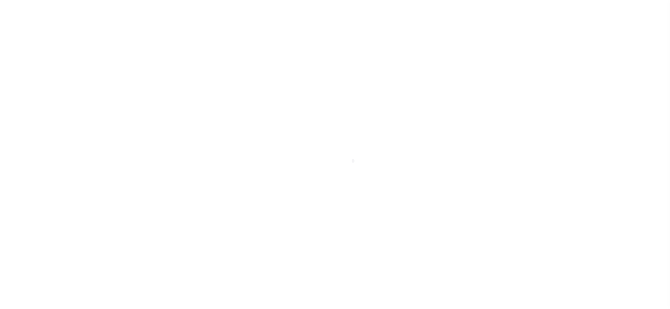
select select "OP2"
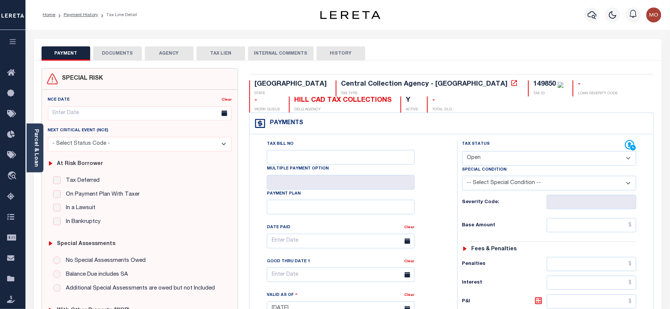
click at [533, 88] on div "149850" at bounding box center [544, 84] width 22 height 7
copy div "149850"
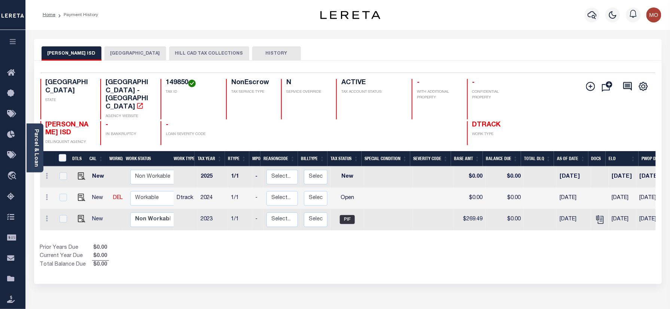
click at [169, 54] on button "HILL CAD TAX COLLECTIONS" at bounding box center [209, 53] width 80 height 14
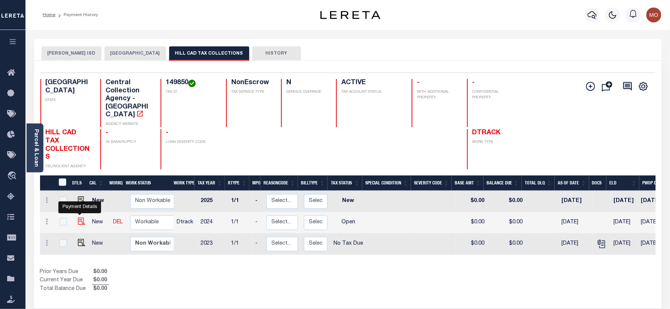
click at [78, 218] on img "" at bounding box center [81, 221] width 7 height 7
checkbox input "true"
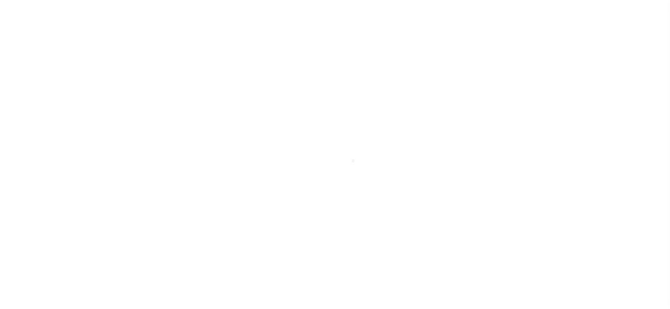
select select "OP2"
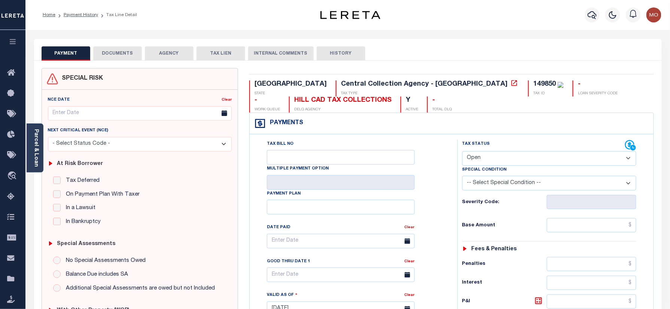
click at [533, 83] on div "149850" at bounding box center [544, 84] width 22 height 7
copy div "149850"
